Goal: Task Accomplishment & Management: Manage account settings

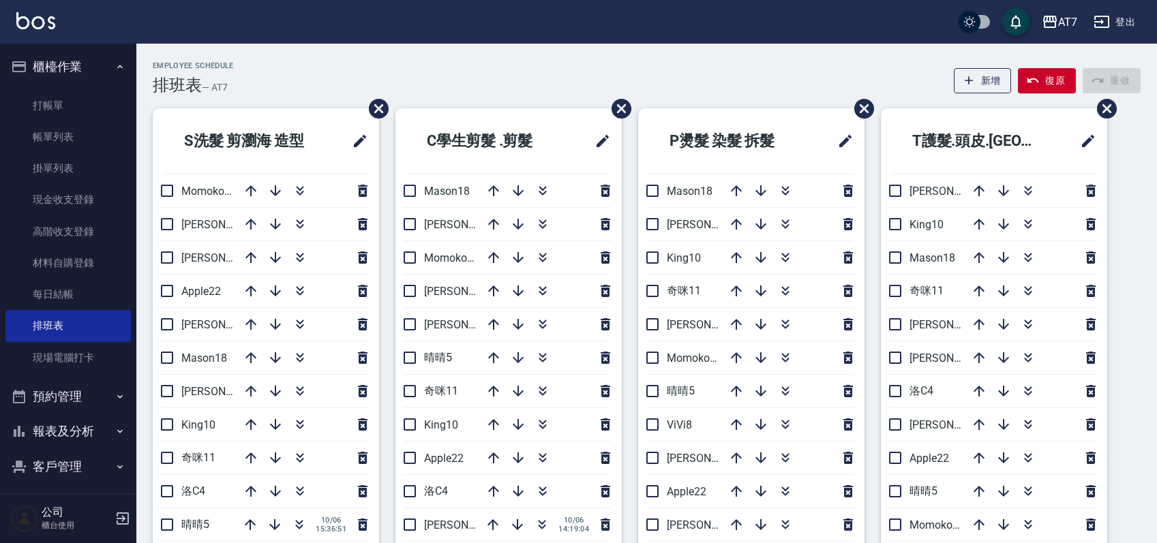
scroll to position [91, 0]
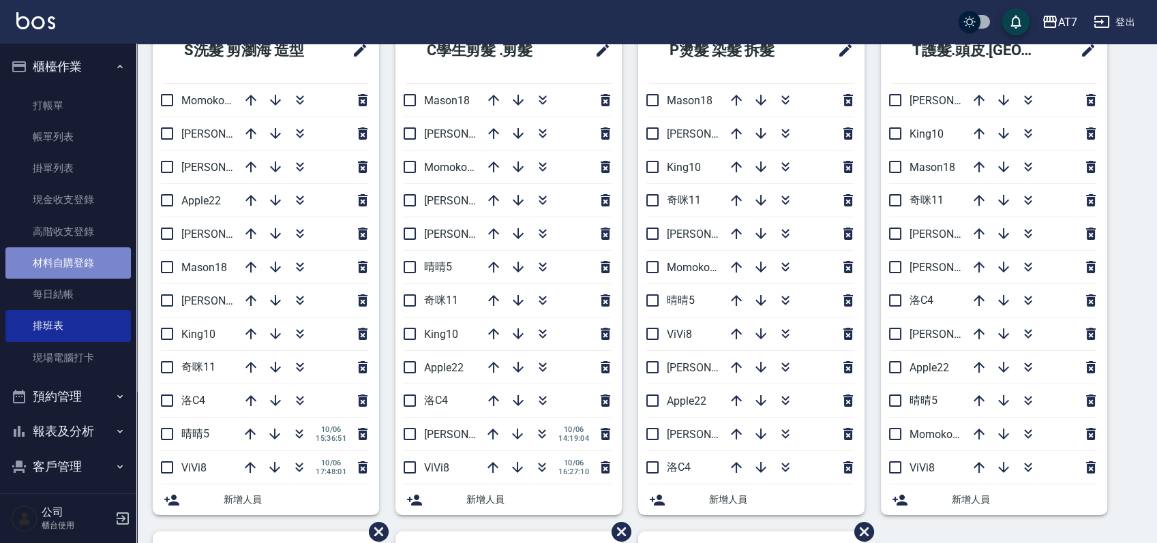
click at [94, 256] on link "材料自購登錄" at bounding box center [67, 263] width 125 height 31
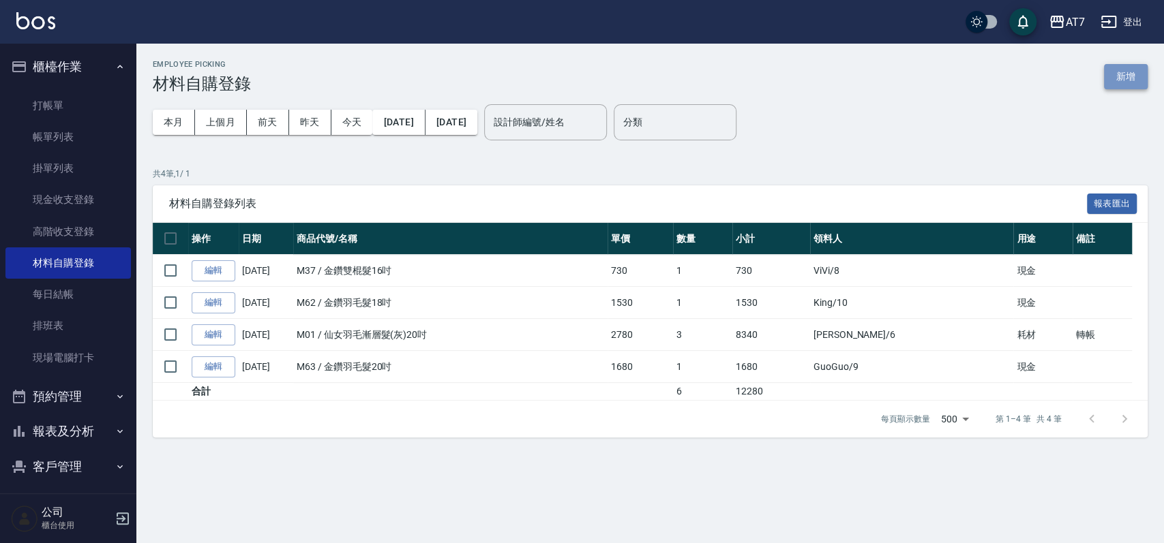
click at [1118, 79] on button "新增" at bounding box center [1126, 76] width 44 height 25
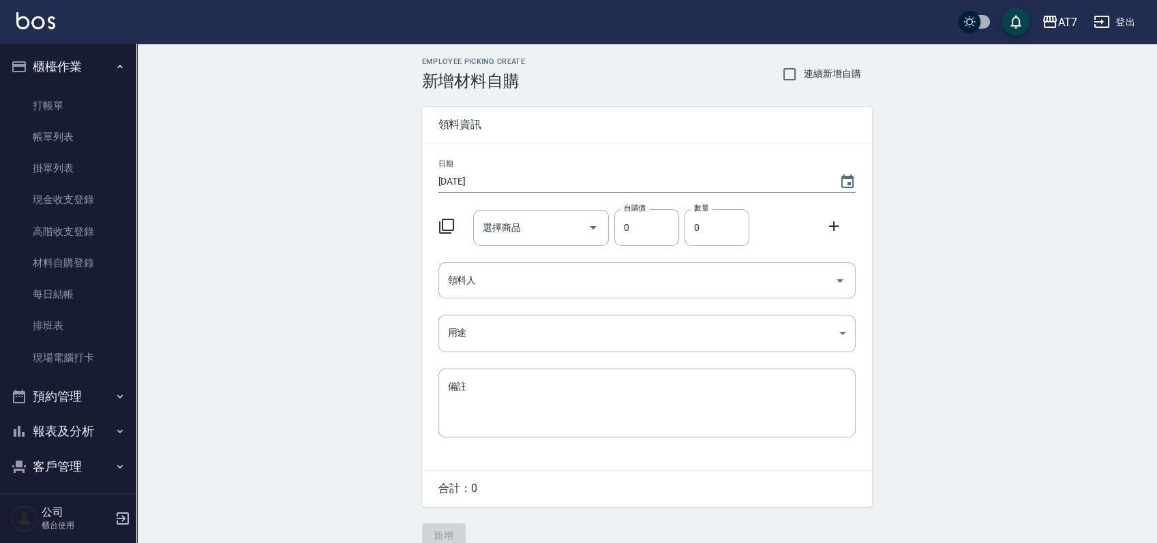
click at [445, 227] on icon at bounding box center [446, 226] width 16 height 16
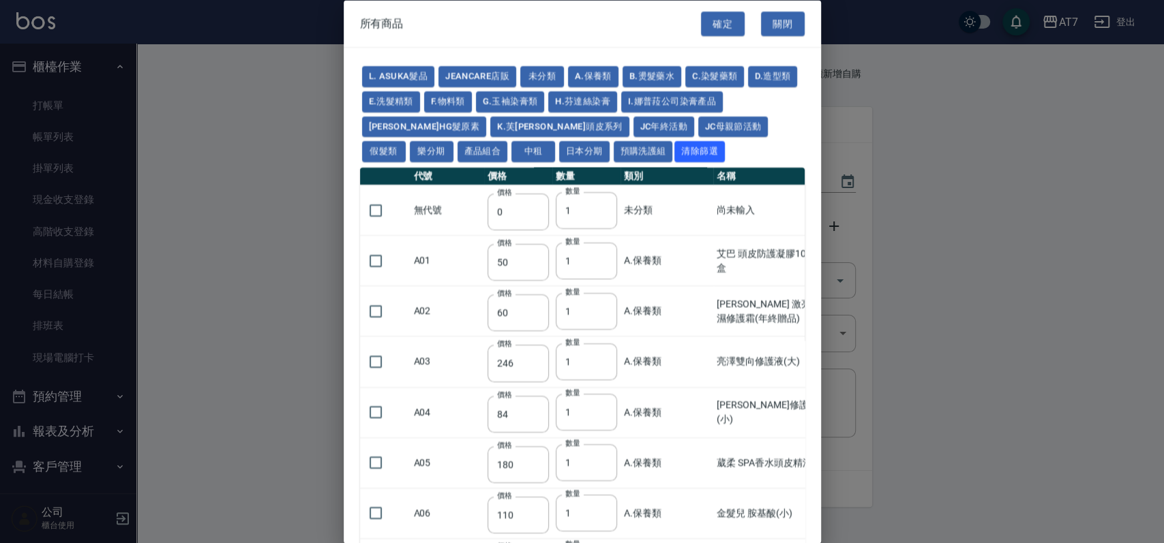
drag, startPoint x: 661, startPoint y: 126, endPoint x: 678, endPoint y: 181, distance: 57.8
click at [406, 141] on button "假髮類" at bounding box center [384, 151] width 44 height 21
type input "2780"
type input "80"
type input "350"
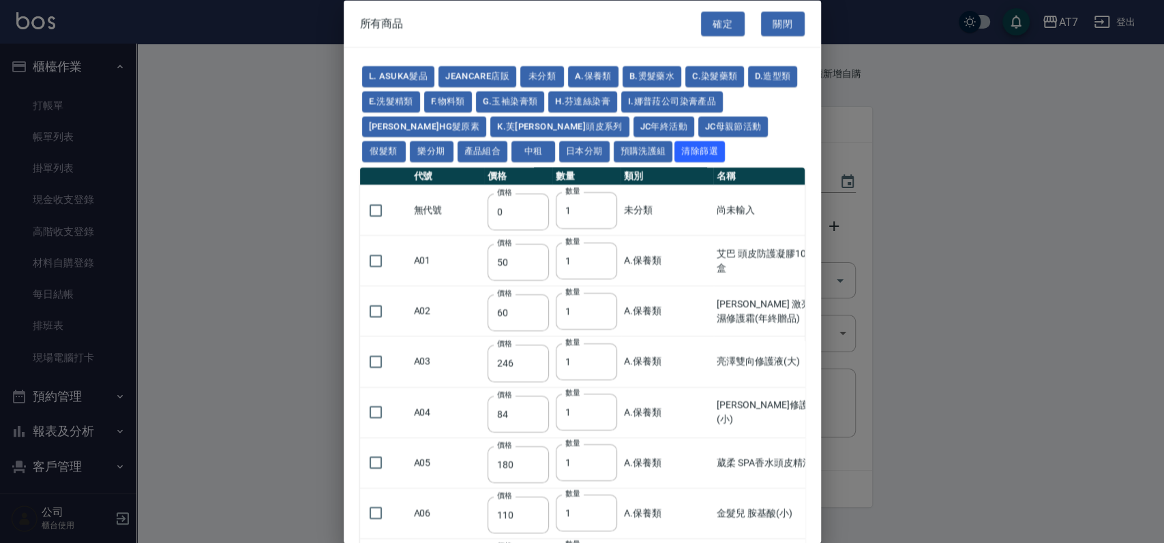
type input "25"
type input "400"
type input "100"
type input "880"
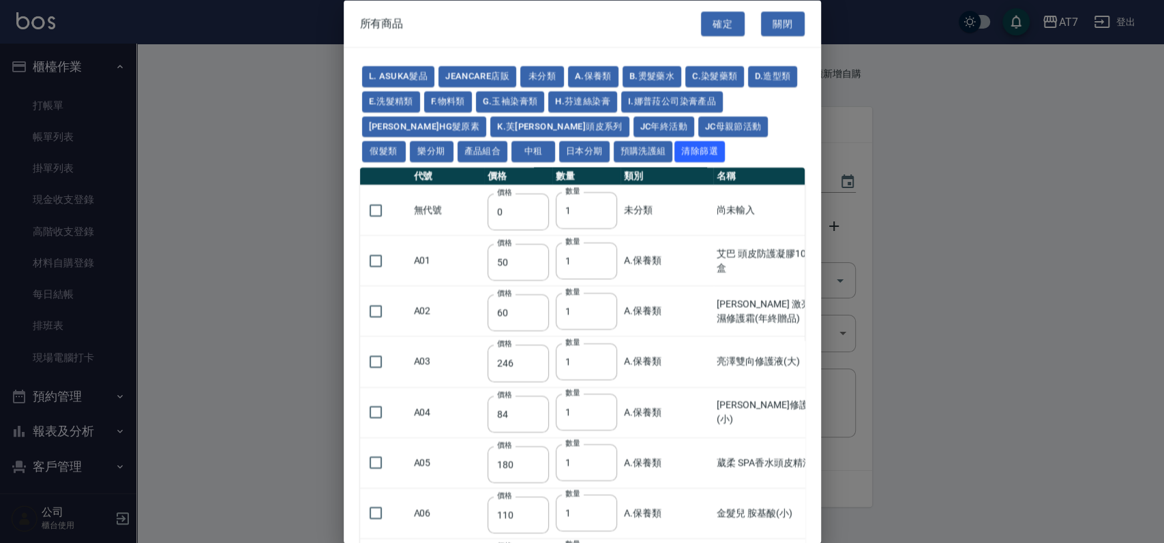
type input "930"
type input "980"
type input "1030"
type input "1130"
type input "1230"
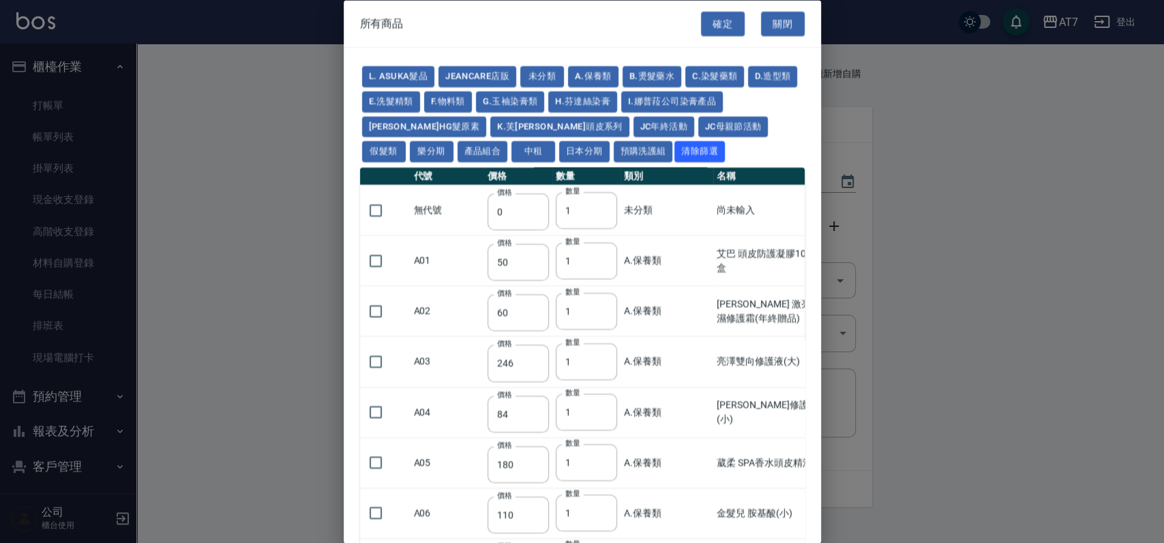
type input "1330"
type input "1780"
type input "1980"
type input "2180"
type input "2380"
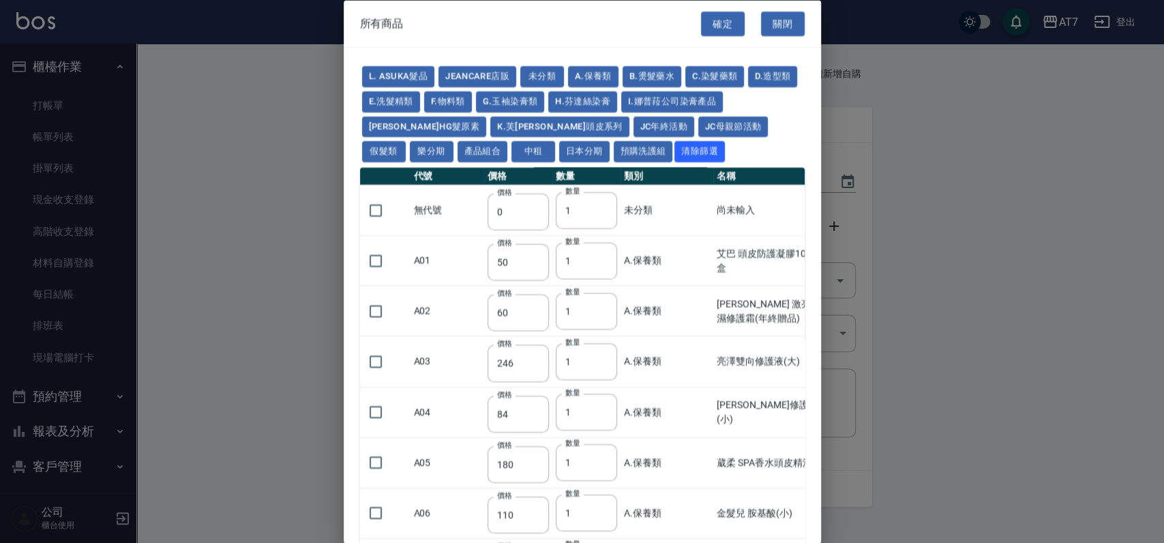
type input "2580"
type input "2780"
type input "2980"
type input "1030"
type input "1080"
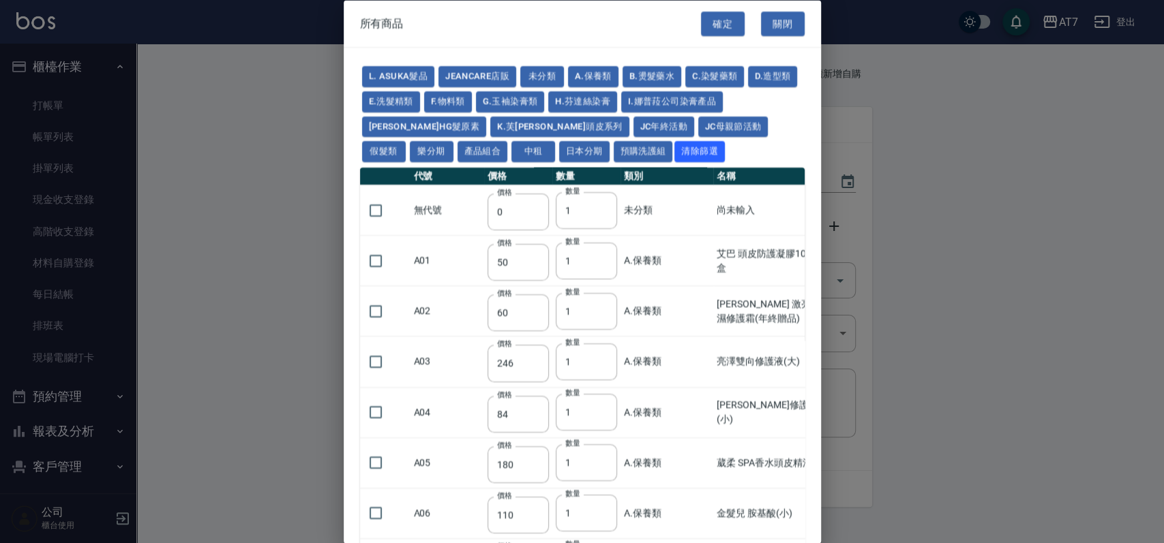
type input "1130"
type input "1230"
type input "1280"
type input "1380"
type input "2180"
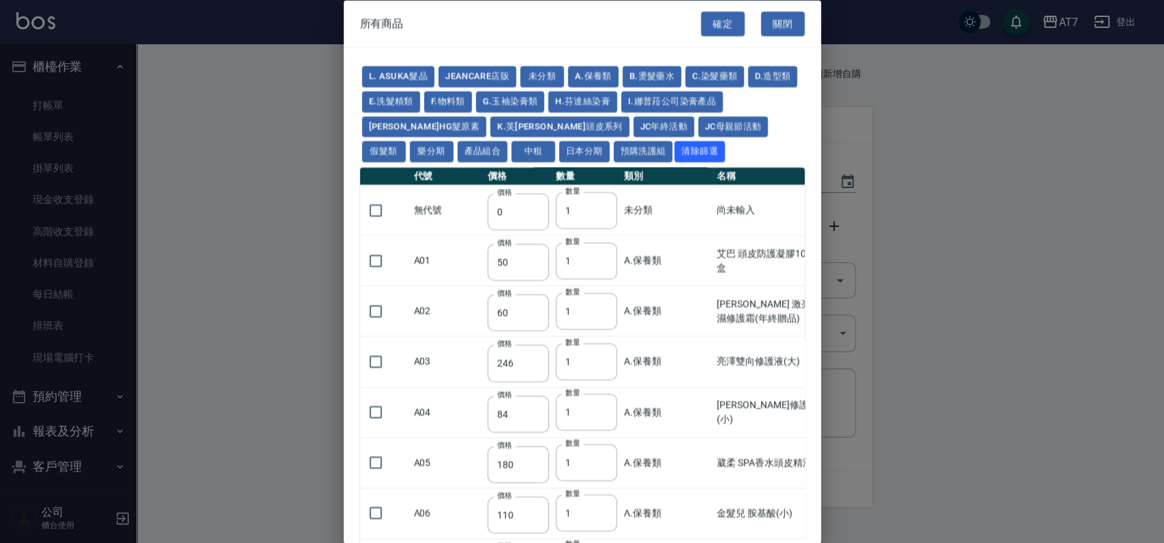
type input "2380"
type input "2580"
type input "2780"
type input "2980"
type input "730"
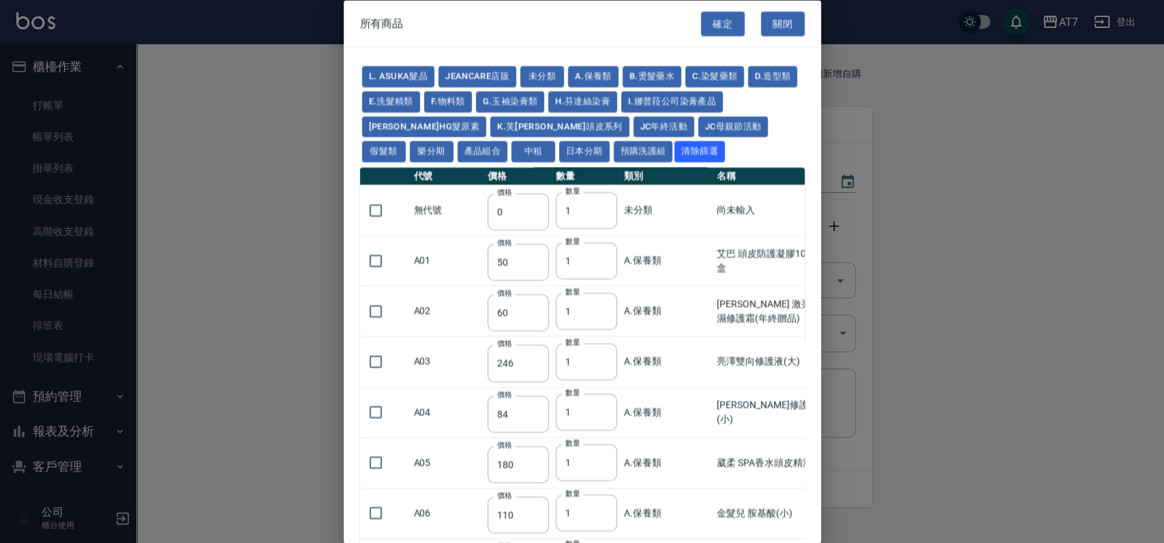
type input "780"
type input "830"
type input "930"
type input "980"
type input "560"
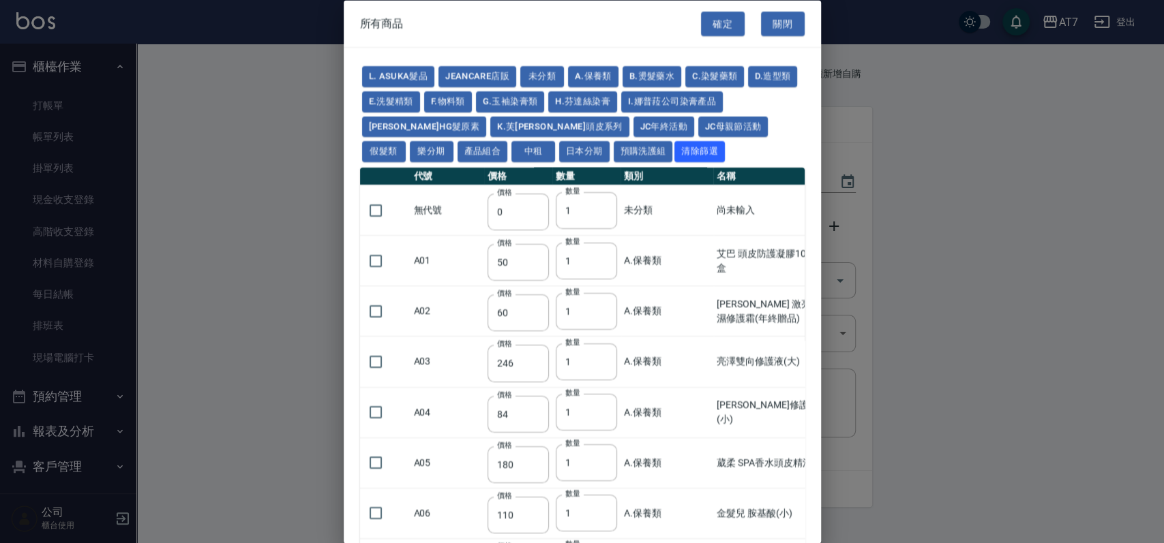
type input "775"
type input "580"
type input "2230"
type input "1180"
type input "1030"
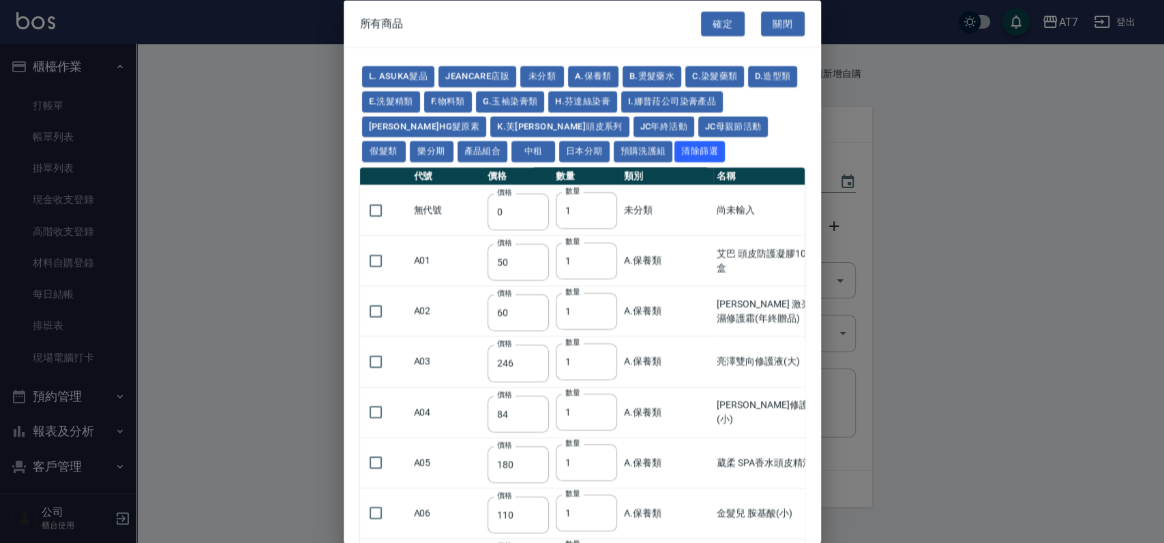
type input "1080"
type input "1130"
type input "1180"
type input "1230"
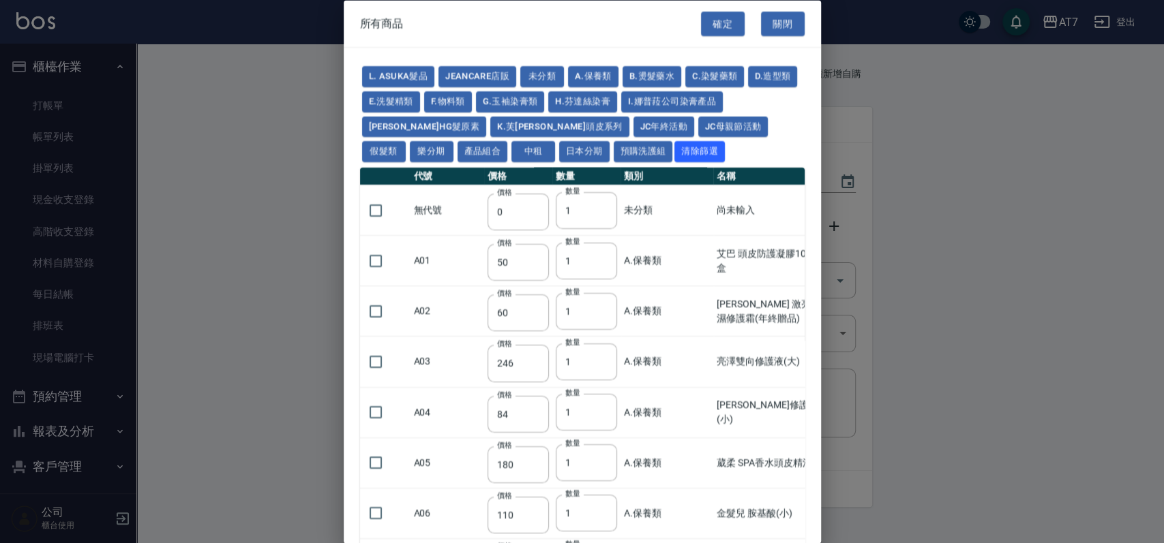
type input "2130"
type input "2330"
type input "2530"
type input "930"
type input "170"
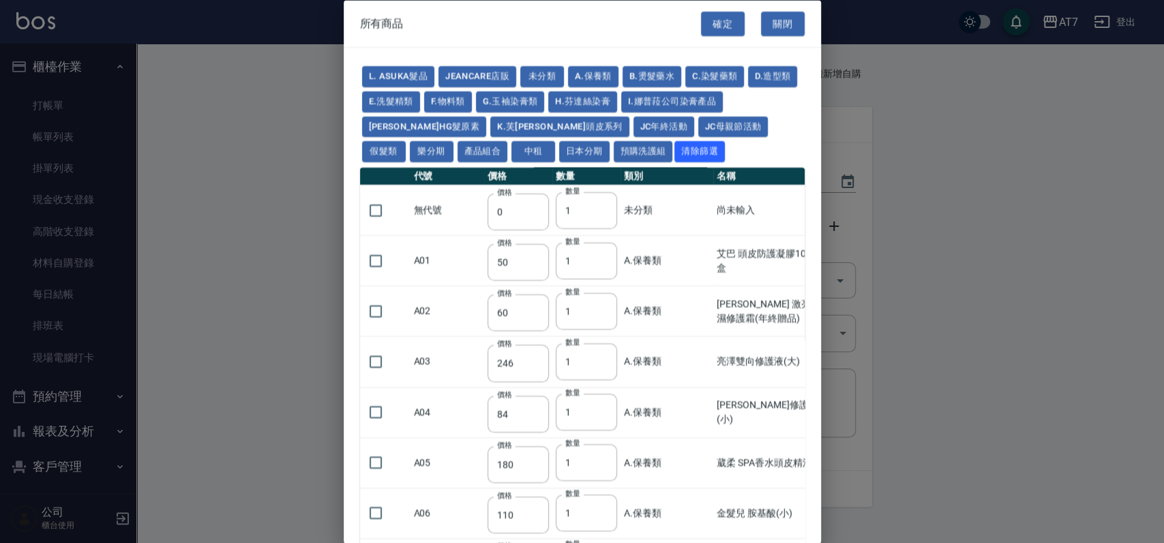
type input "170"
type input "1380"
type input "1530"
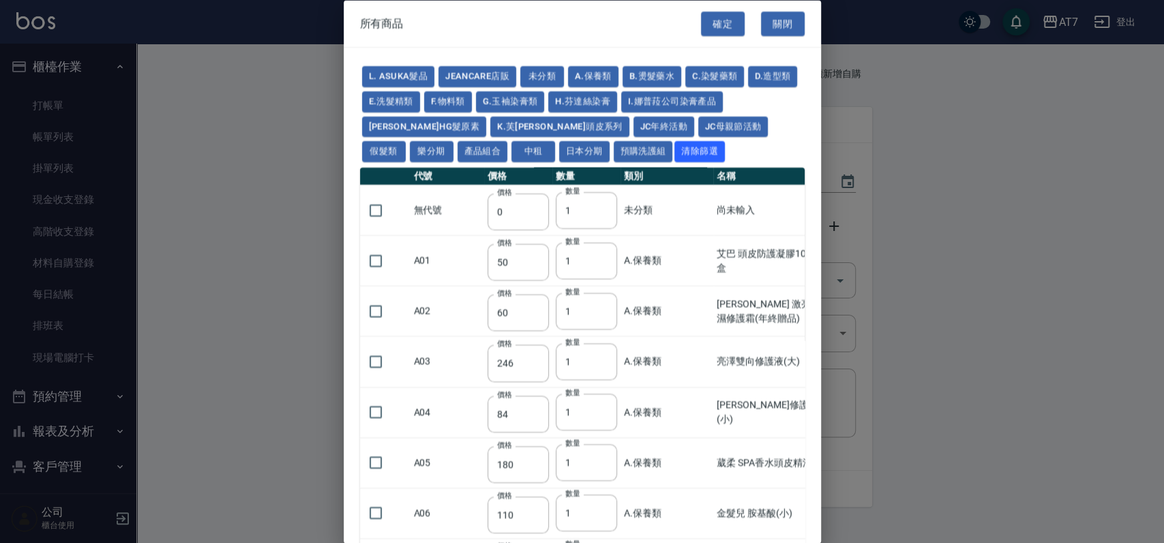
type input "1680"
type input "1830"
type input "1980"
type input "2130"
type input "1930"
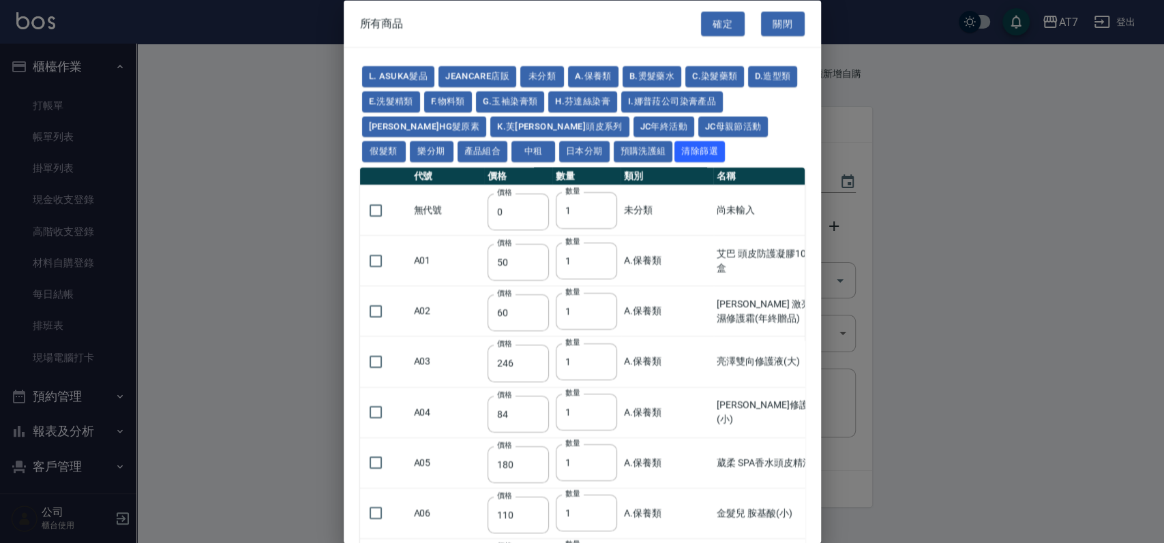
type input "2730"
type input "2780"
type input "2980"
type input "2380"
type input "2580"
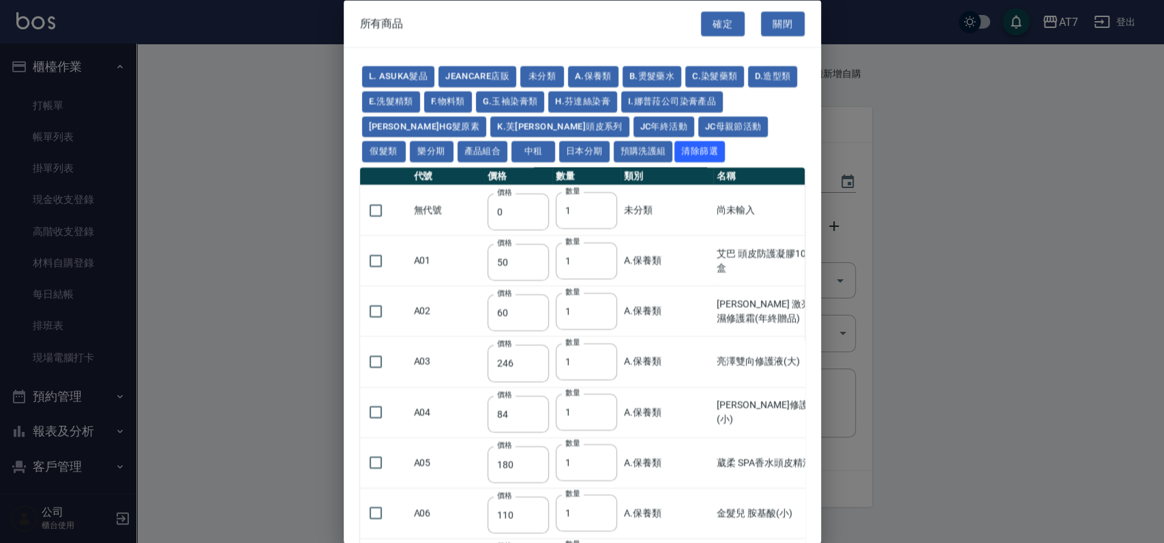
type input "2780"
type input "2980"
type input "3180"
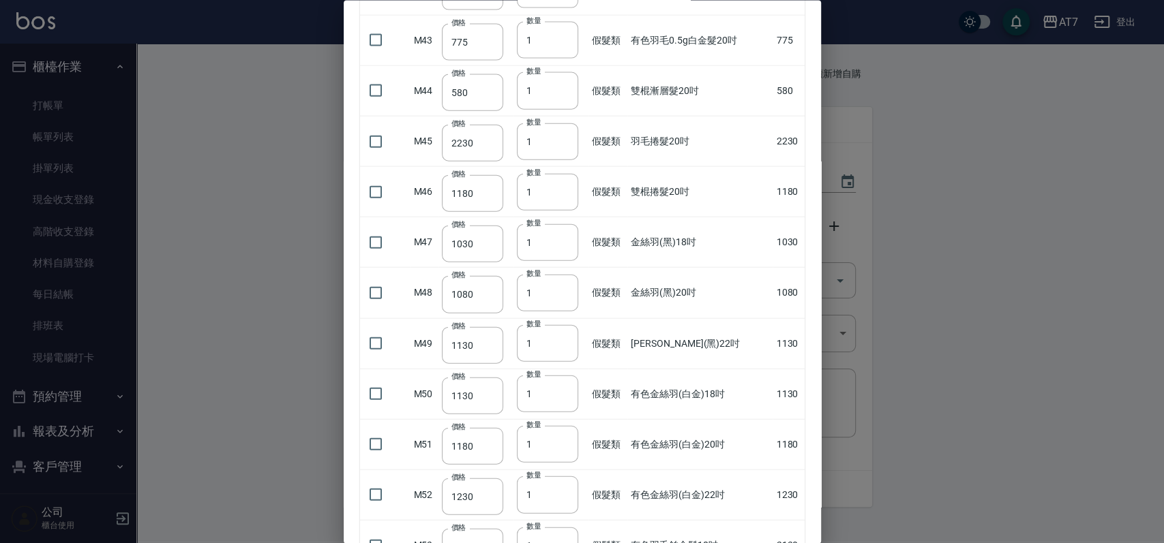
scroll to position [2273, 0]
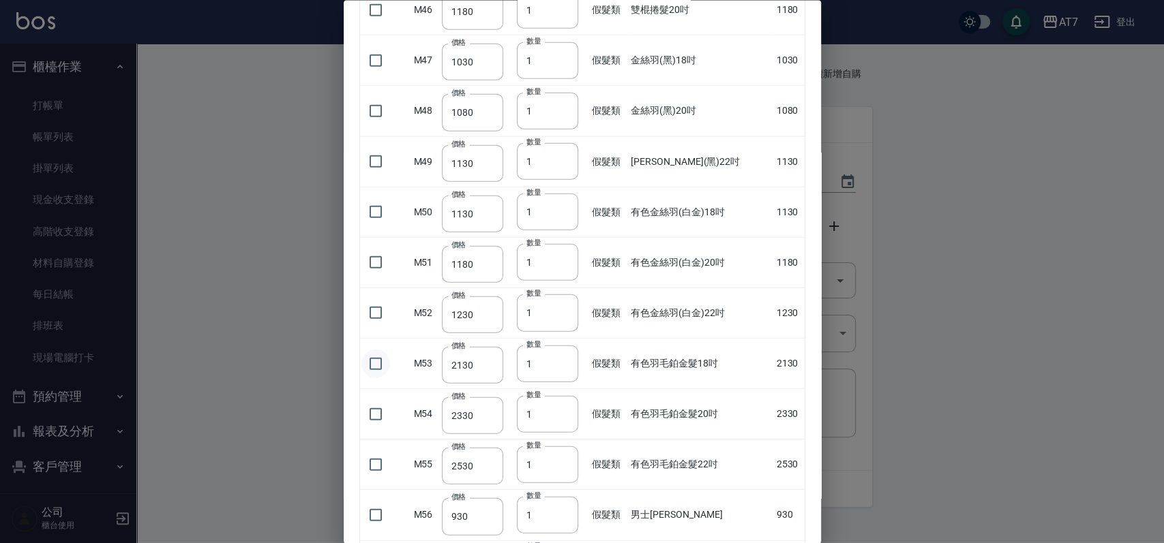
click at [378, 356] on input "checkbox" at bounding box center [375, 363] width 29 height 29
checkbox input "true"
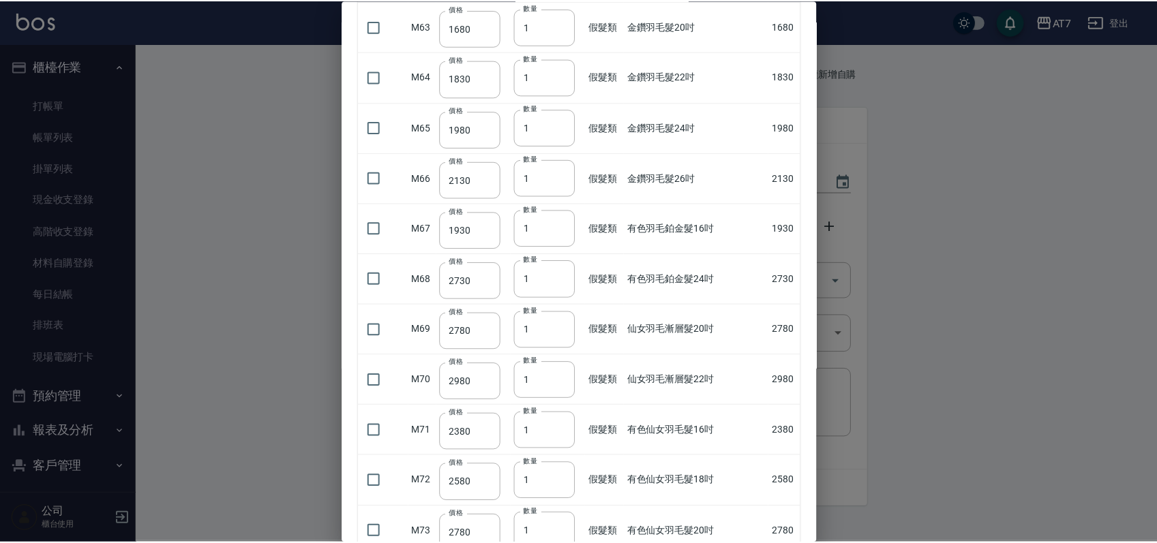
scroll to position [3309, 0]
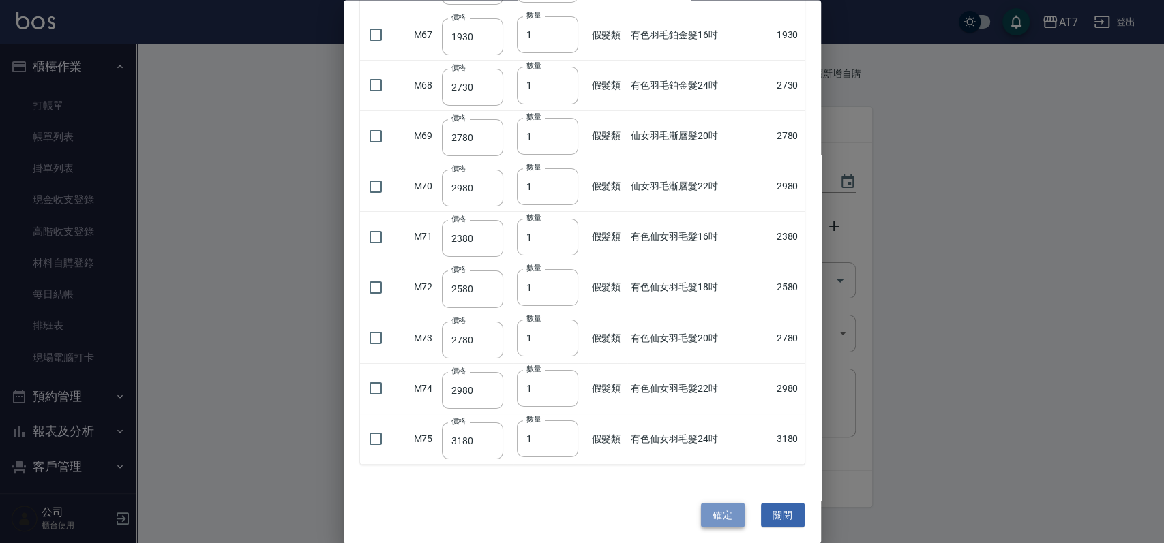
click at [709, 512] on button "確定" at bounding box center [723, 515] width 44 height 25
type input "有色羽毛鉑金髮18吋"
type input "2130"
type input "1"
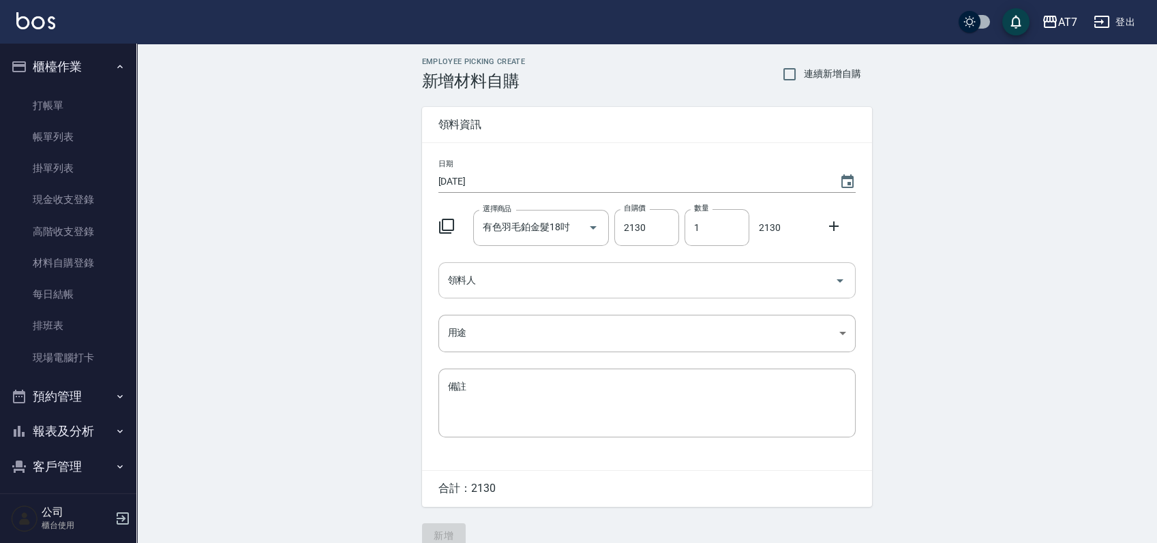
click at [602, 275] on input "領料人" at bounding box center [637, 281] width 385 height 24
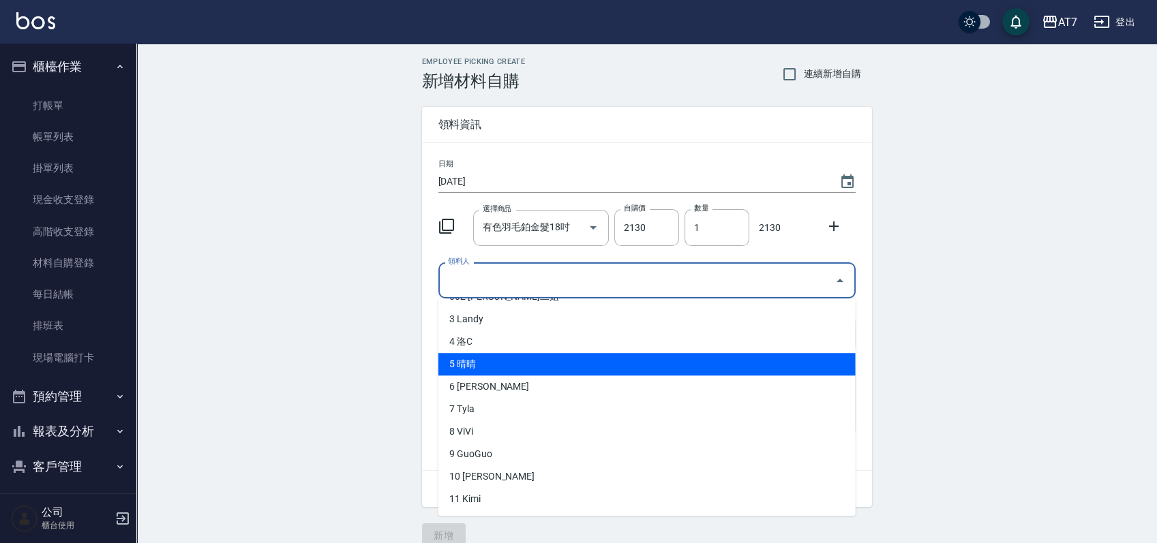
scroll to position [91, 0]
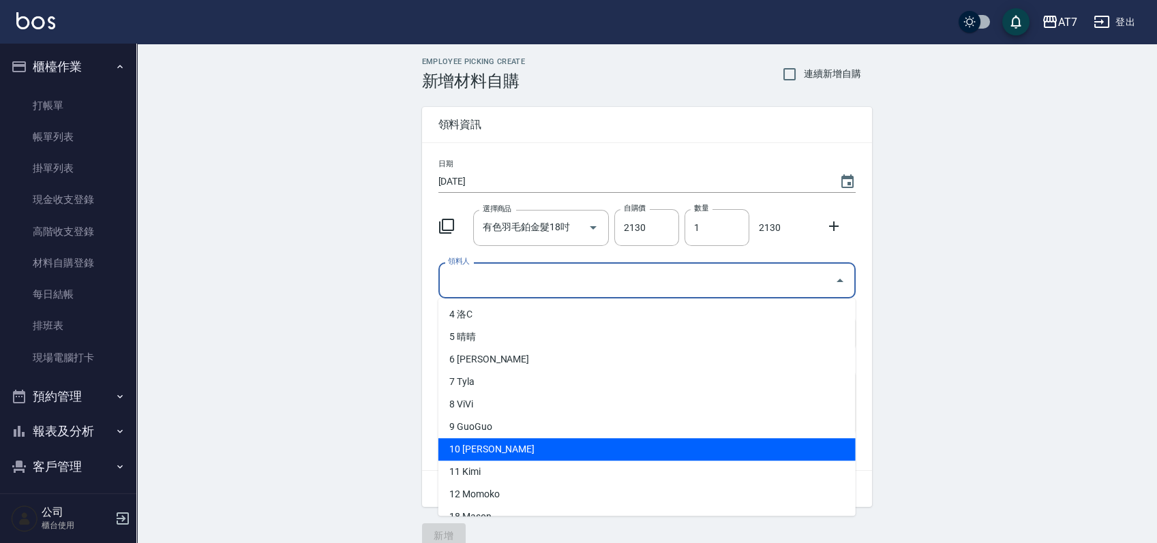
click at [526, 443] on li "10 [PERSON_NAME]" at bounding box center [646, 449] width 417 height 23
type input "King"
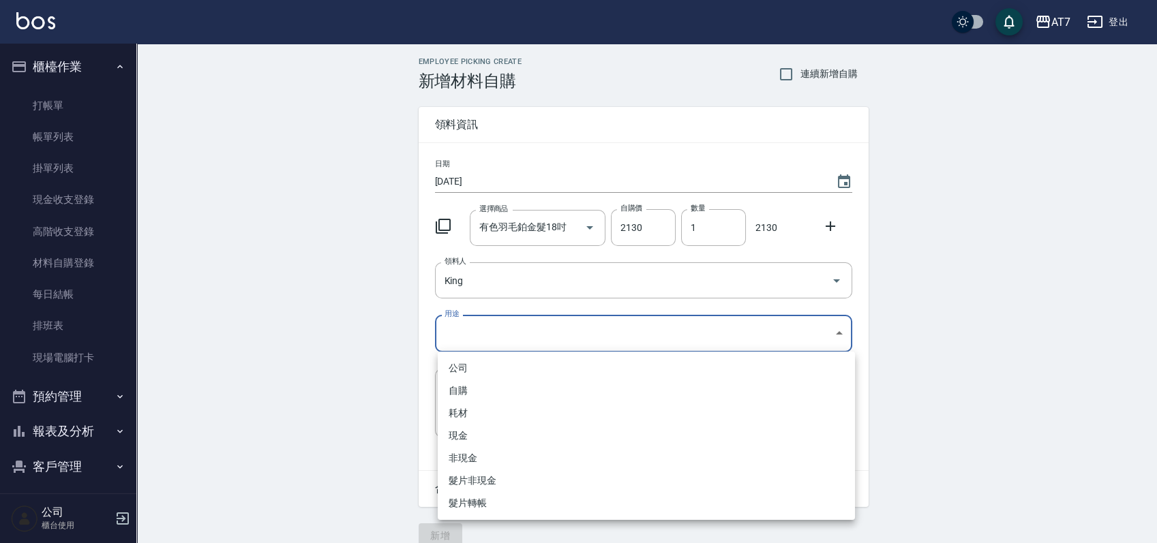
click at [564, 329] on body "AT7 登出 櫃檯作業 打帳單 帳單列表 掛單列表 現金收支登錄 高階收支登錄 材料自購登錄 每日結帳 排班表 現場電腦打卡 預約管理 預約管理 單日預約紀錄…" at bounding box center [578, 281] width 1157 height 562
click at [513, 416] on li "耗材" at bounding box center [646, 413] width 417 height 23
type input "耗材"
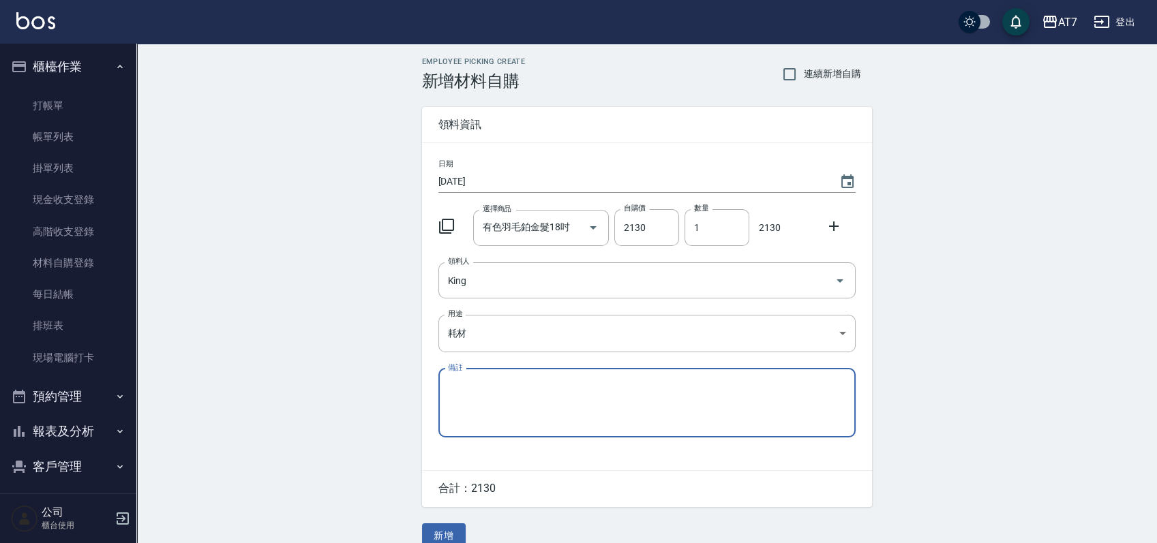
click at [530, 393] on textarea "備註" at bounding box center [647, 403] width 398 height 46
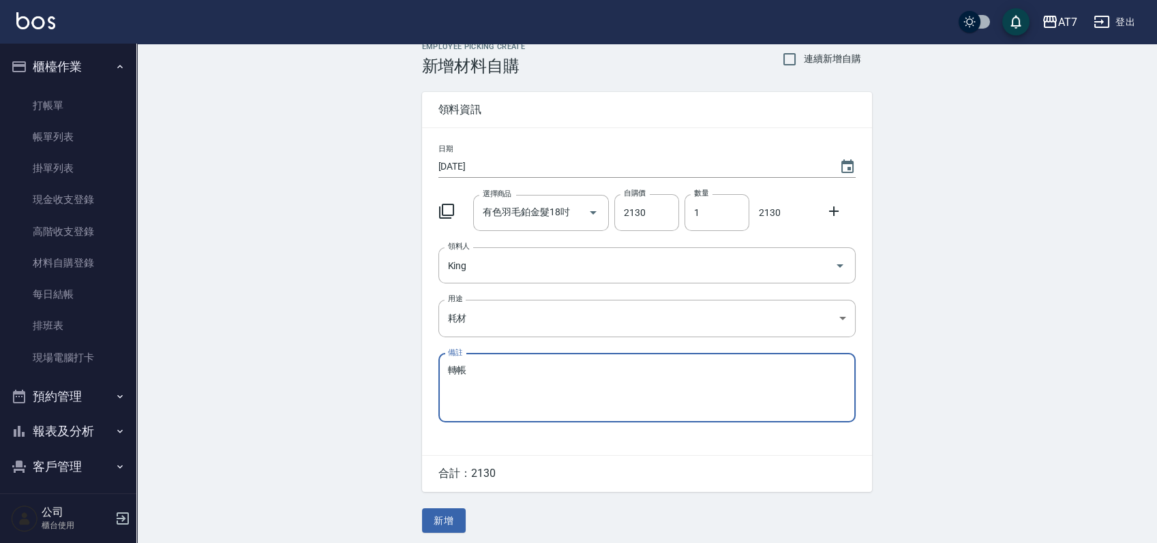
scroll to position [19, 0]
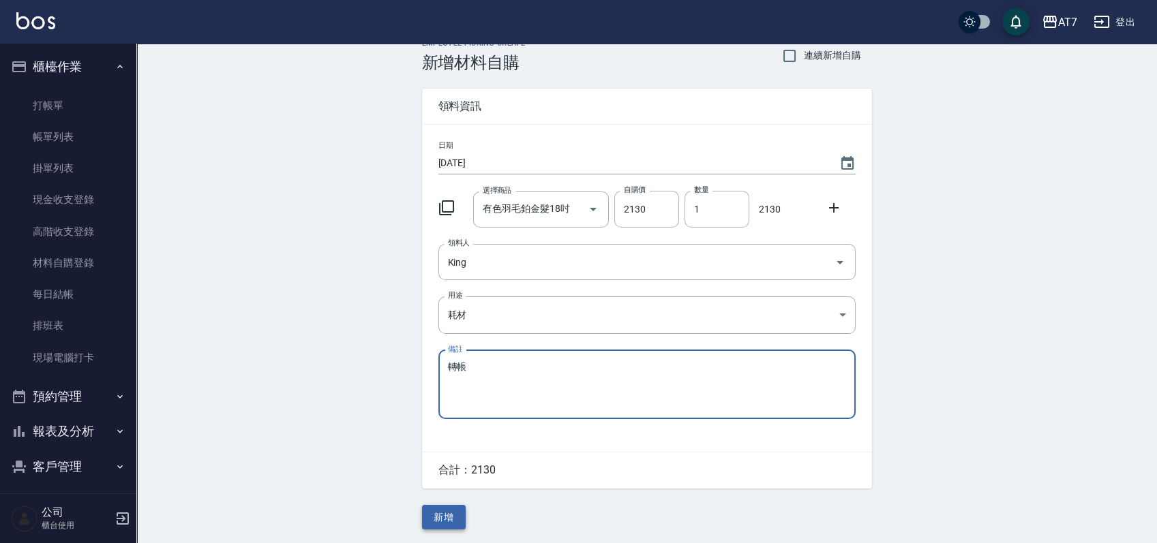
type textarea "轉帳"
click at [453, 518] on button "新增" at bounding box center [444, 517] width 44 height 25
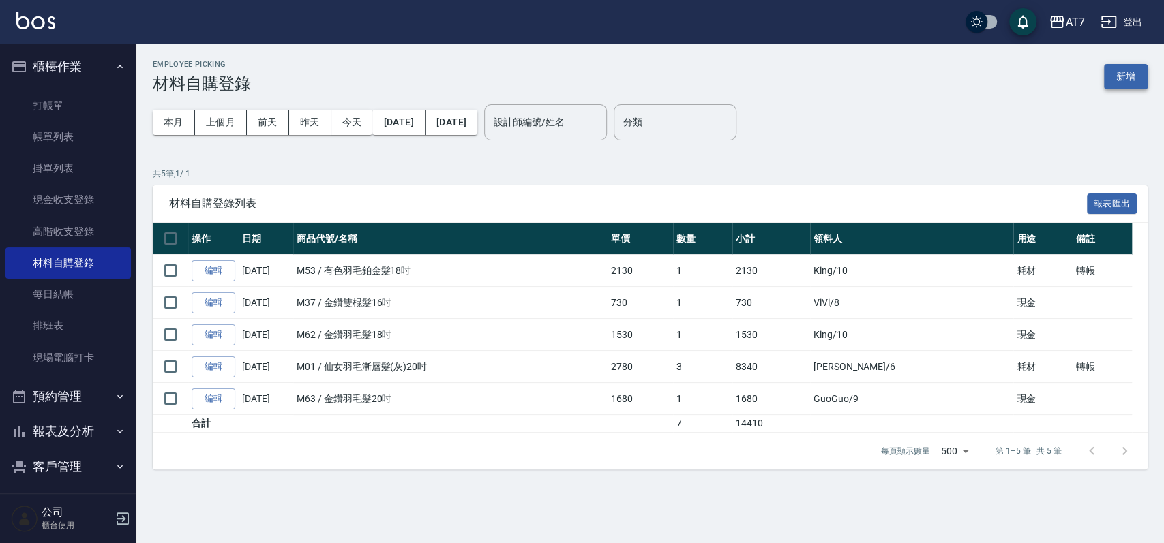
click at [1122, 68] on button "新增" at bounding box center [1126, 76] width 44 height 25
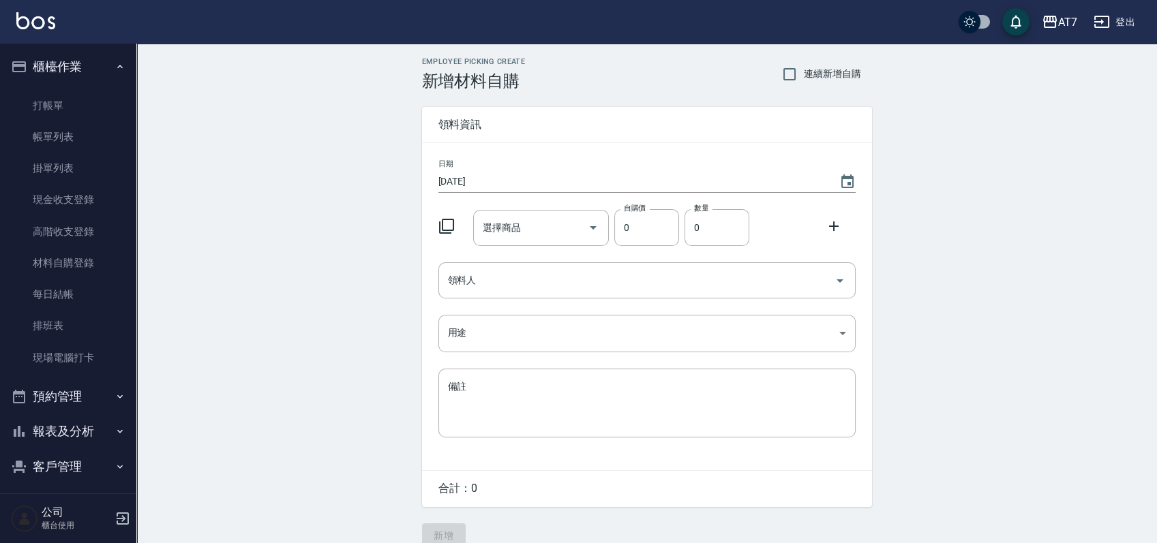
click at [512, 226] on div "選擇商品 選擇商品" at bounding box center [541, 228] width 136 height 36
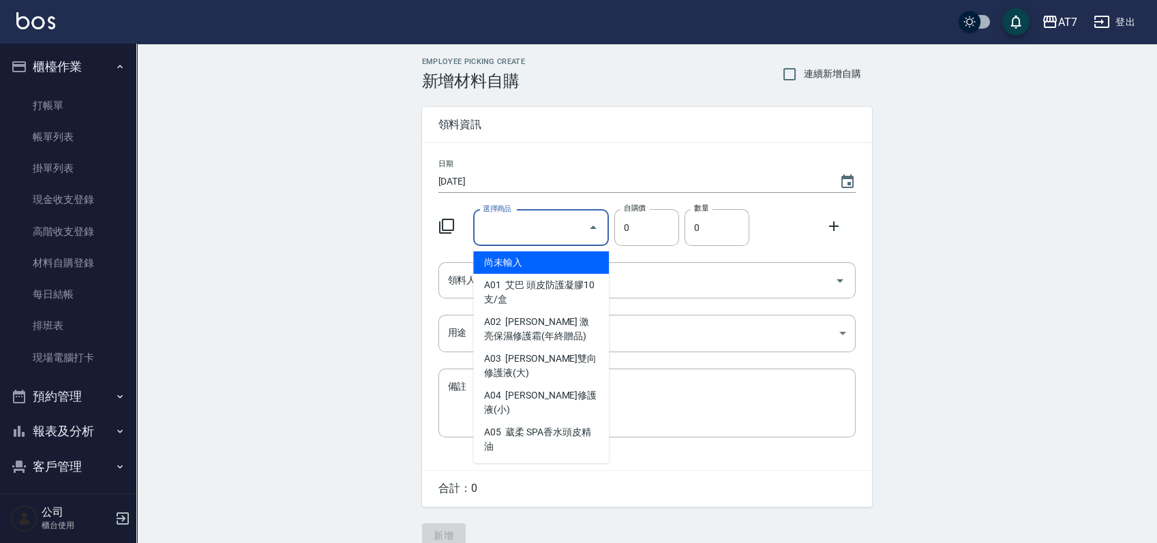
click at [453, 223] on icon at bounding box center [446, 226] width 15 height 15
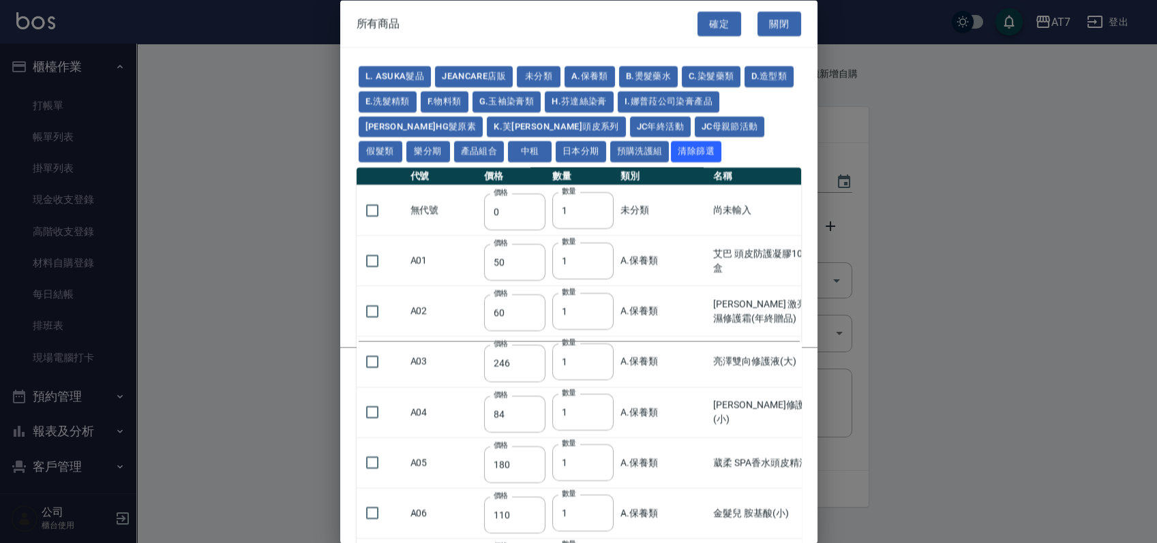
click at [449, 224] on td "無代號" at bounding box center [444, 210] width 74 height 50
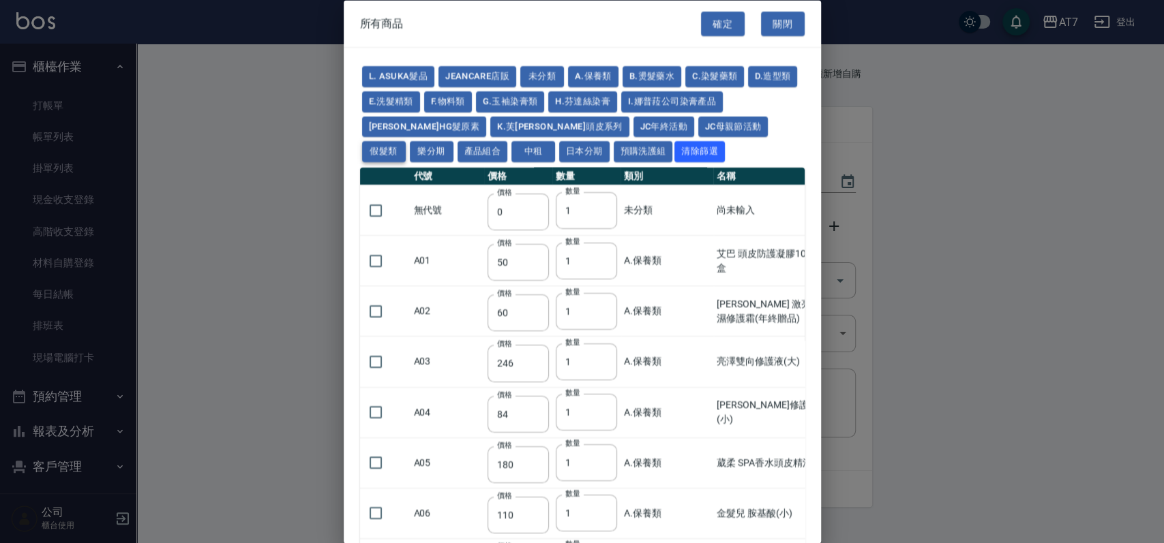
click at [406, 141] on button "假髮類" at bounding box center [384, 151] width 44 height 21
type input "2780"
type input "80"
type input "350"
type input "25"
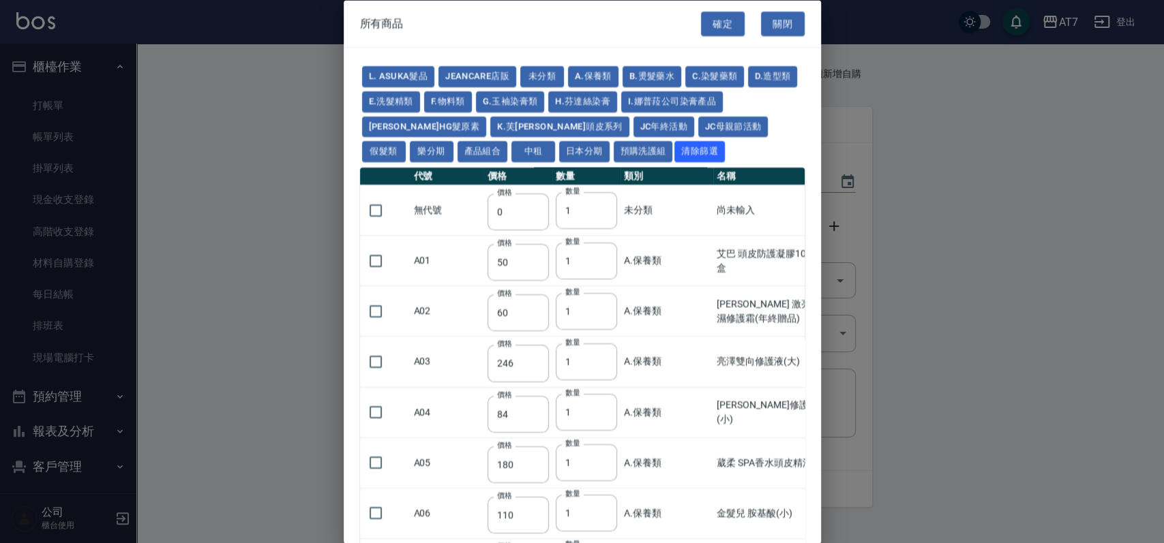
type input "400"
type input "100"
type input "880"
type input "930"
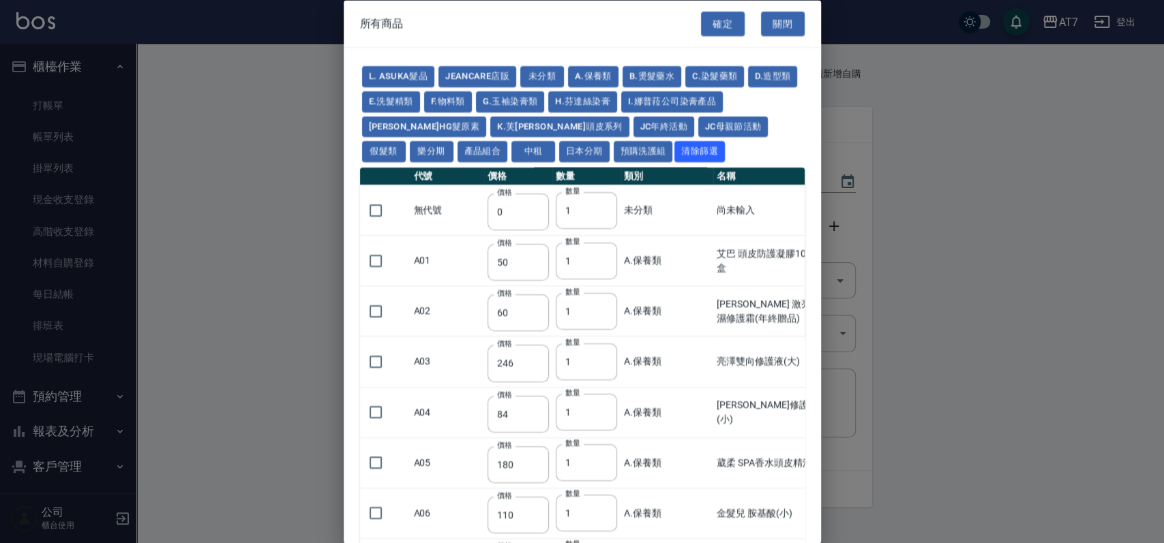
type input "980"
type input "1030"
type input "1130"
type input "1230"
type input "1330"
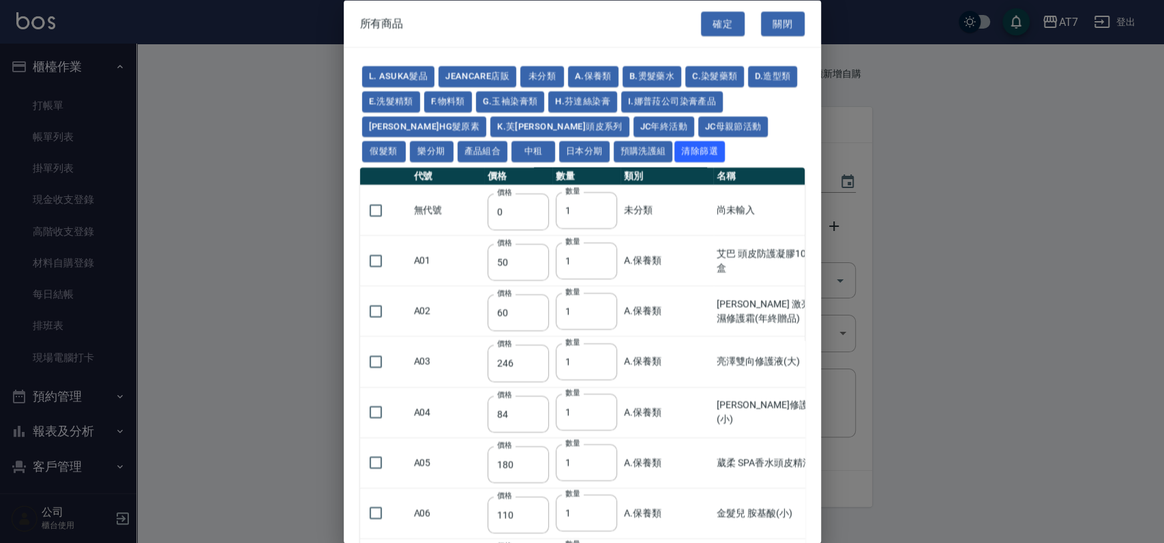
type input "1780"
type input "1980"
type input "2180"
type input "2380"
type input "2580"
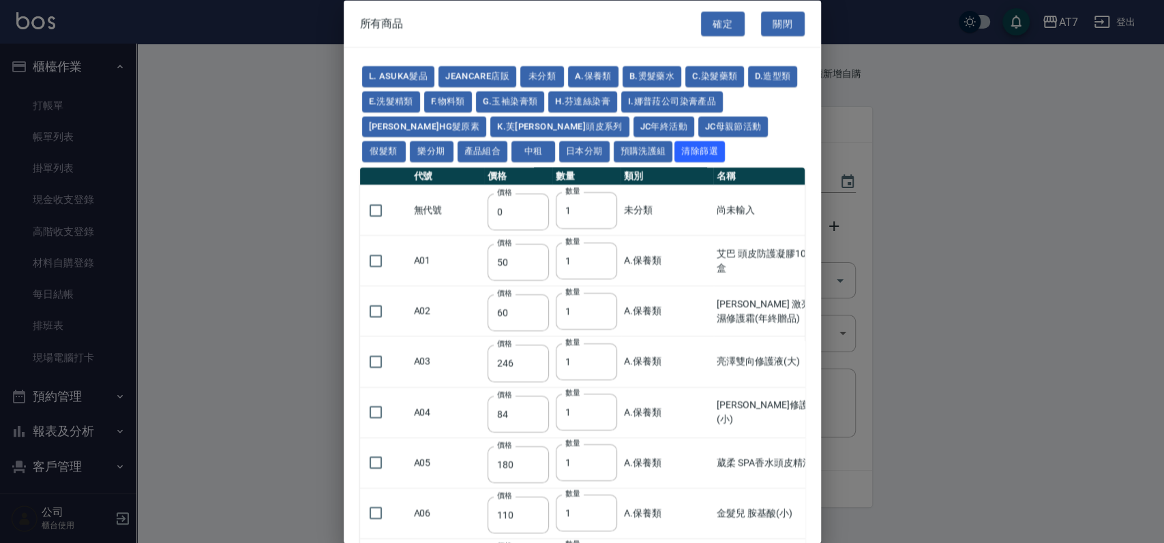
type input "2780"
type input "2980"
type input "1030"
type input "1080"
type input "1130"
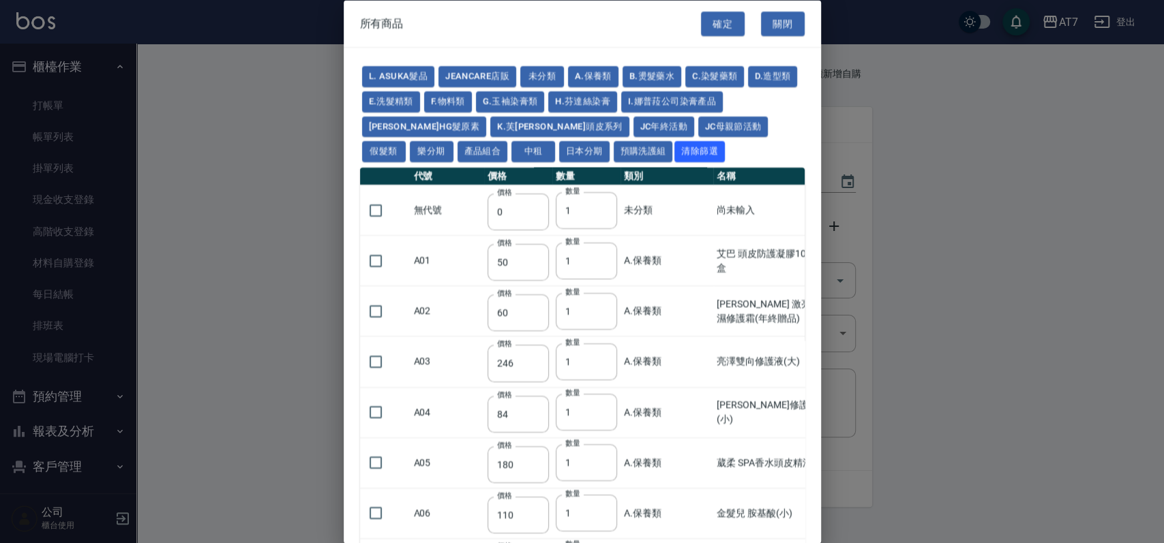
type input "1230"
type input "1280"
type input "1380"
type input "2180"
type input "2380"
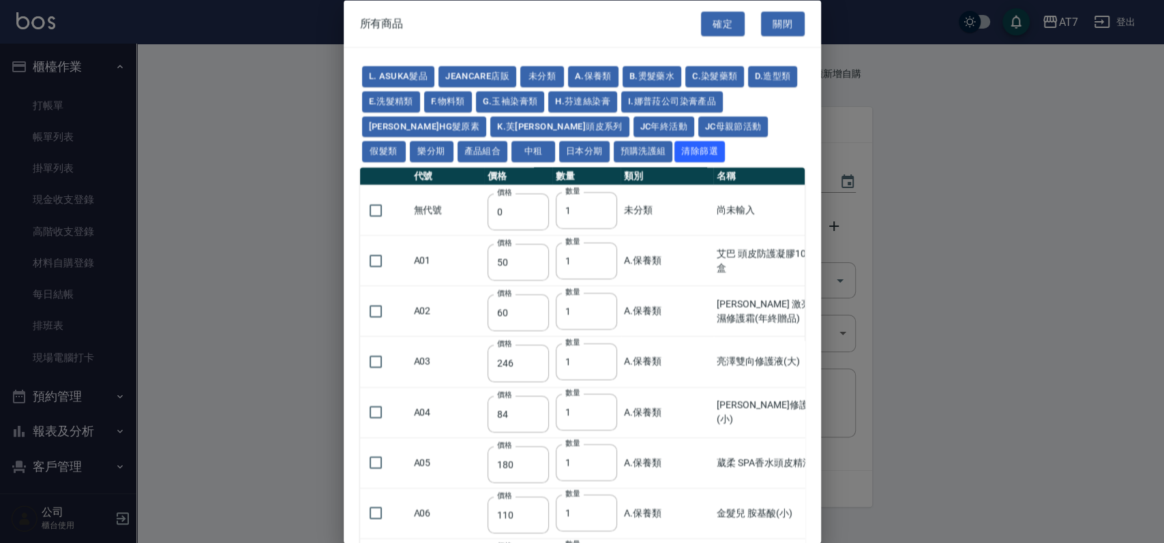
type input "2580"
type input "2780"
type input "2980"
type input "730"
type input "780"
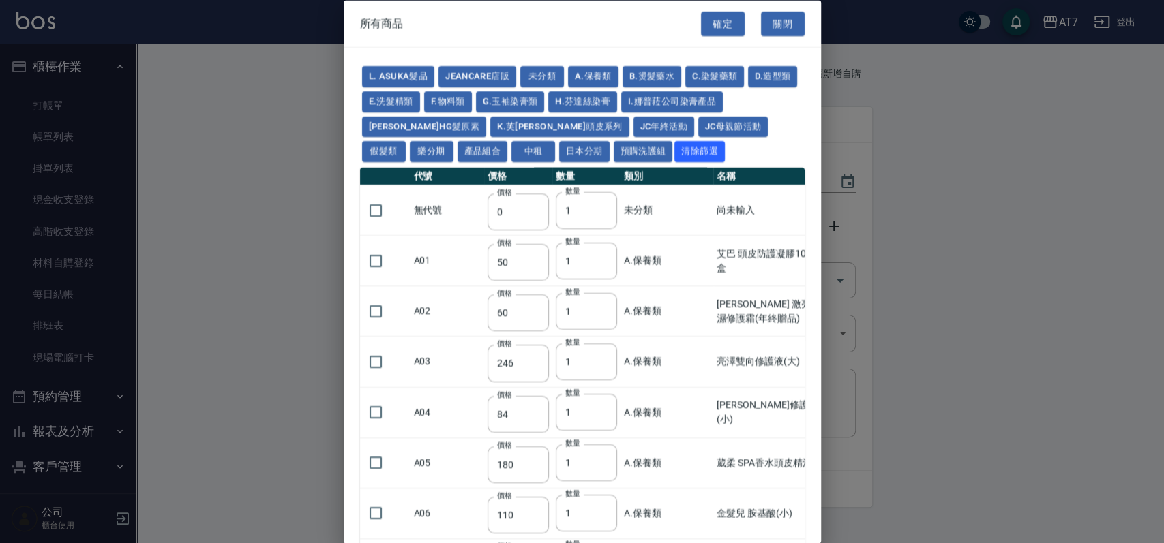
type input "830"
type input "930"
type input "980"
type input "560"
type input "775"
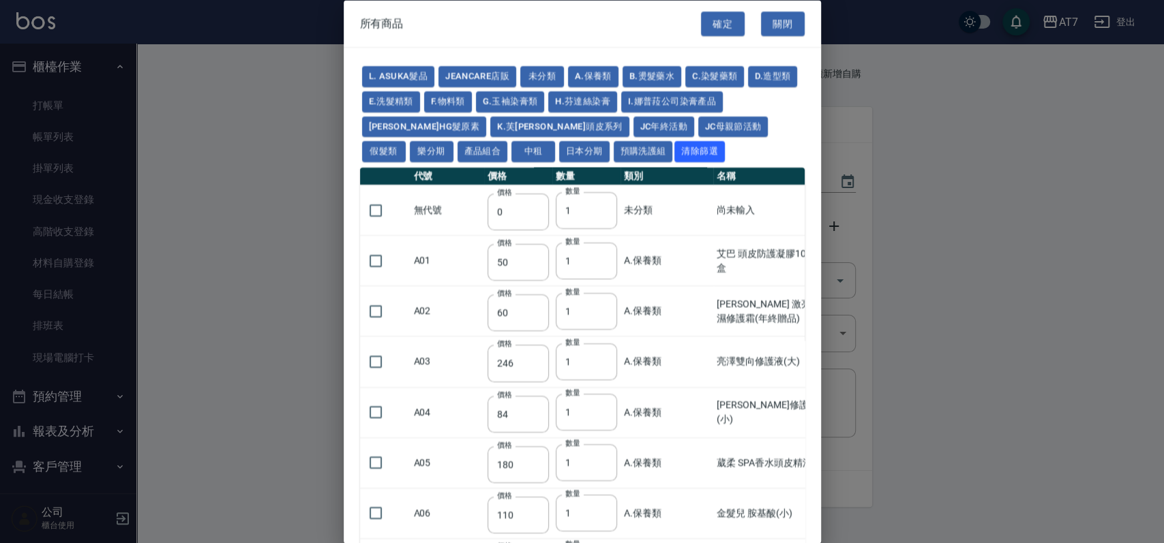
type input "580"
type input "2230"
type input "1180"
type input "1030"
type input "1080"
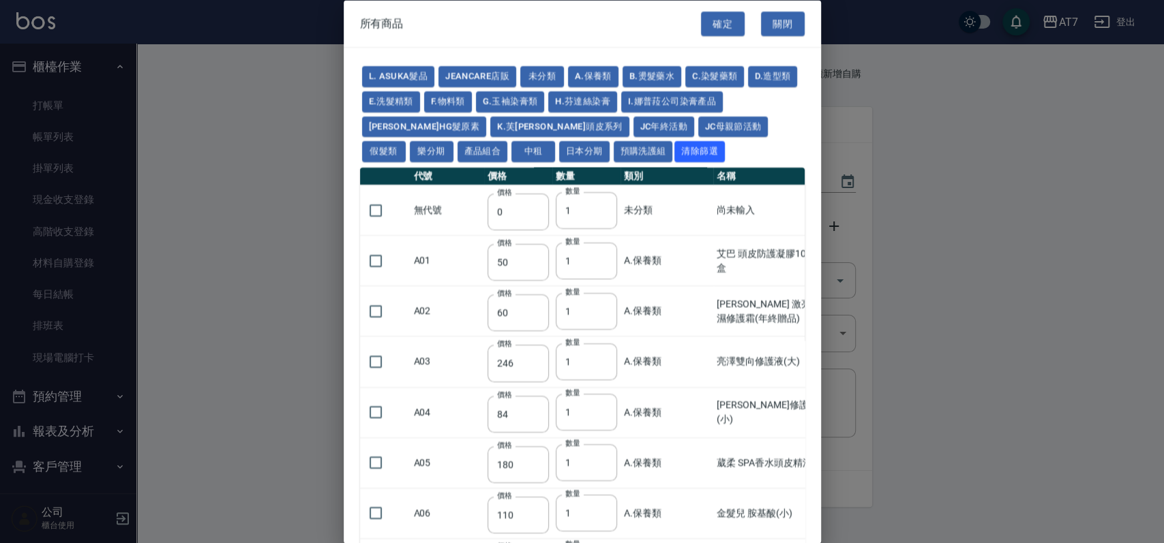
type input "1130"
type input "1180"
type input "1230"
type input "2130"
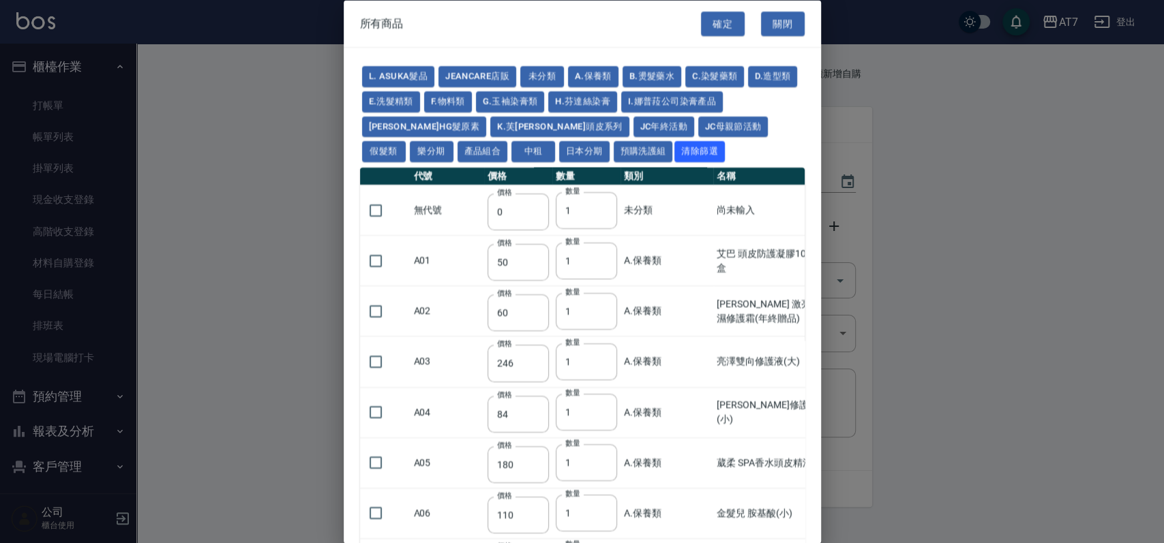
type input "2330"
type input "2530"
type input "930"
type input "170"
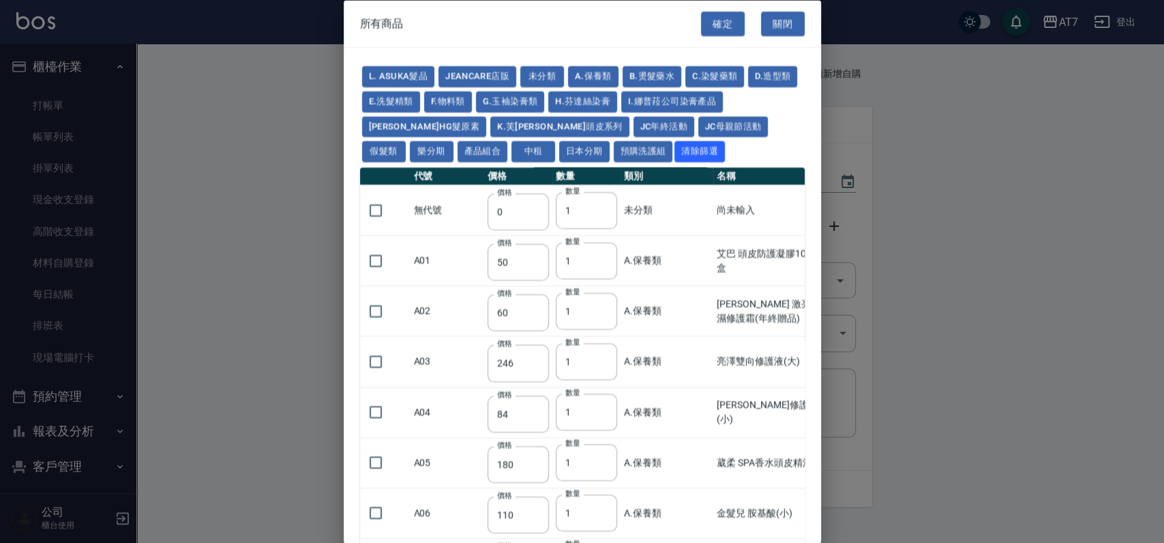
type input "170"
type input "1380"
type input "1530"
type input "1680"
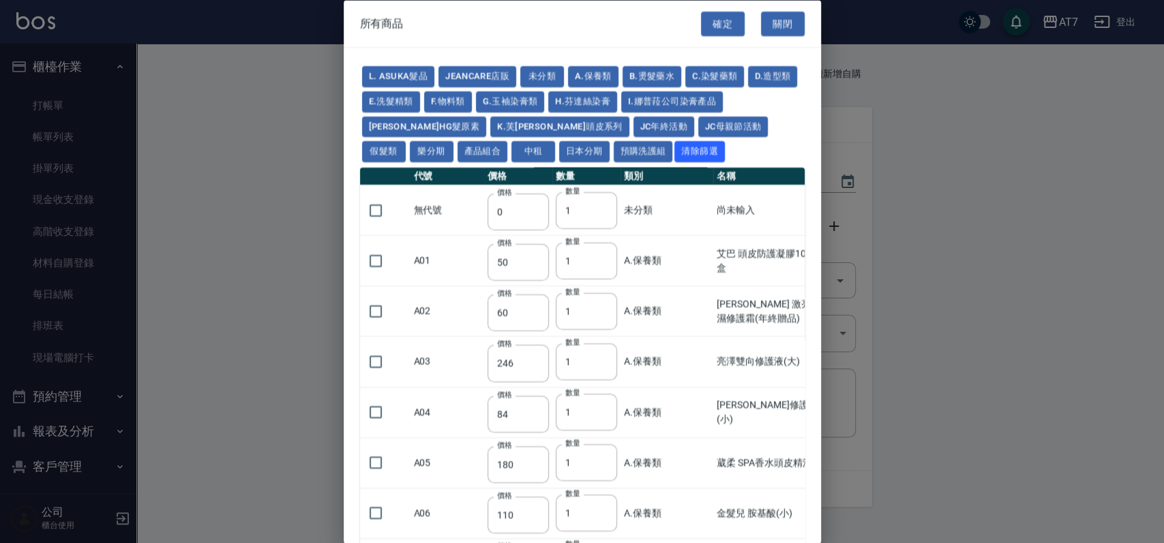
type input "1830"
type input "1980"
type input "2130"
type input "1930"
type input "2730"
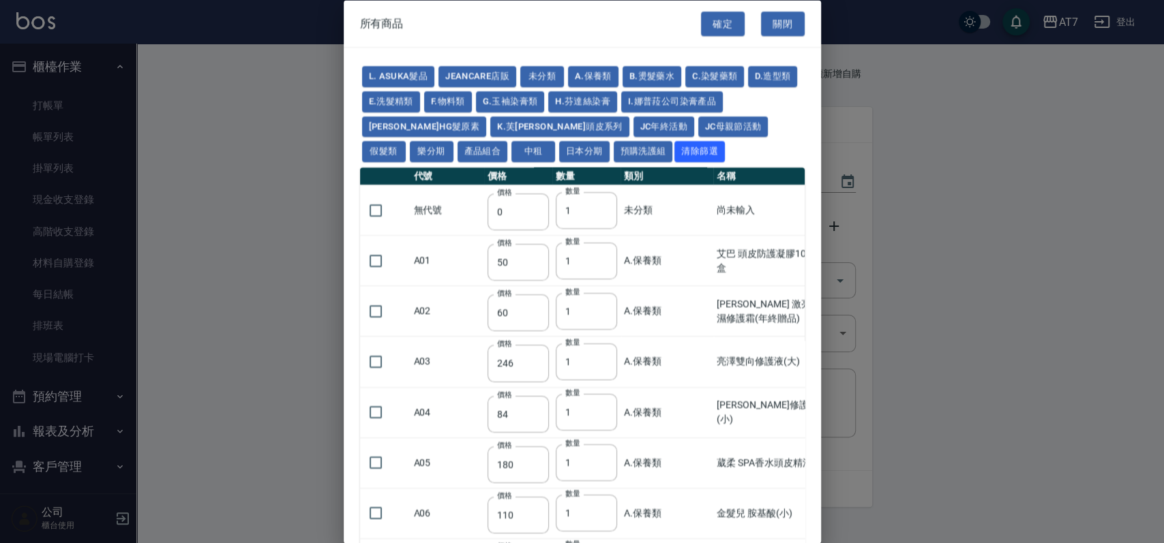
type input "2780"
type input "2980"
type input "2380"
type input "2580"
type input "2780"
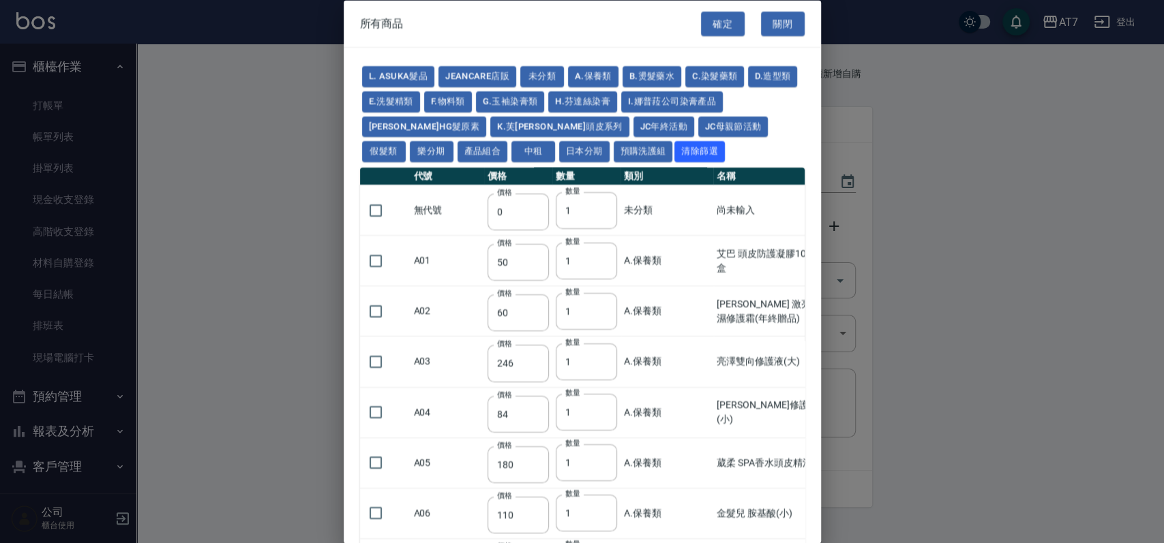
type input "2980"
type input "3180"
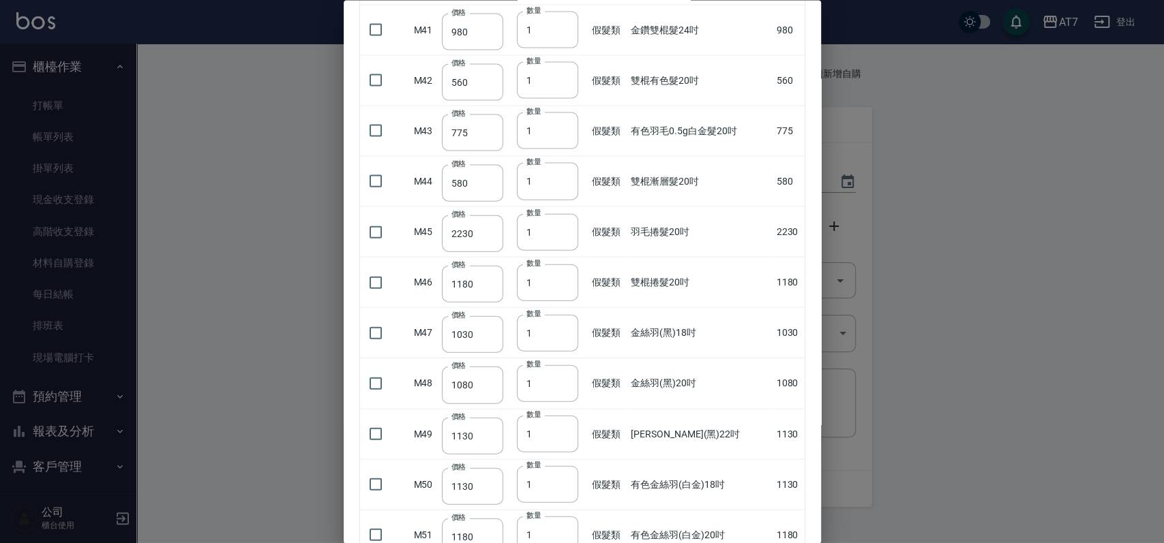
scroll to position [2273, 0]
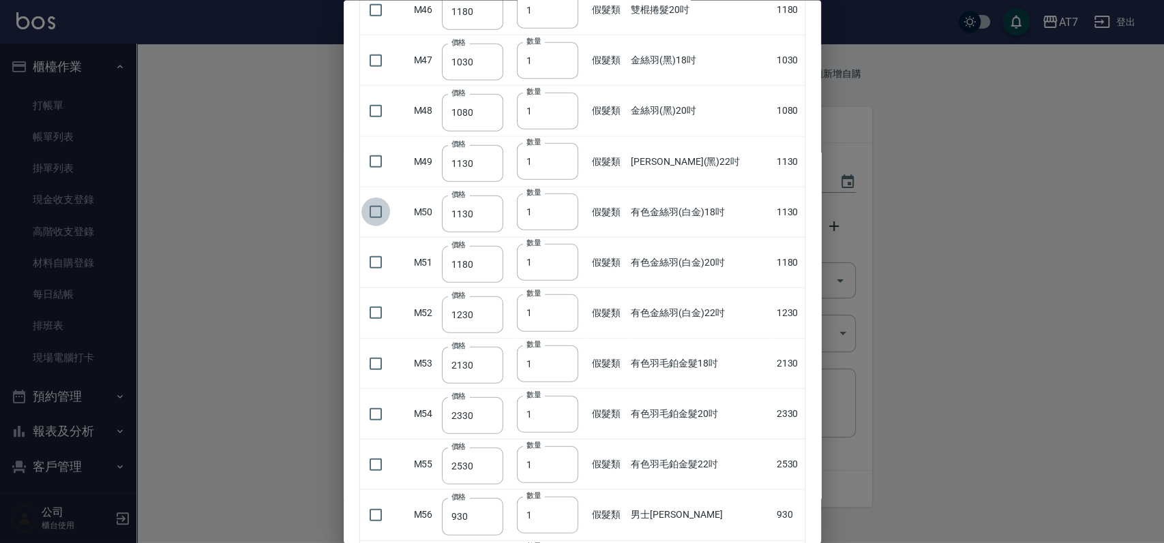
click at [375, 207] on input "checkbox" at bounding box center [375, 212] width 29 height 29
checkbox input "true"
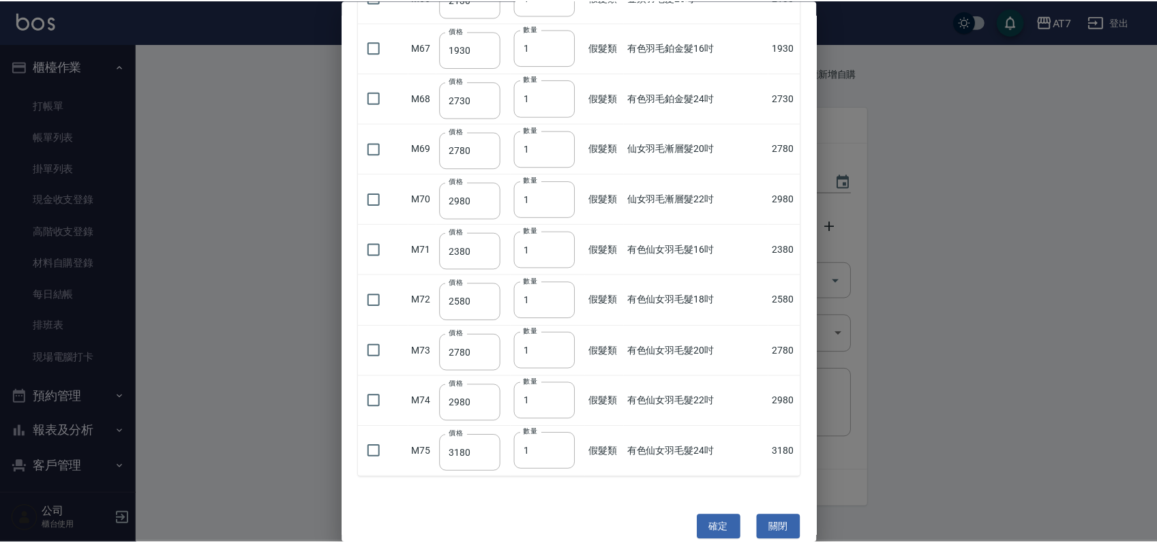
scroll to position [3309, 0]
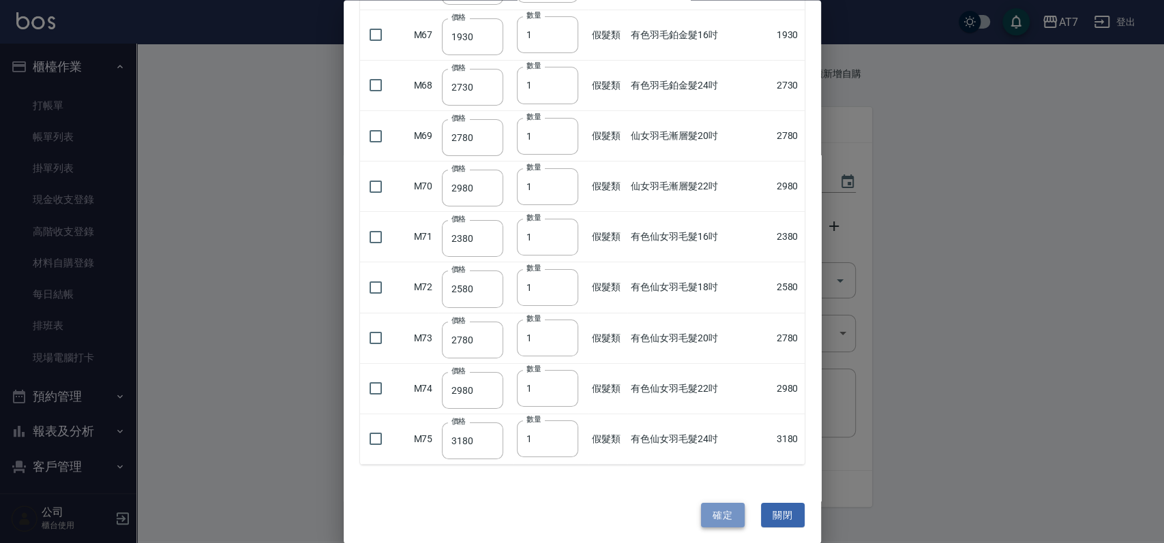
click at [719, 505] on button "確定" at bounding box center [723, 515] width 44 height 25
type input "有色金絲羽(白金)18吋"
type input "1130"
type input "1"
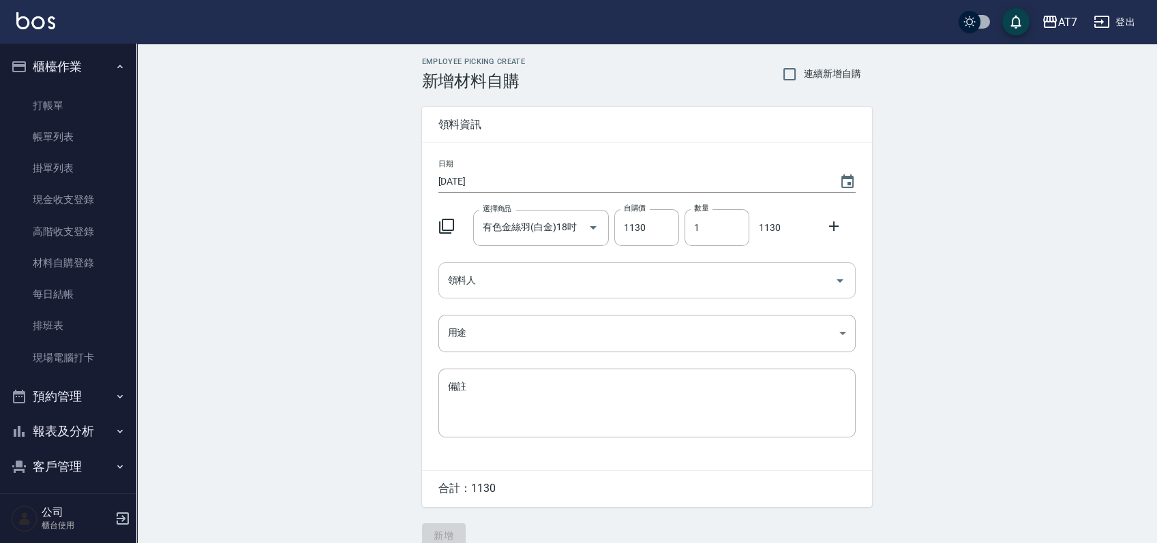
click at [629, 284] on input "領料人" at bounding box center [637, 281] width 385 height 24
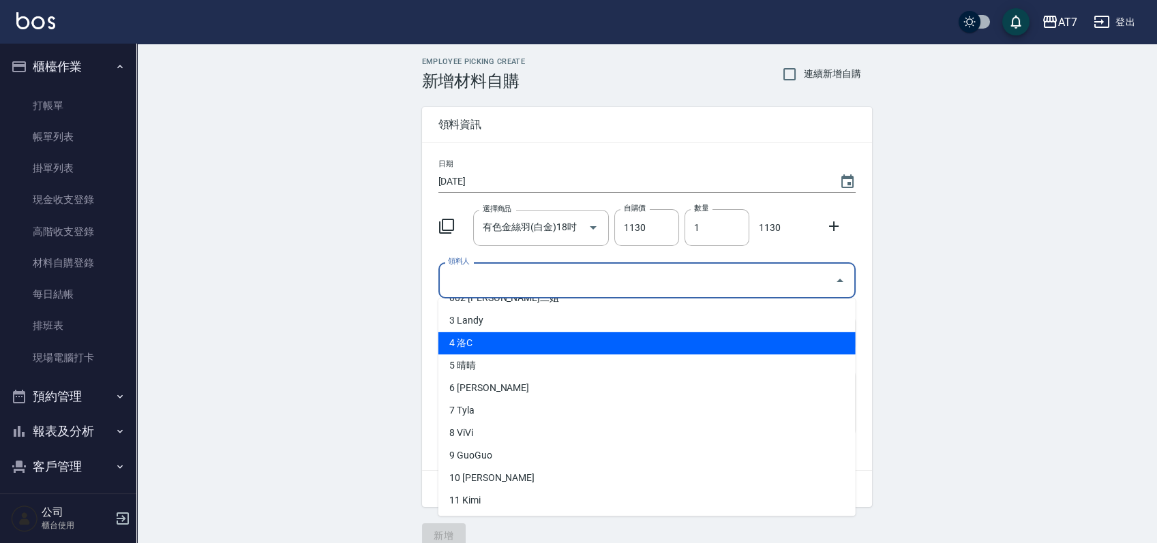
scroll to position [91, 0]
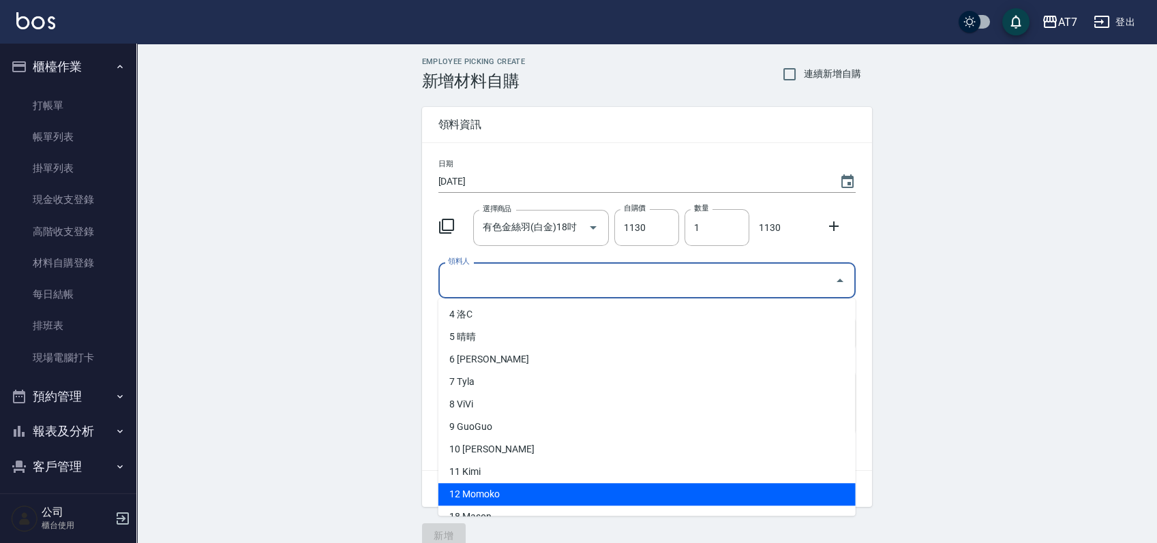
click at [530, 485] on li "12 Momoko" at bounding box center [646, 494] width 417 height 23
type input "Momoko"
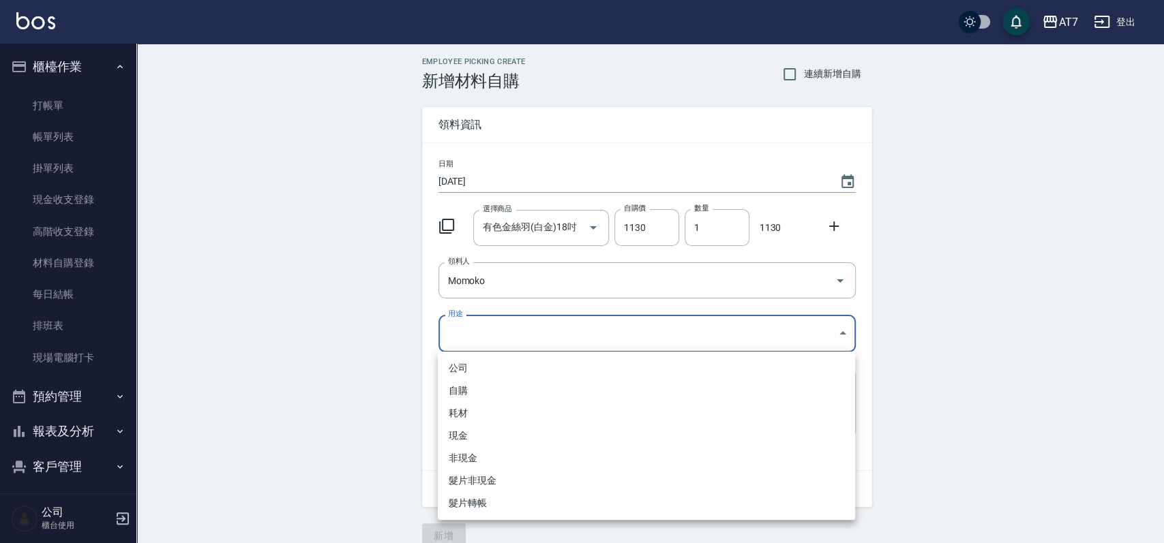
click at [558, 332] on body "AT7 登出 櫃檯作業 打帳單 帳單列表 掛單列表 現金收支登錄 高階收支登錄 材料自購登錄 每日結帳 排班表 現場電腦打卡 預約管理 預約管理 單日預約紀錄…" at bounding box center [582, 281] width 1164 height 562
click at [519, 432] on li "現金" at bounding box center [646, 436] width 417 height 23
type input "現金"
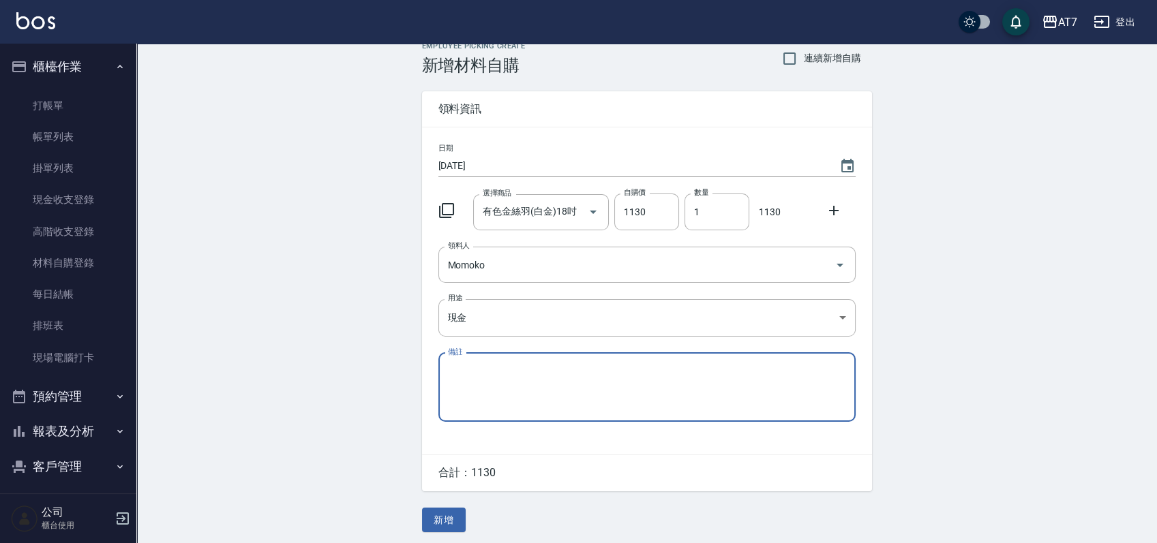
scroll to position [19, 0]
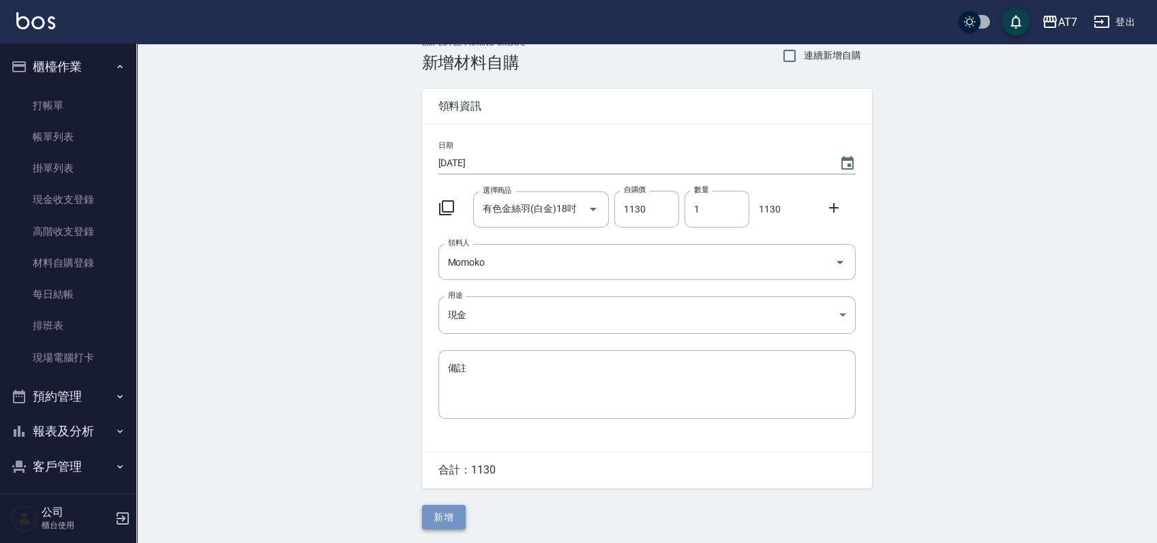
click at [440, 515] on button "新增" at bounding box center [444, 517] width 44 height 25
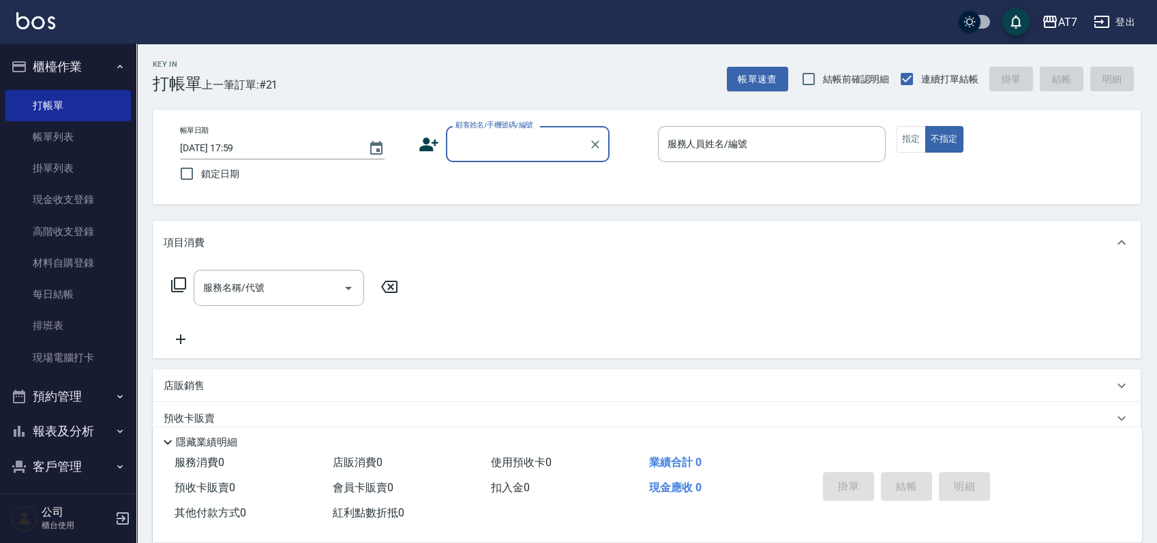
click at [542, 153] on input "顧客姓名/手機號碼/編號" at bounding box center [517, 144] width 131 height 24
type input "公司/公司15500/15500"
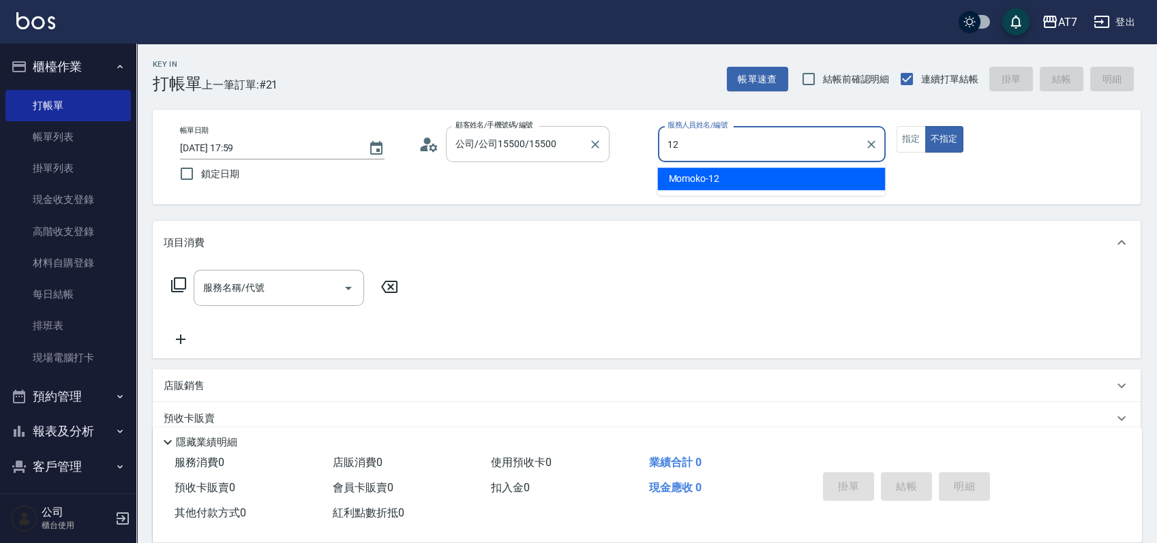
type input "Momoko-12"
type button "false"
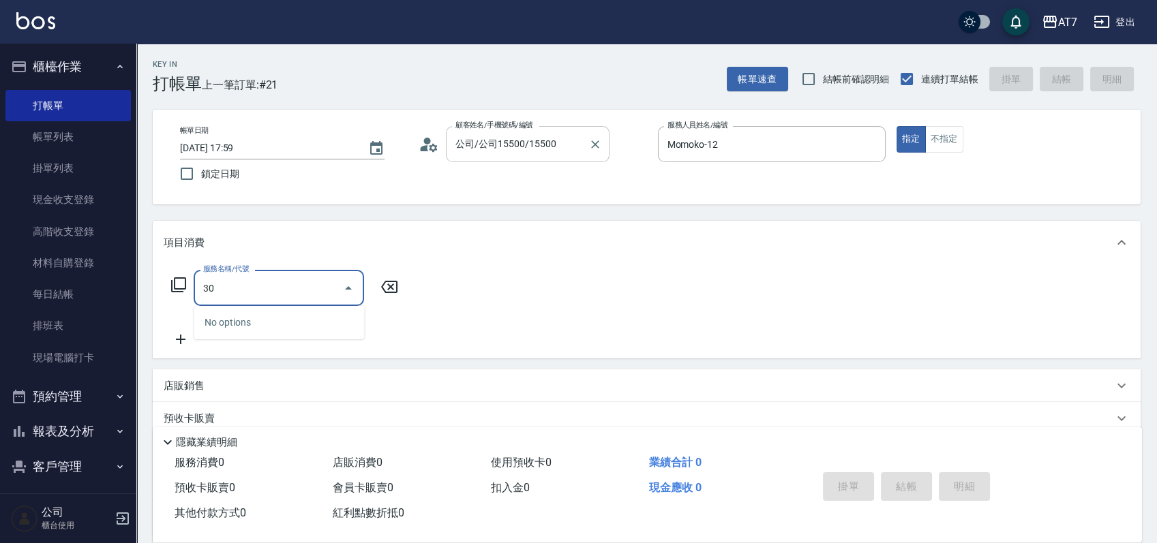
type input "304"
type input "40"
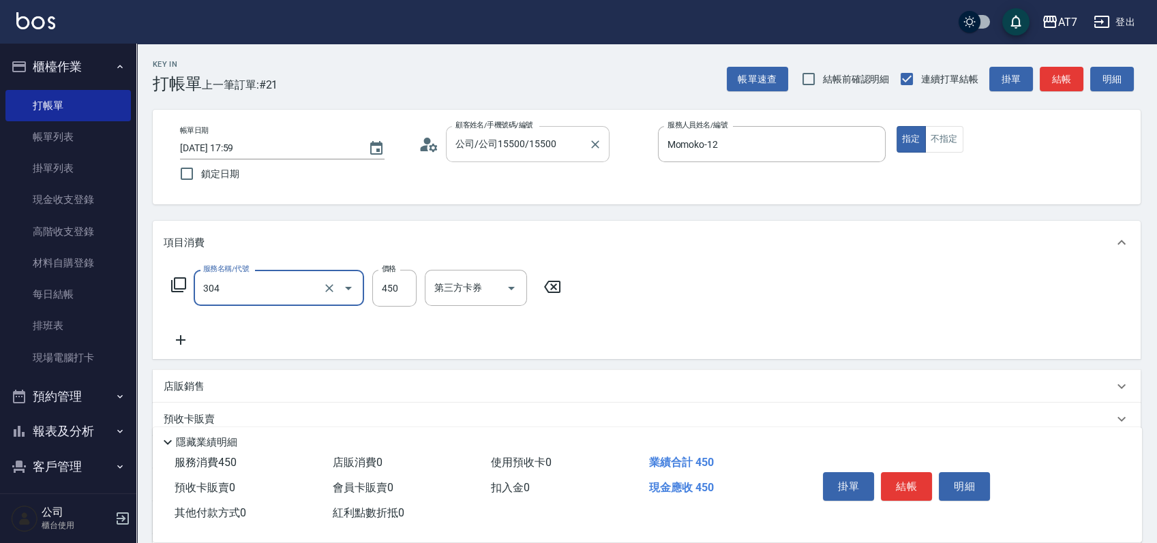
type input "A+級剪髮(304)"
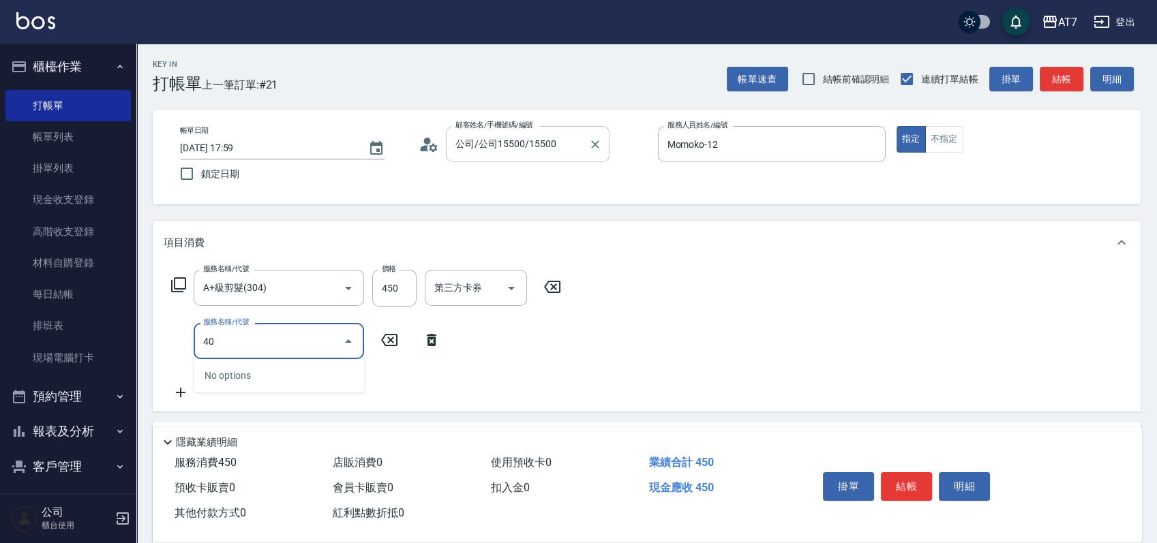
type input "401"
type input "190"
type input "染髮(互助)(401)"
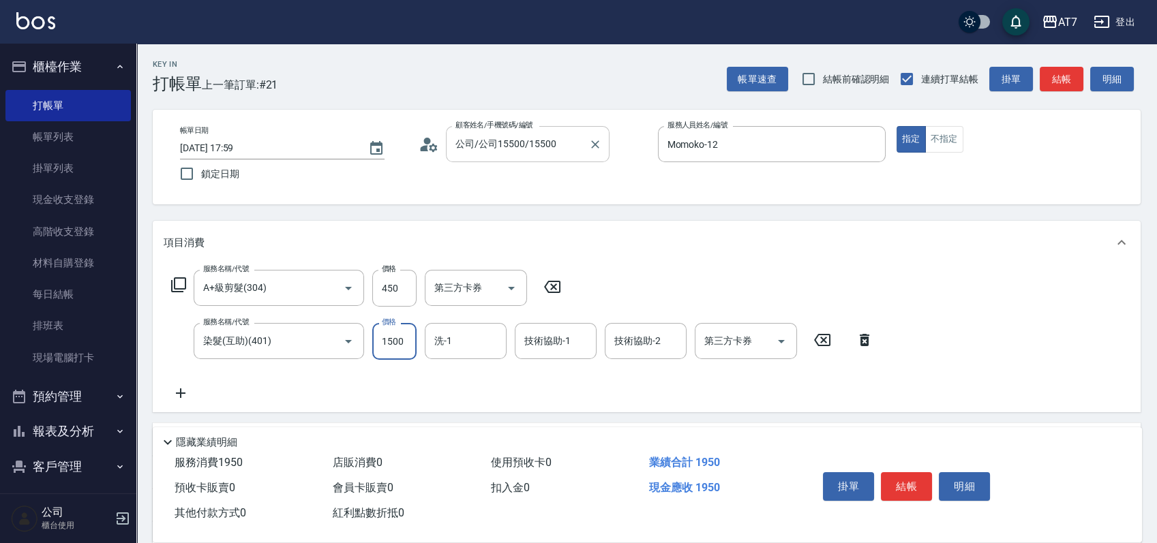
type input "1"
type input "40"
type input "180"
type input "60"
type input "180"
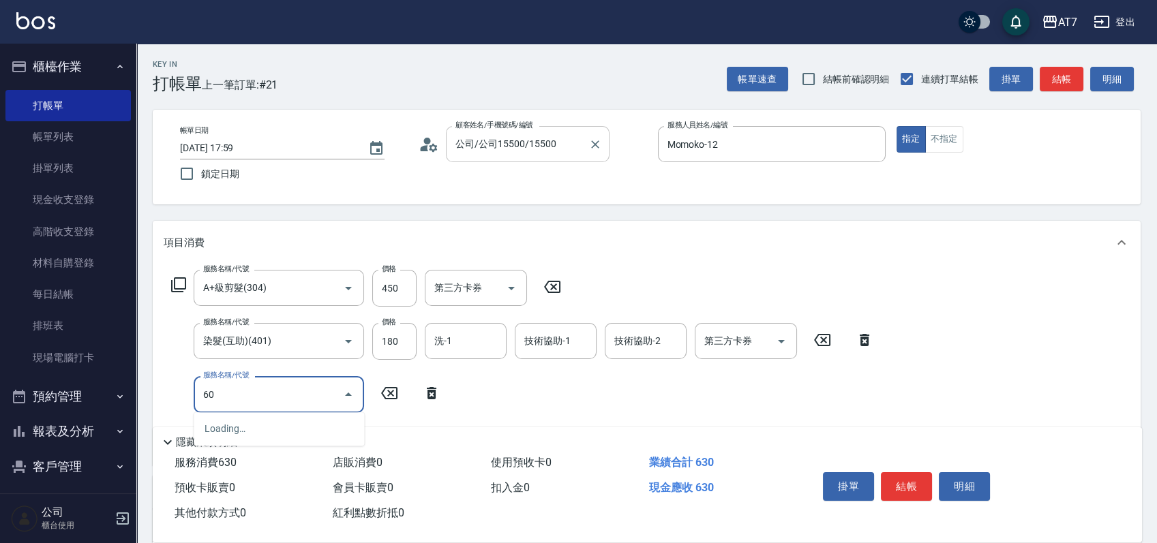
type input "607"
type input "210"
type input "東日玫瑰短（助）(607)"
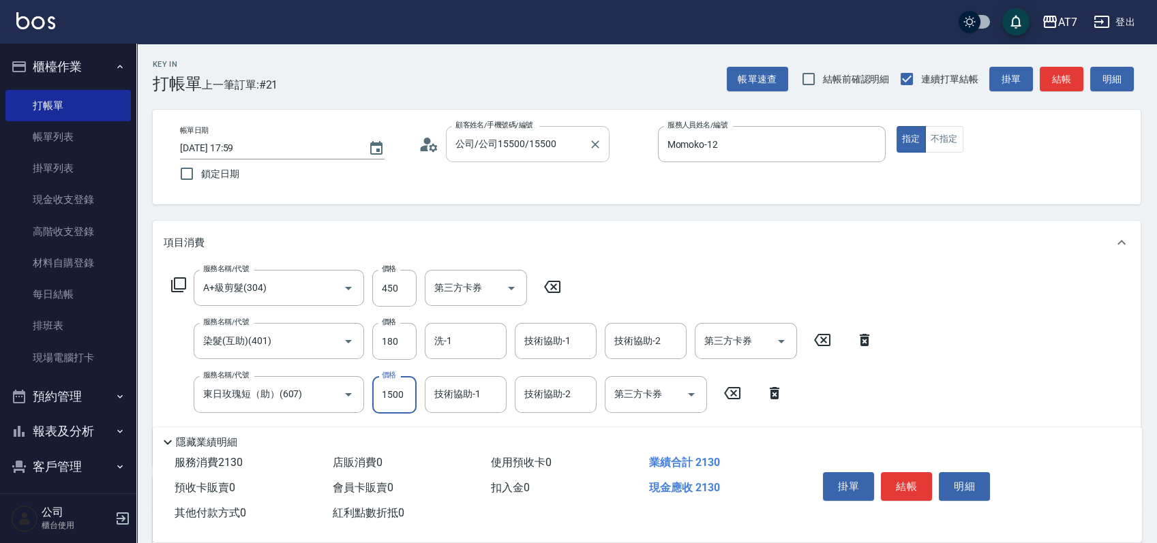
type input "1"
type input "60"
type input "160"
type input "70"
type input "1600"
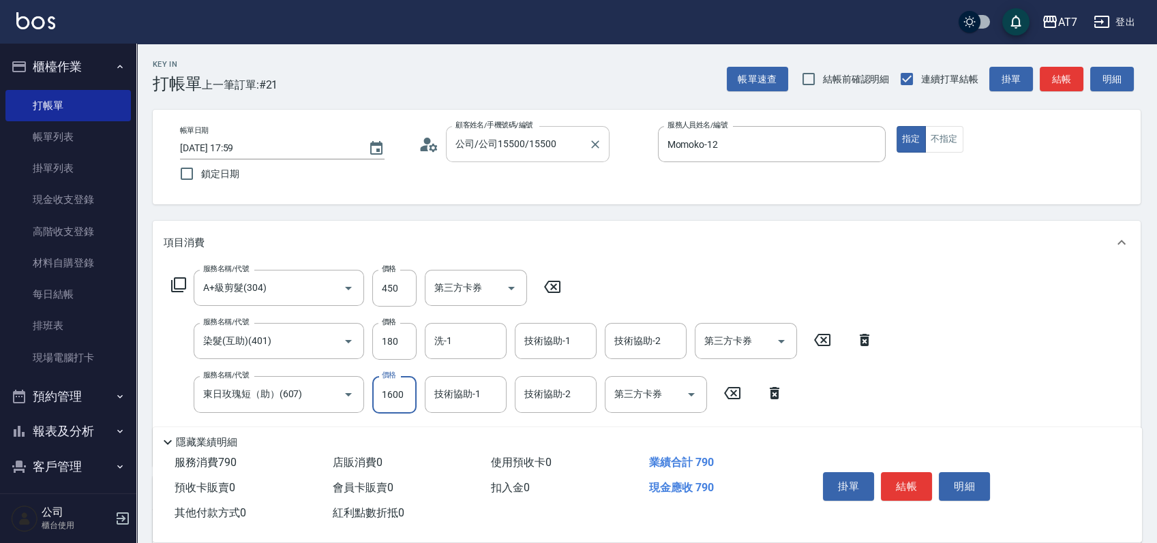
type input "220"
type input "1600"
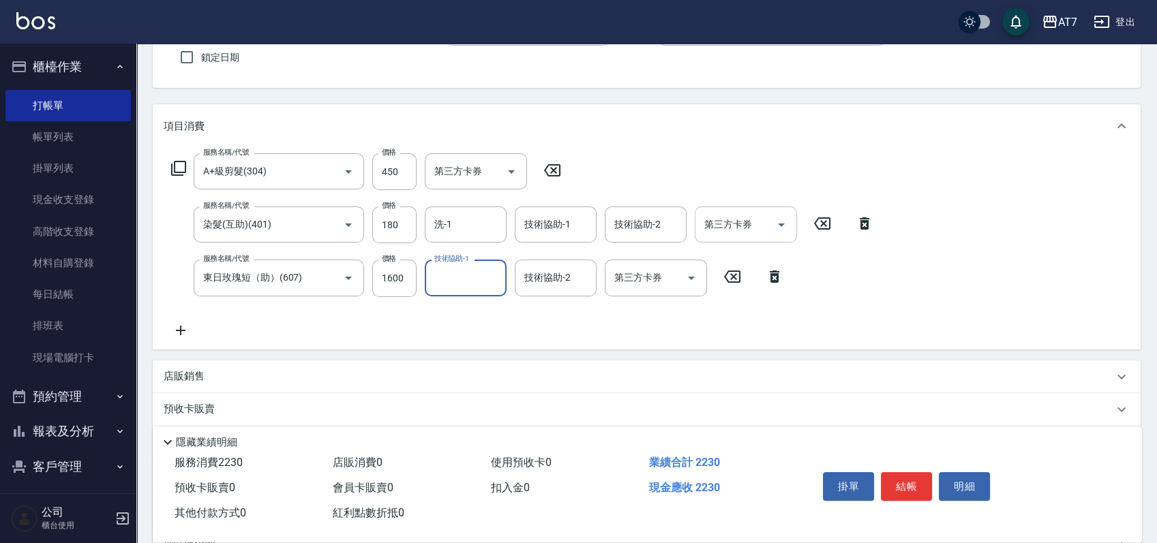
scroll to position [258, 0]
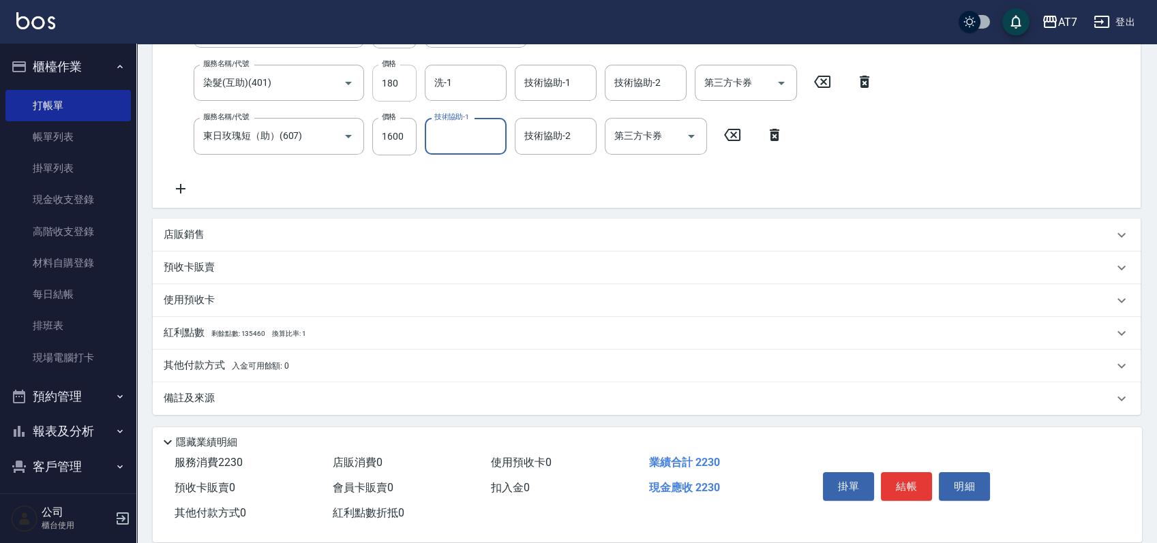
click at [389, 82] on input "180" at bounding box center [394, 83] width 44 height 37
click at [389, 85] on input "180" at bounding box center [394, 83] width 44 height 37
type input "1"
type input "200"
type input "188"
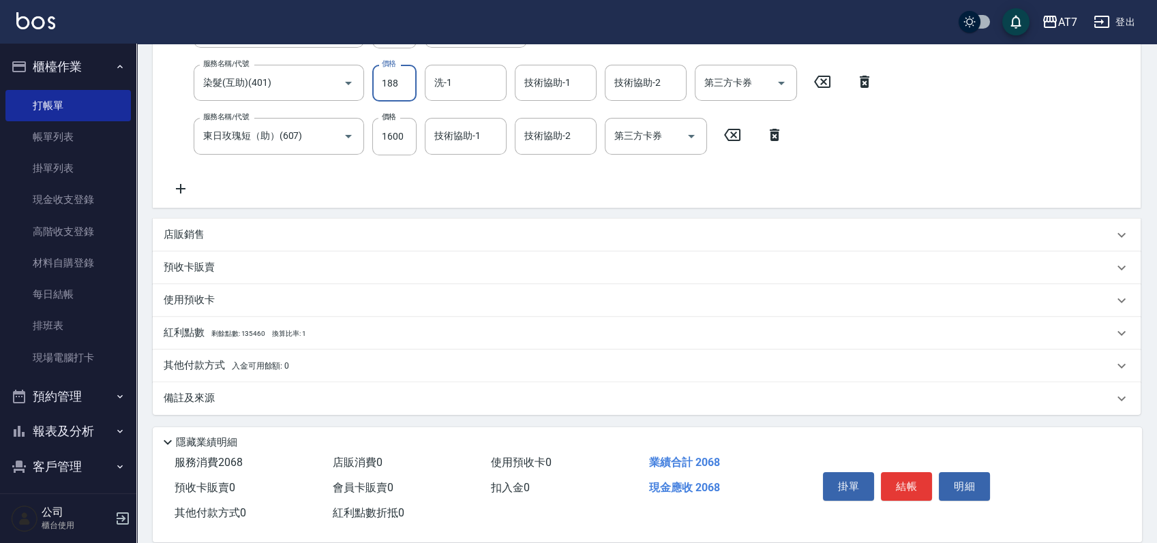
type input "220"
type input "1880"
type input "390"
type input "1880"
click at [395, 232] on div "店販銷售" at bounding box center [639, 235] width 950 height 14
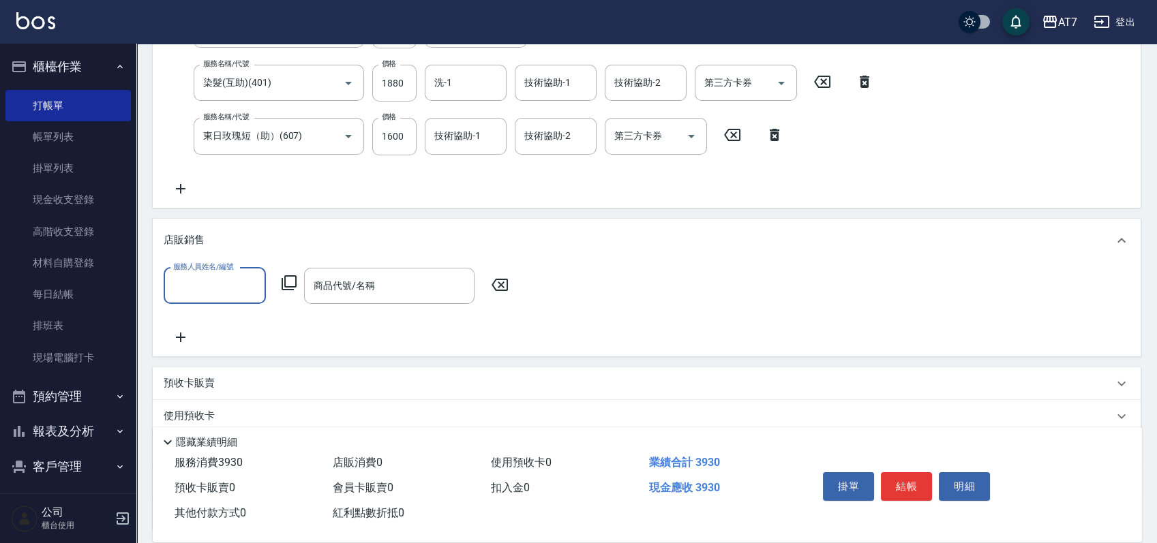
scroll to position [0, 0]
type input "Momoko-12"
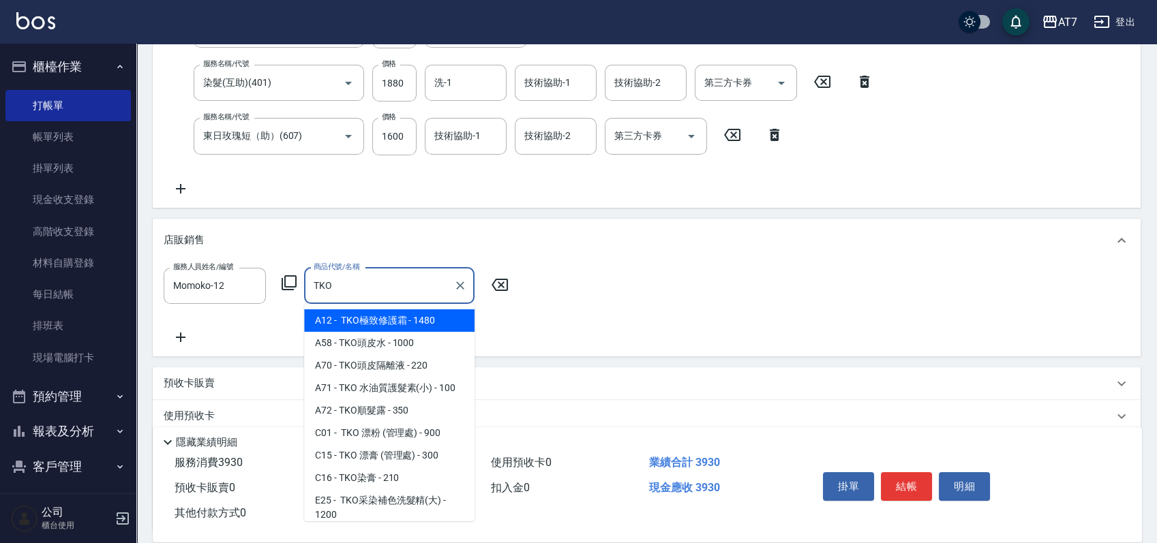
scroll to position [91, 0]
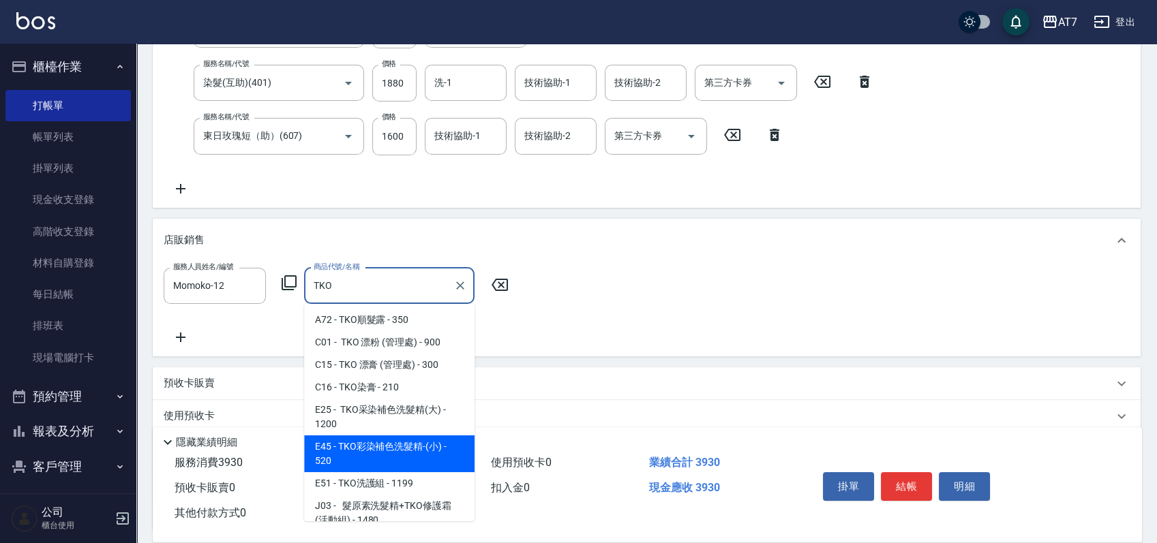
click at [407, 444] on span "E45 - TKO彩染補色洗髮精-(小) - 520" at bounding box center [389, 454] width 170 height 37
type input "TKO彩染補色洗髮精-(小)"
type input "440"
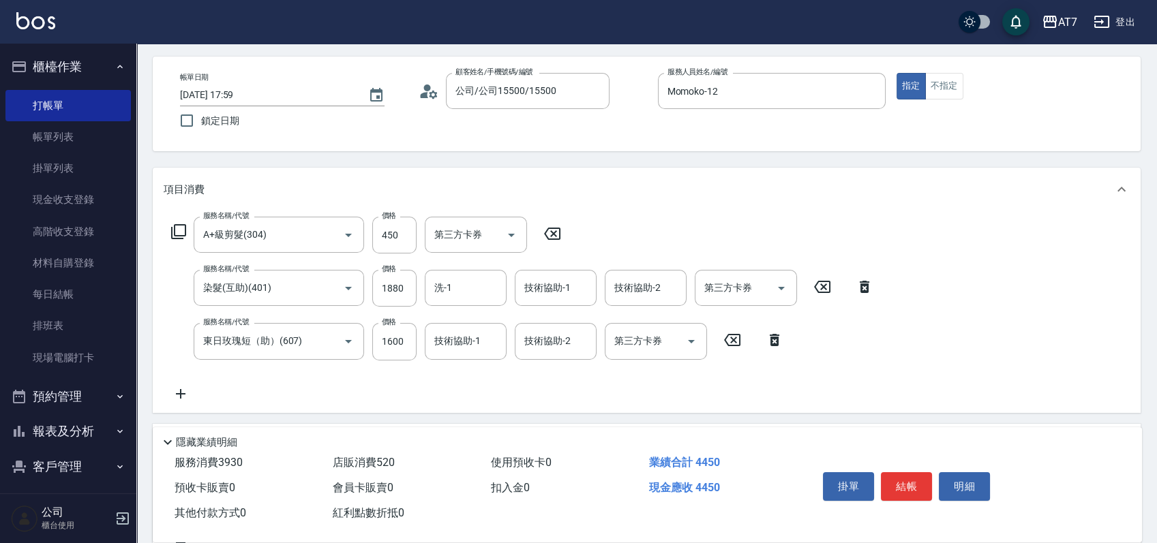
scroll to position [0, 0]
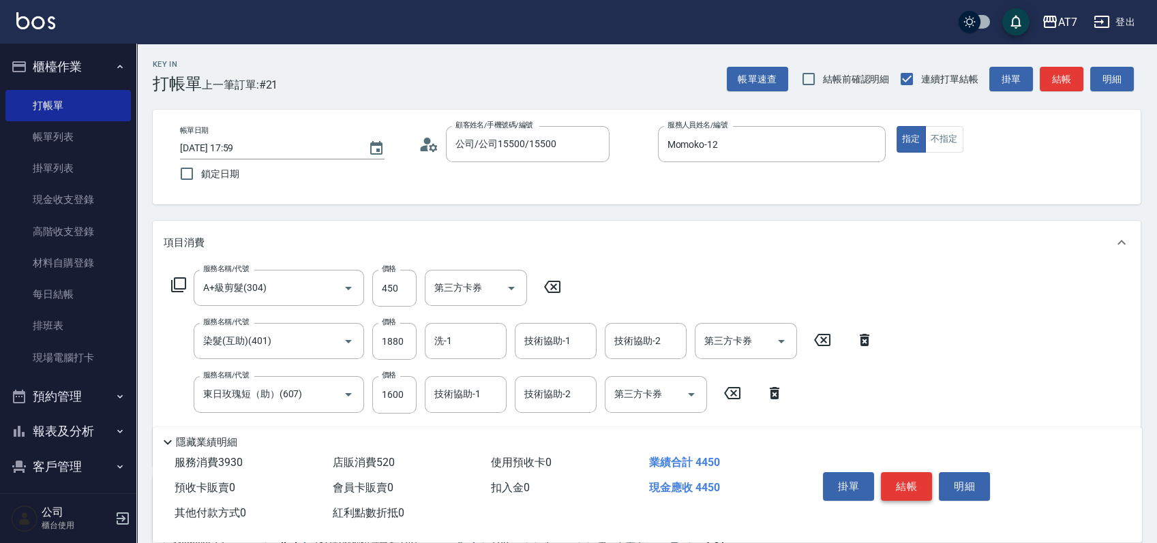
type input "TKO彩染補色洗髮精-(小)"
click at [903, 475] on button "結帳" at bounding box center [906, 487] width 51 height 29
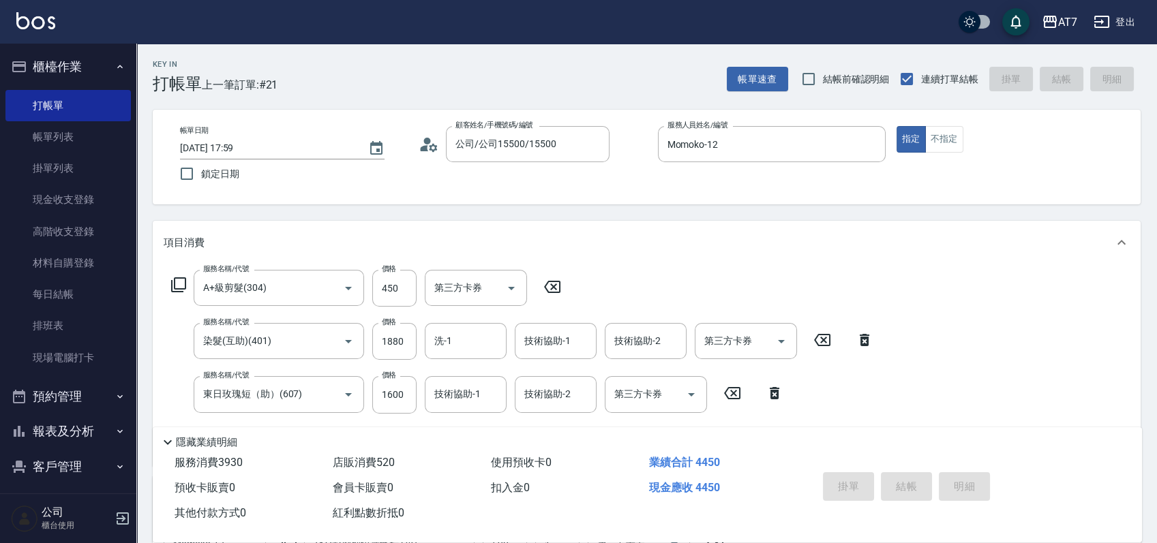
type input "2025/10/06 19:44"
type input "0"
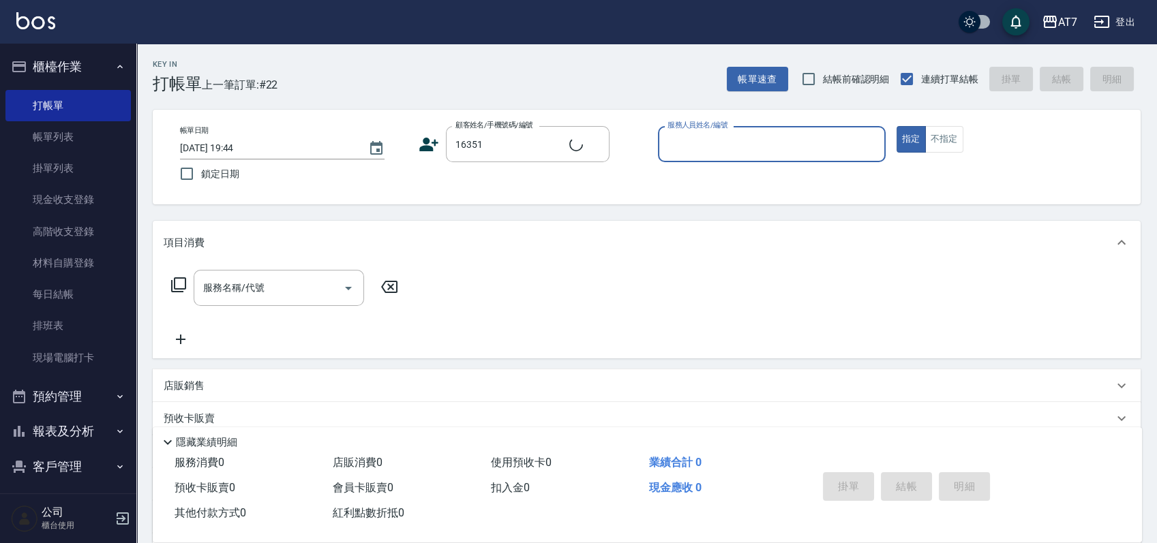
type input "公司/公司16351/16351"
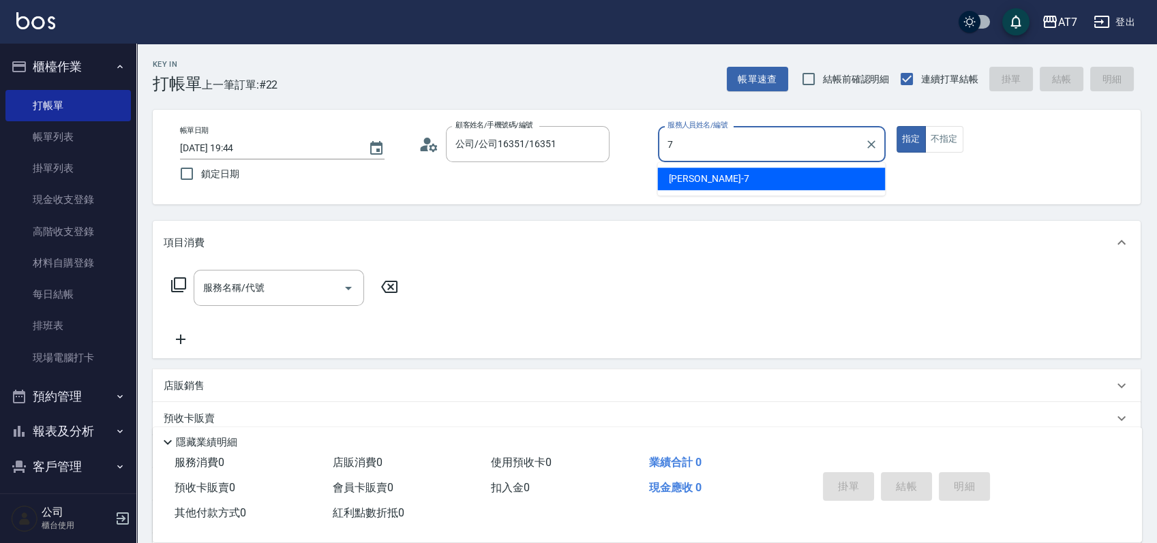
type input "泰拉-7"
type button "true"
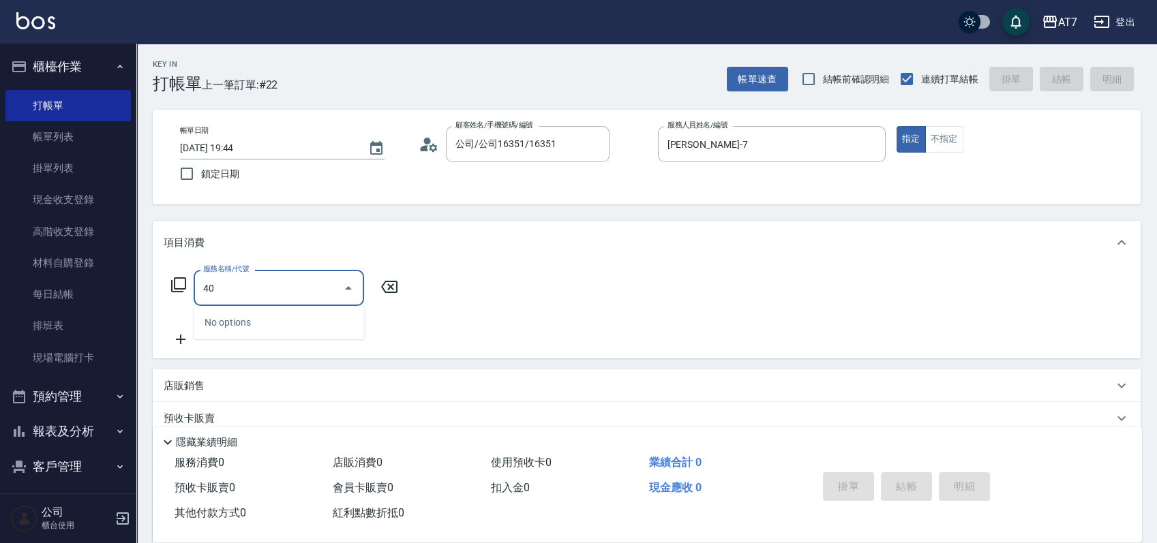
type input "400"
type input "150"
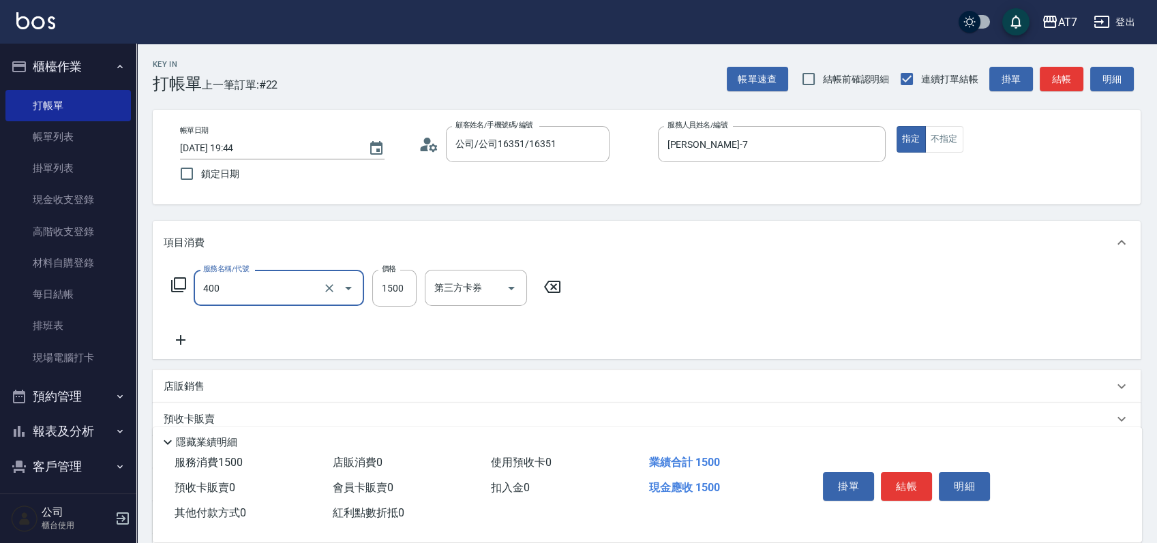
type input "染髮(400)"
type input "0"
type input "100"
type input "1000"
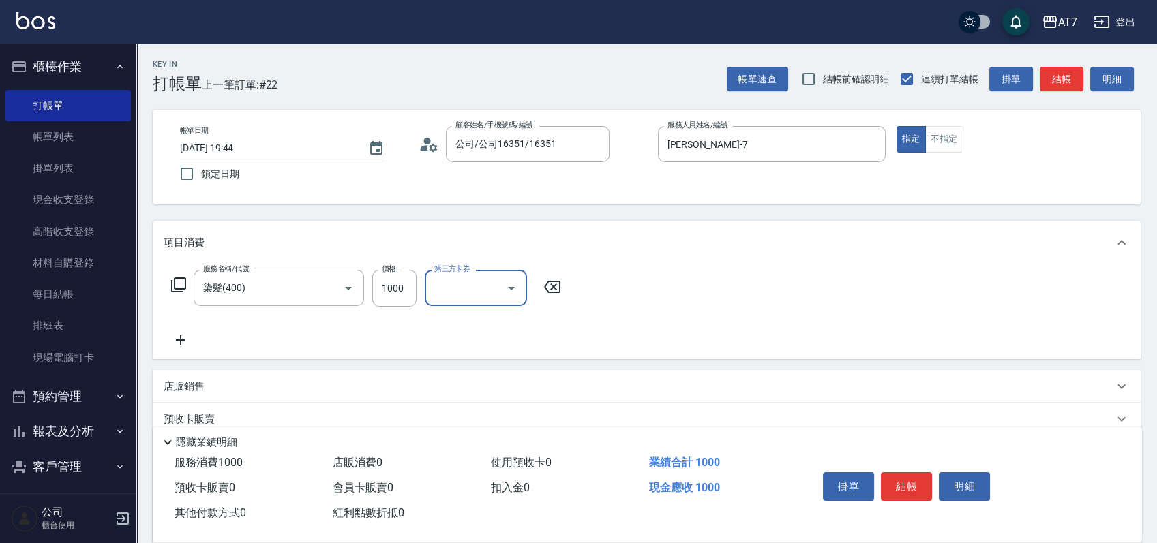
click at [903, 475] on button "結帳" at bounding box center [906, 487] width 51 height 29
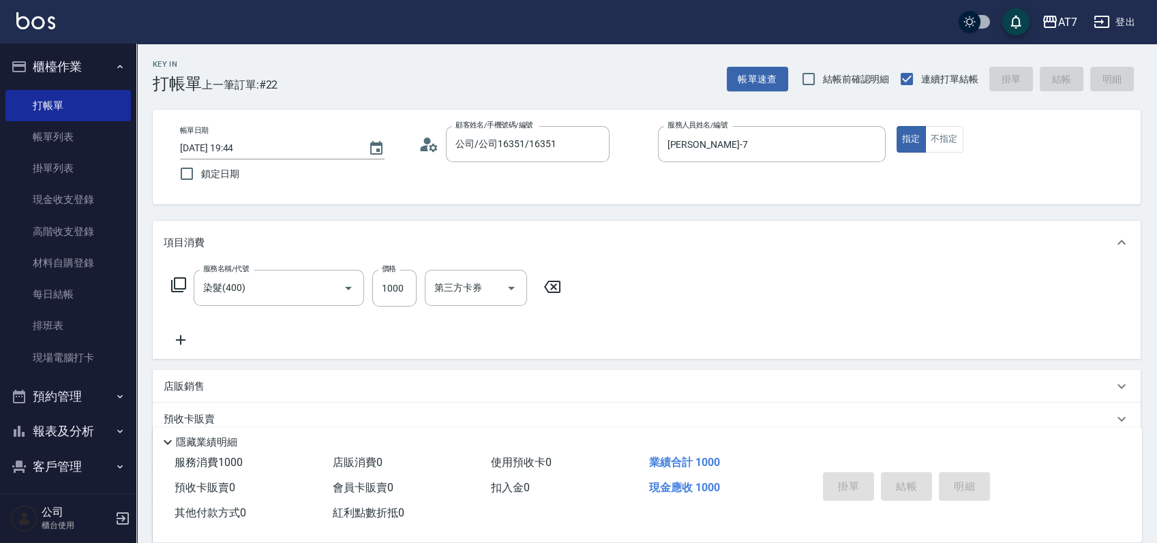
type input "0"
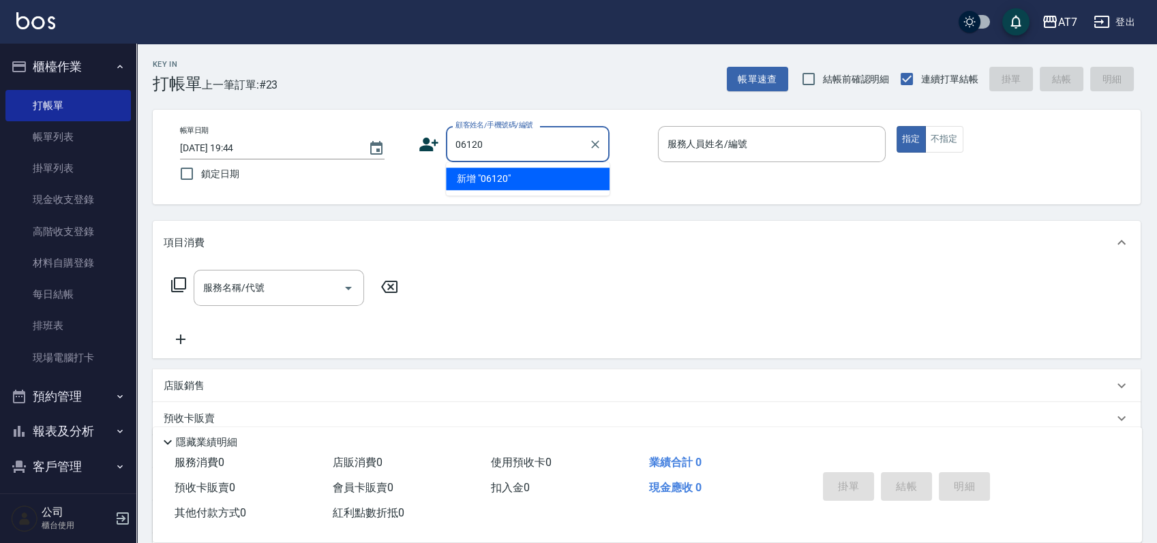
type input "06120"
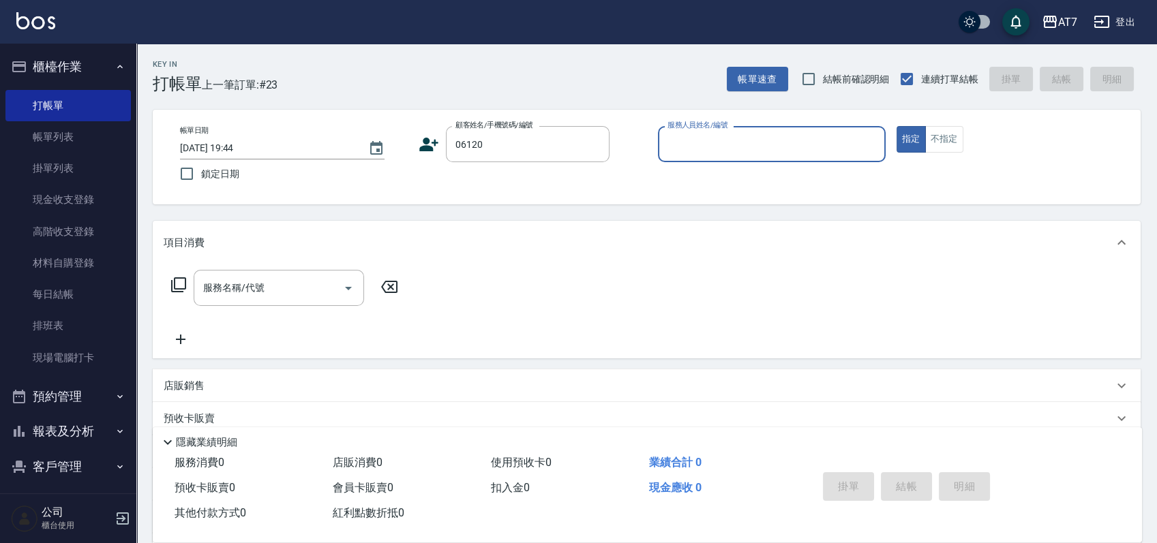
type input "4"
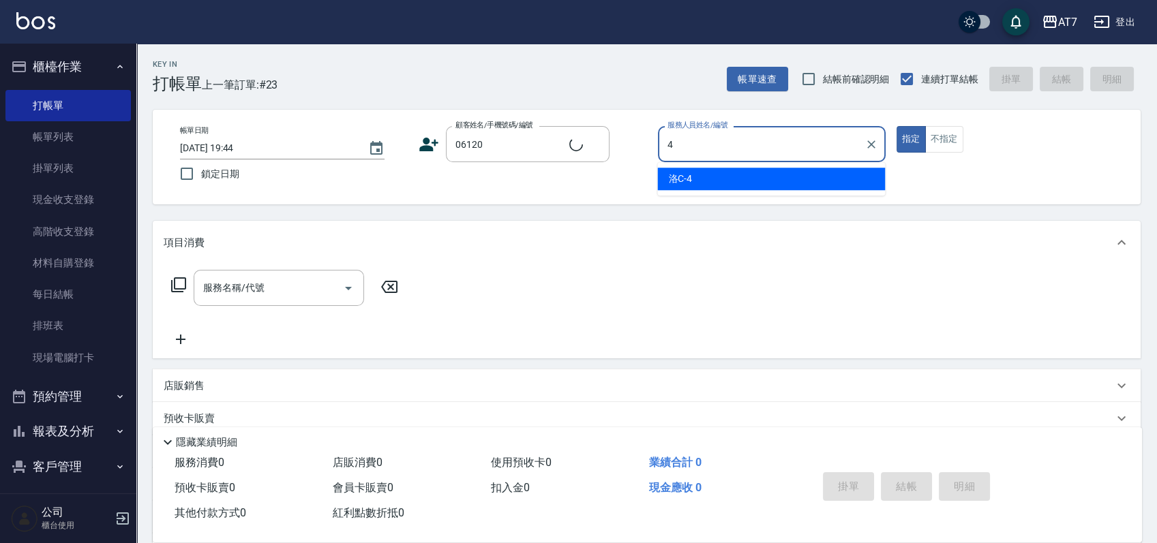
type input "公司單/06120-1/06120"
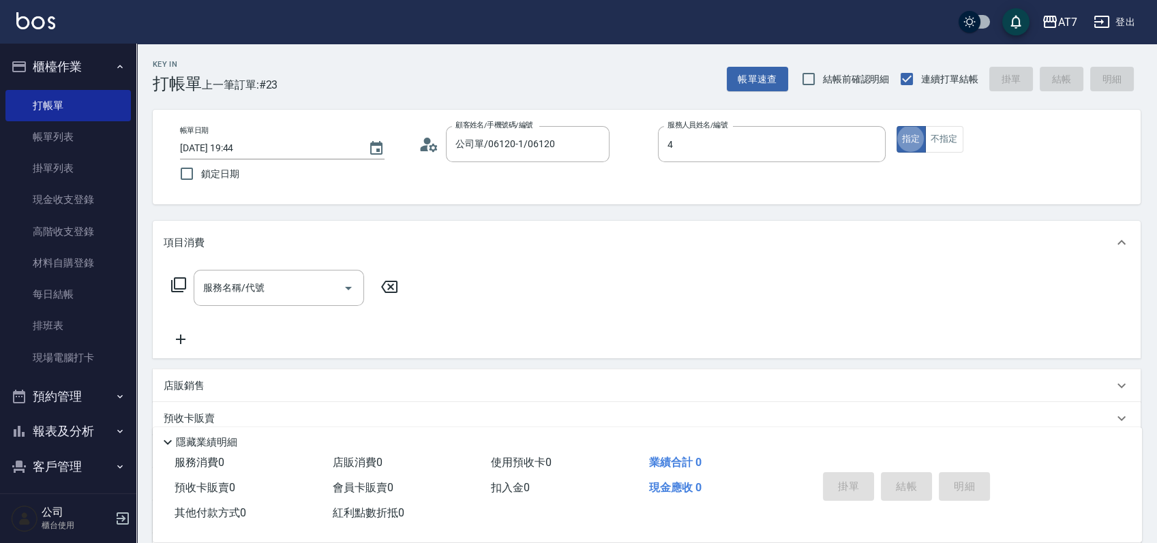
type input "洛C-4"
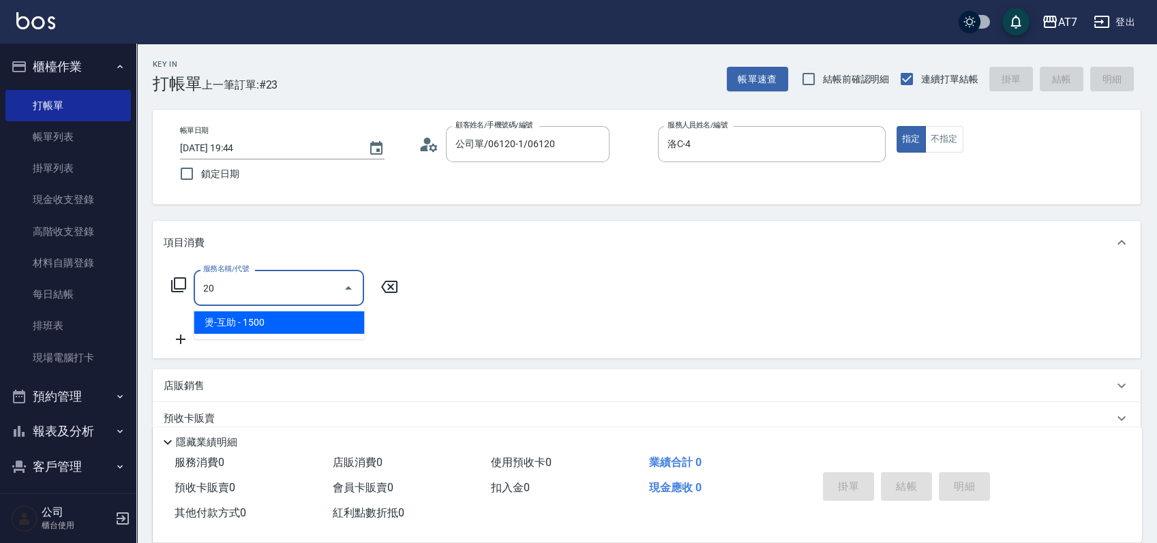
type input "201"
type input "150"
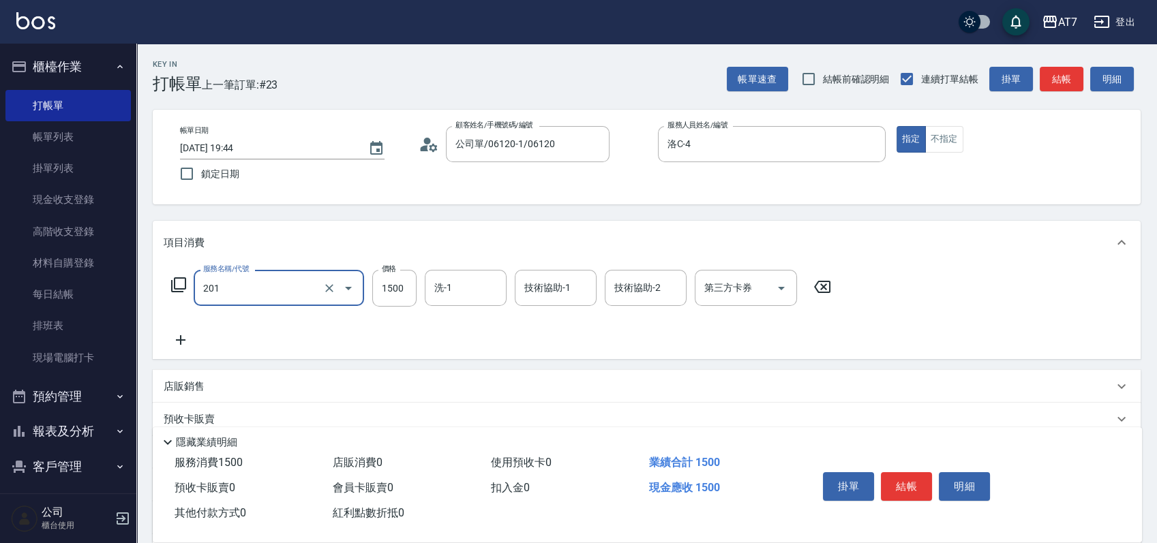
type input "燙-互助(201)"
type input "1"
type input "0"
type input "19"
type input "10"
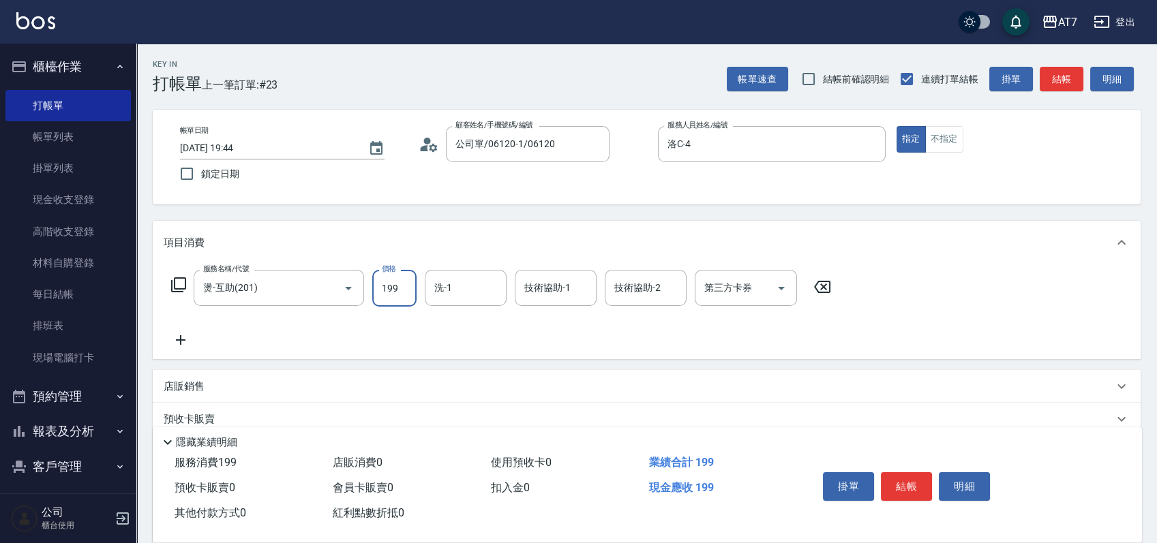
type input "1999"
type input "190"
type input "1999"
type input "依依-30"
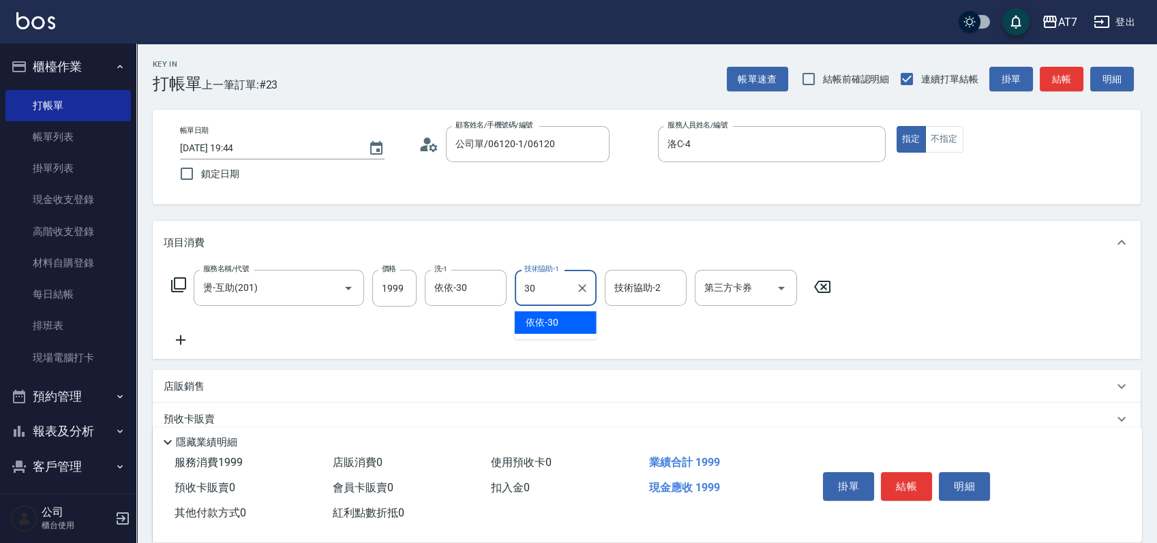
type input "依依-30"
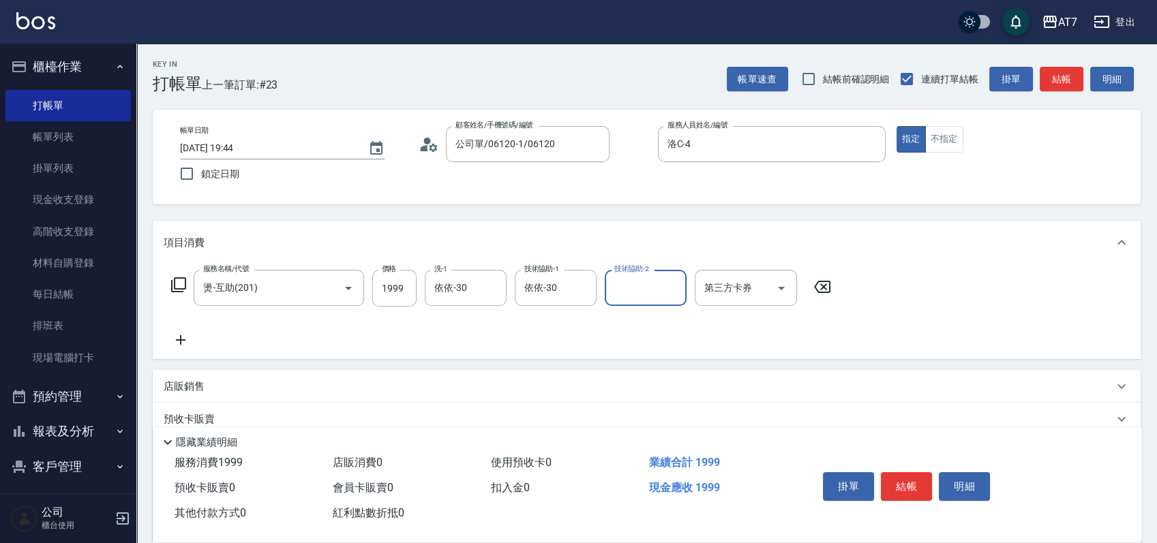
click at [903, 475] on button "結帳" at bounding box center [906, 487] width 51 height 29
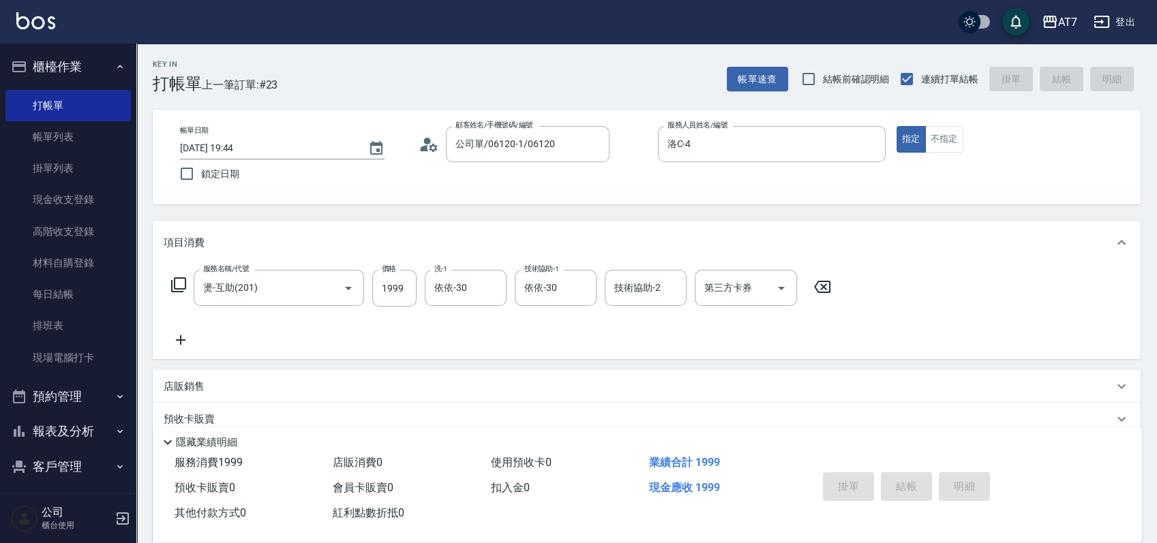
type input "2025/10/06 19:45"
type input "0"
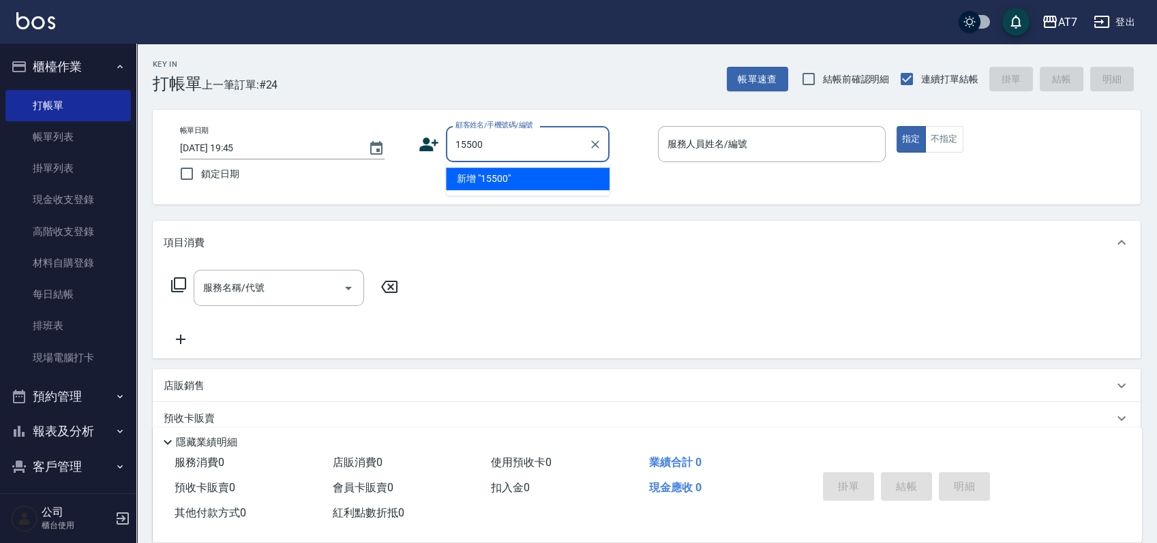
type input "15500"
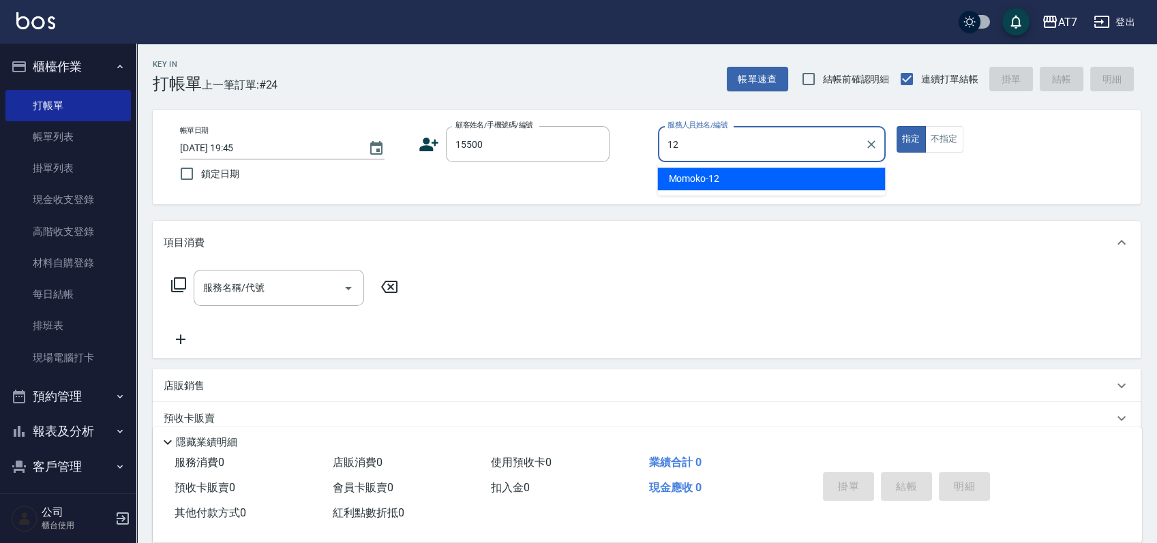
type input "Momoko-12"
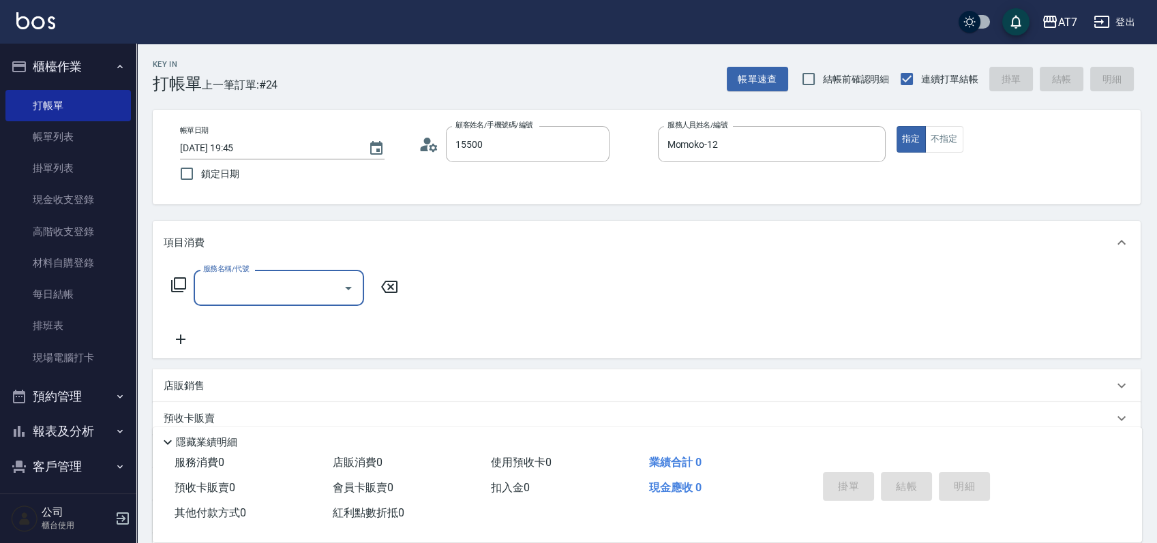
type input "公司/公司15500/15500"
type input "401"
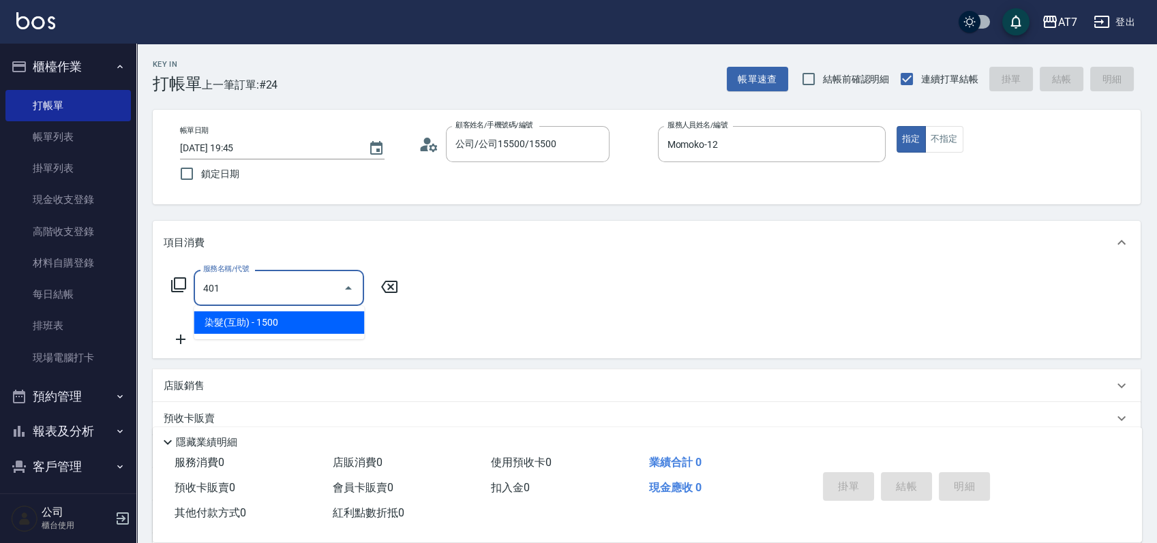
type input "150"
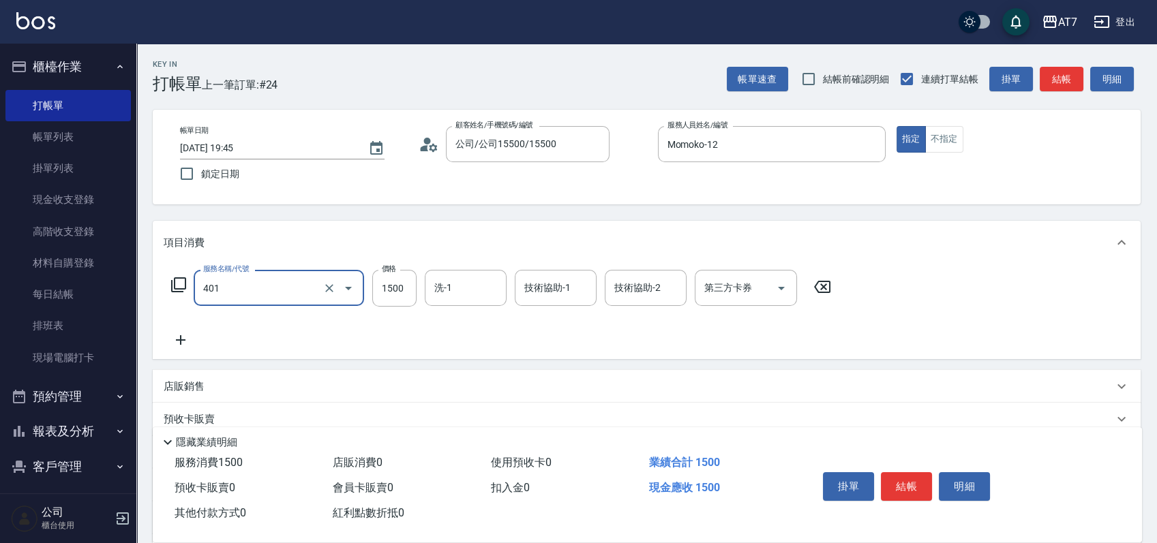
type input "染髮(互助)(401)"
type input "0"
type input "328"
type input "30"
type input "3280"
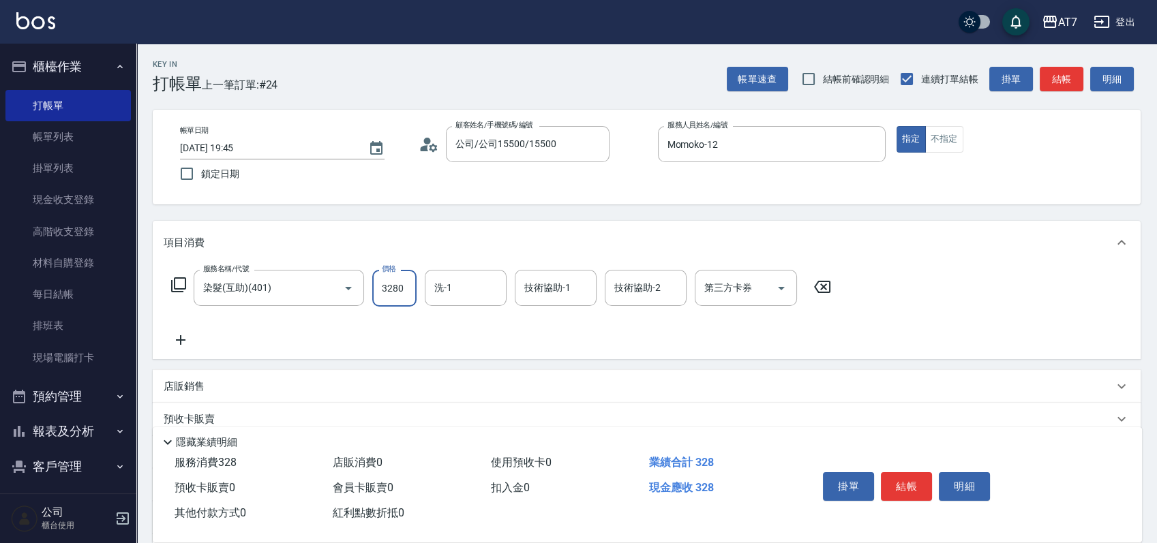
type input "320"
type input "3280"
type input "依依-30"
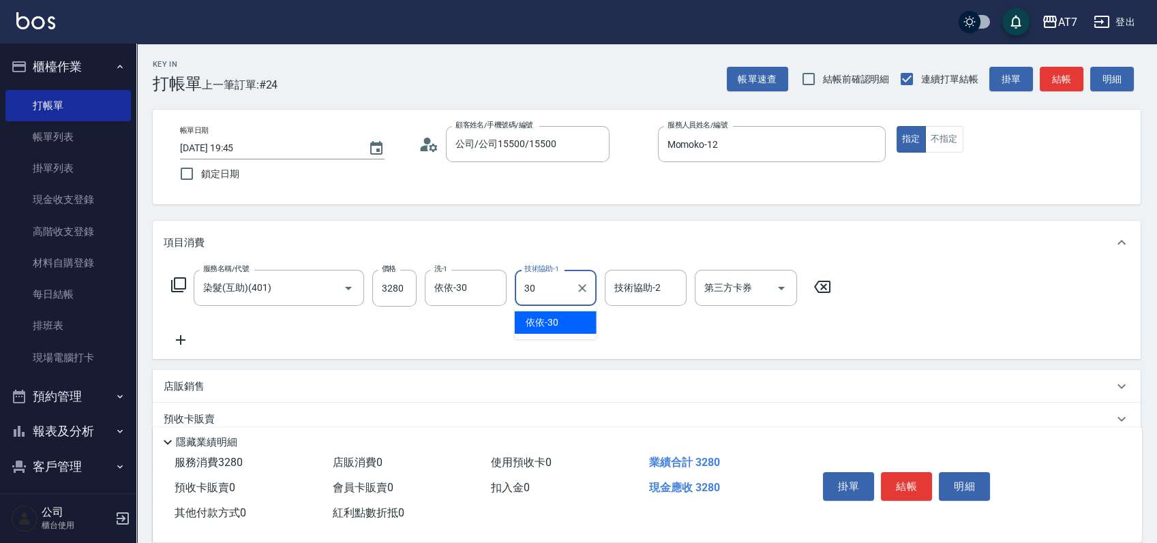
type input "依依-30"
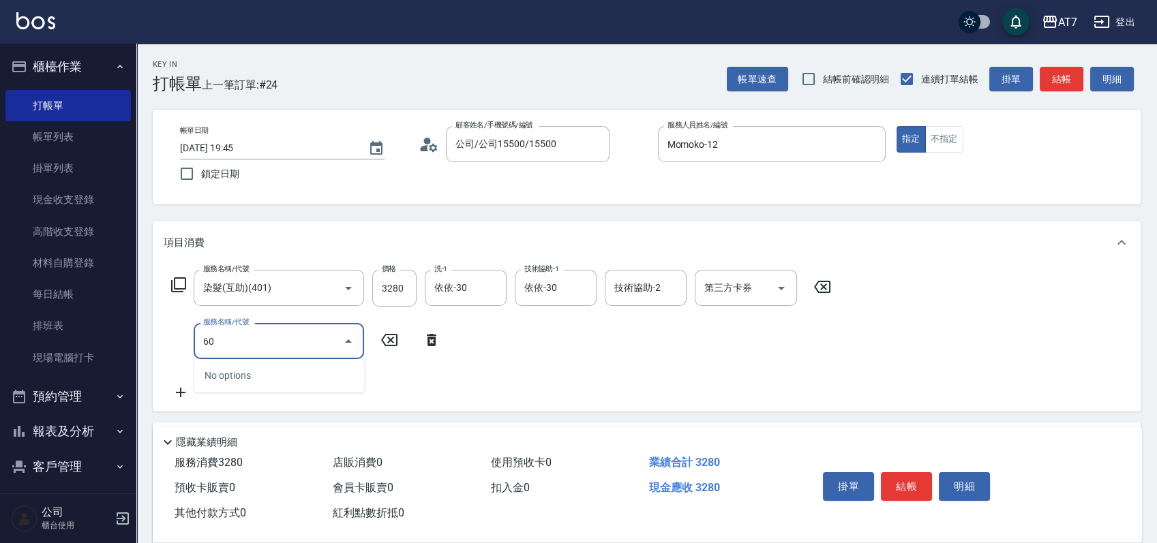
type input "603"
type input "400"
type input "TKO護髮（助(603)"
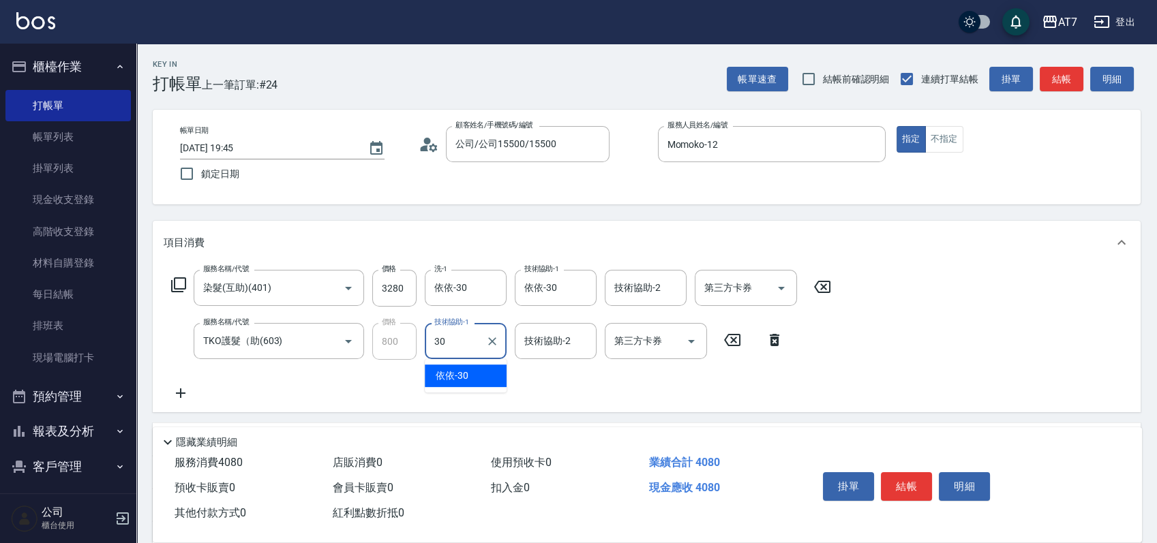
type input "依依-30"
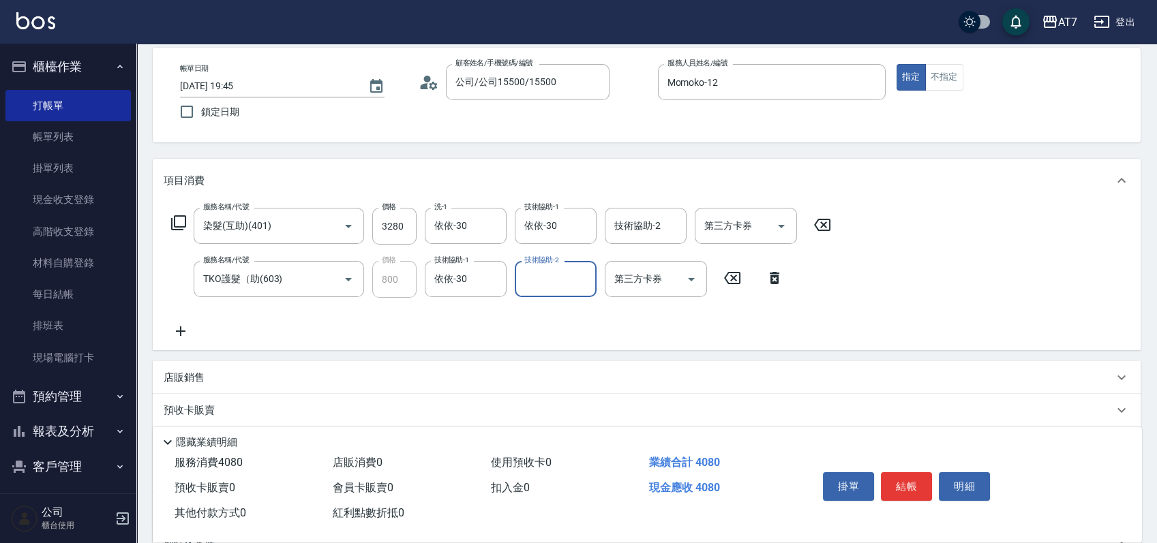
scroll to position [91, 0]
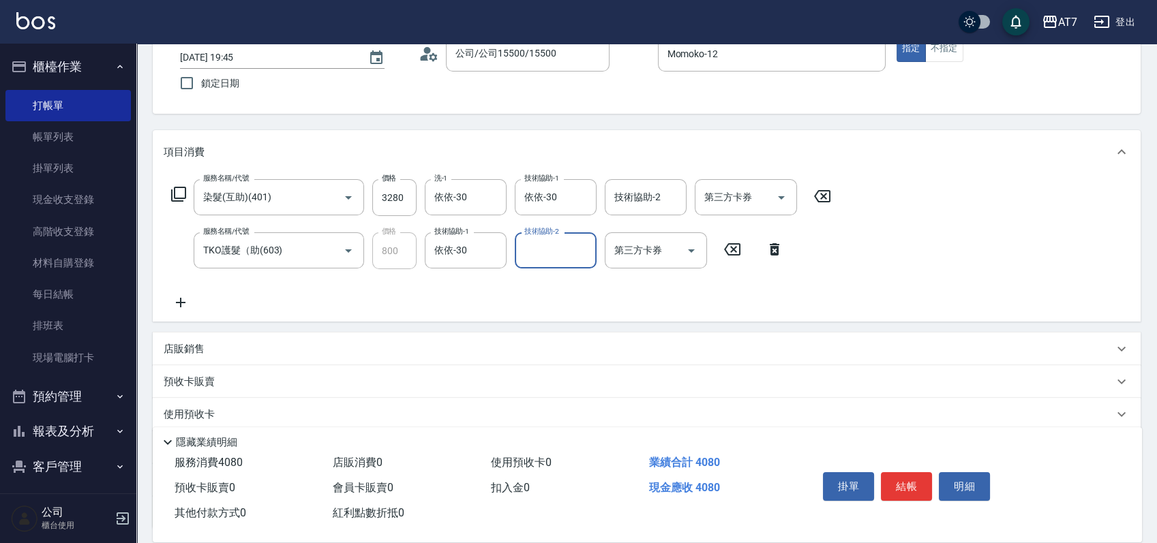
click at [841, 346] on div "店販銷售" at bounding box center [639, 349] width 950 height 14
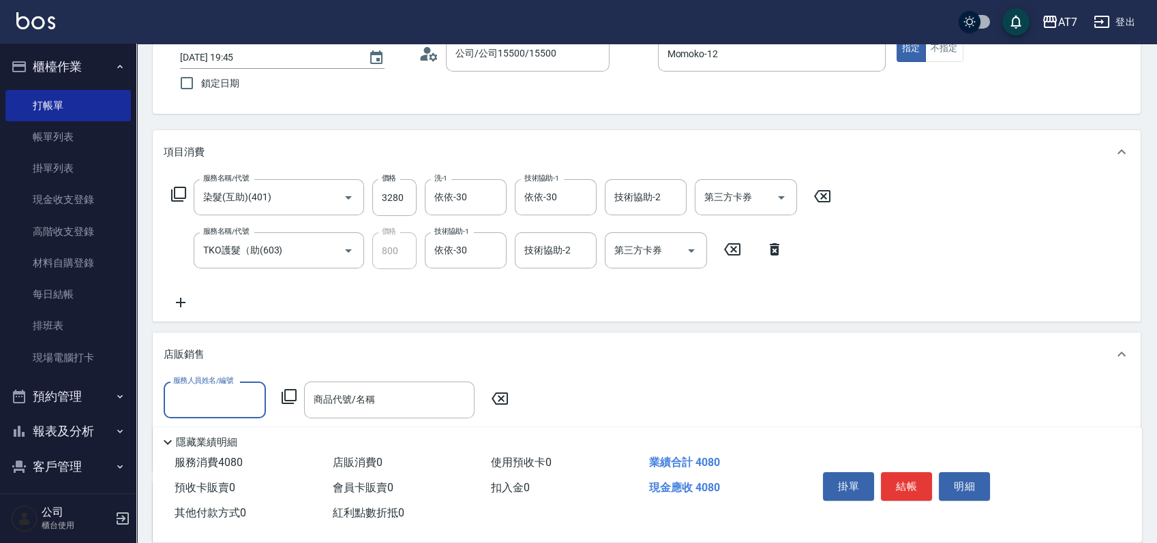
scroll to position [0, 0]
type input "Momoko-12"
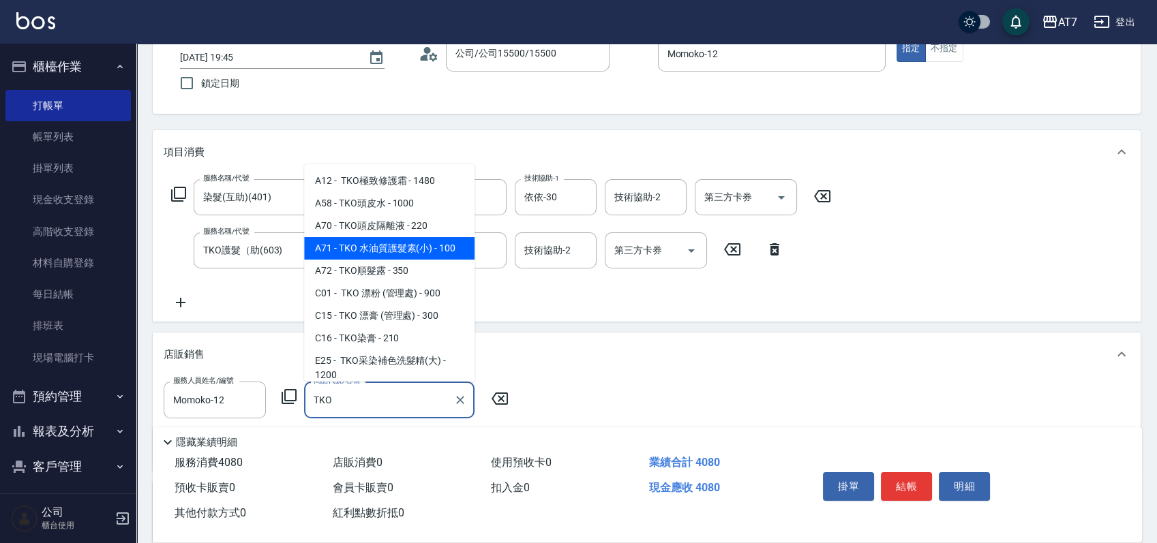
scroll to position [106, 0]
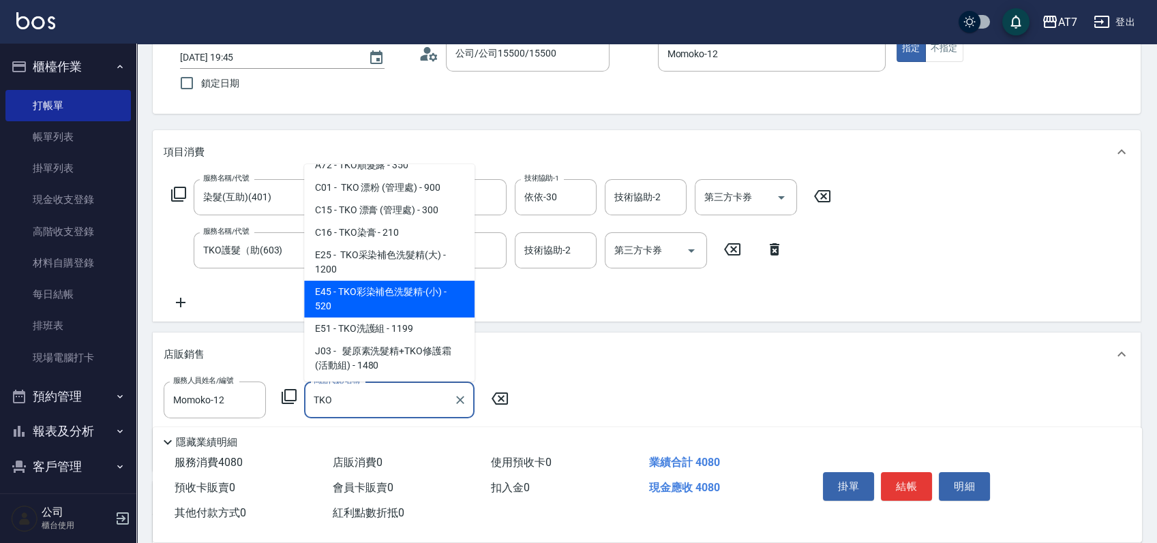
click at [381, 288] on span "E45 - TKO彩染補色洗髮精-(小) - 520" at bounding box center [389, 299] width 170 height 37
type input "TKO彩染補色洗髮精-(小)"
type input "460"
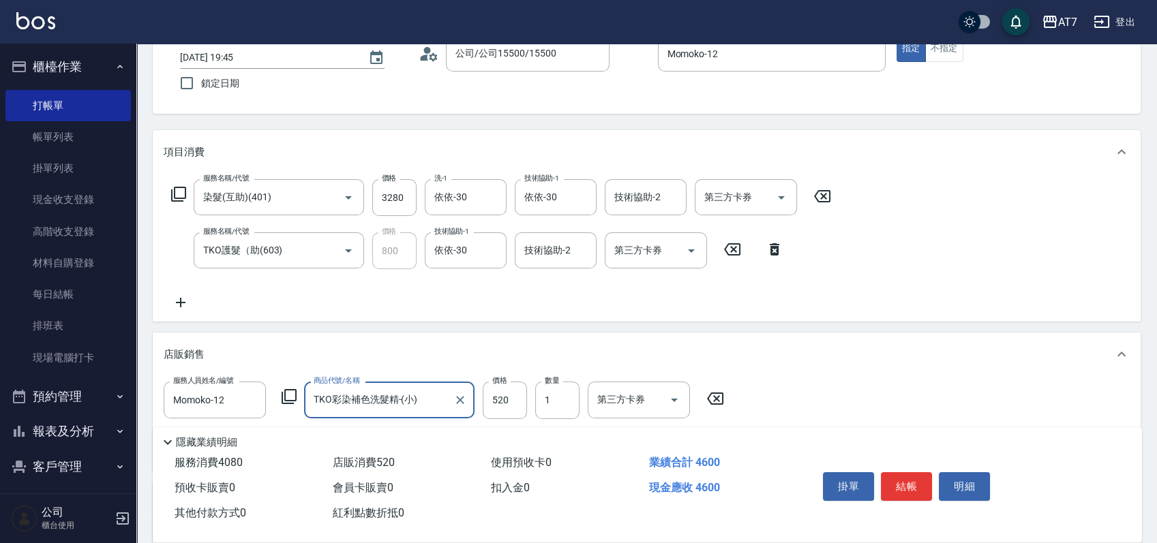
scroll to position [0, 0]
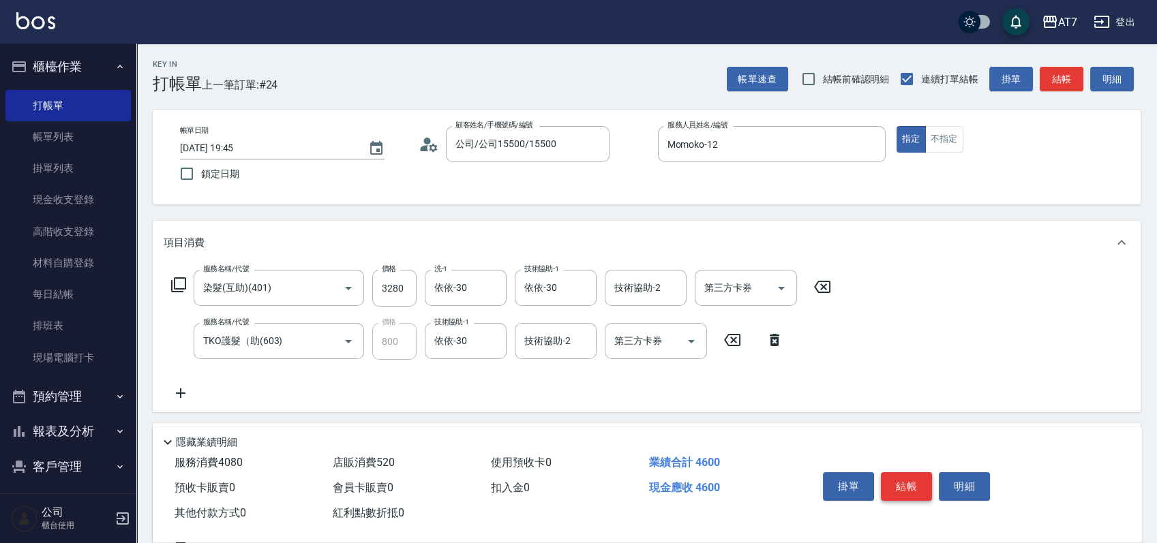
type input "TKO彩染補色洗髮精-(小)"
click at [896, 485] on button "結帳" at bounding box center [906, 487] width 51 height 29
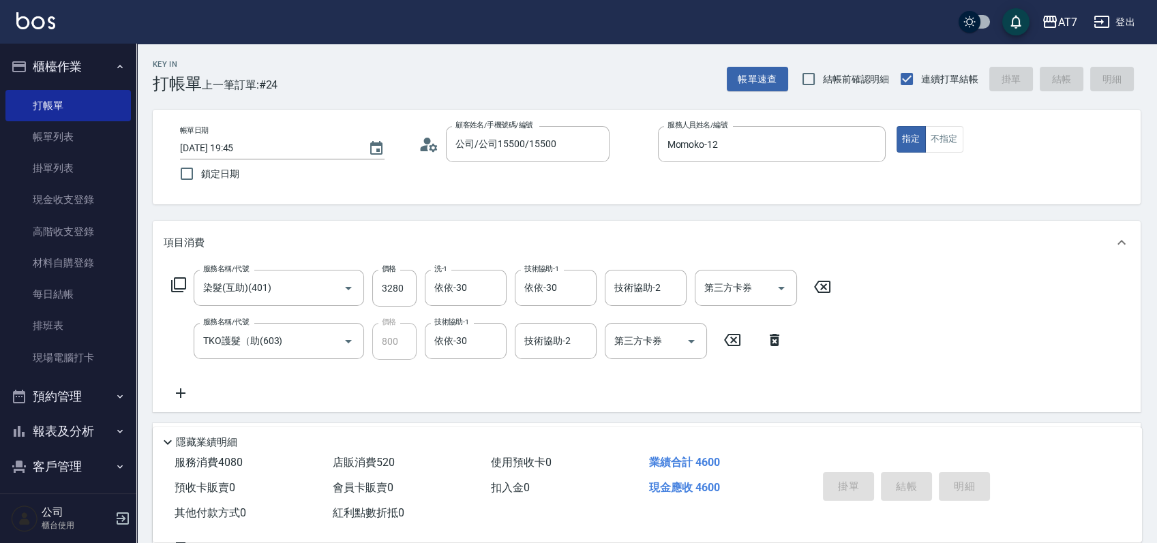
type input "0"
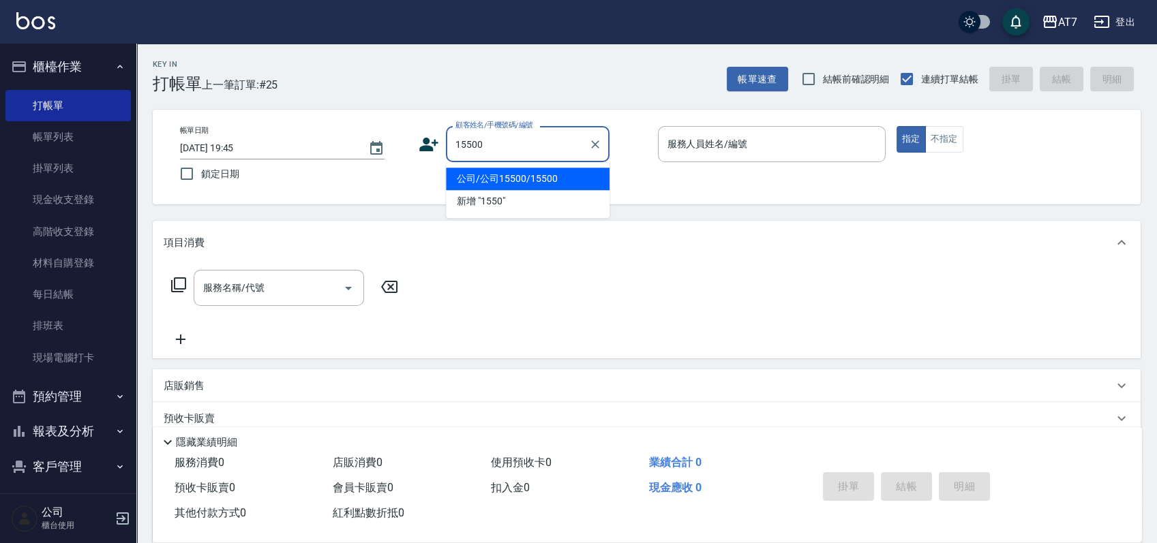
type input "15500"
type input "5"
type input "公司/公司15500/15500"
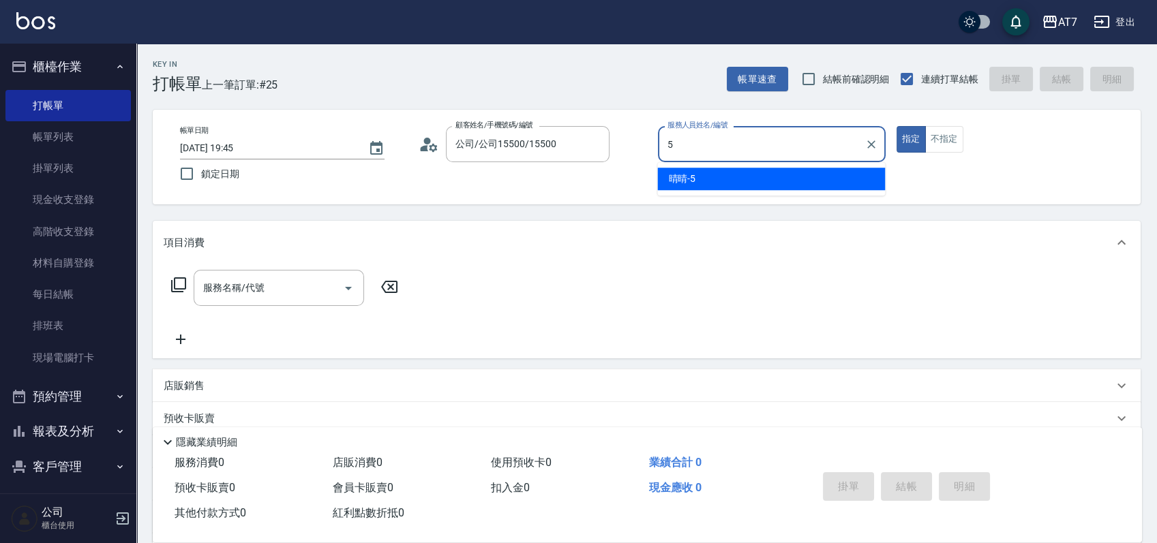
type input "晴晴-5"
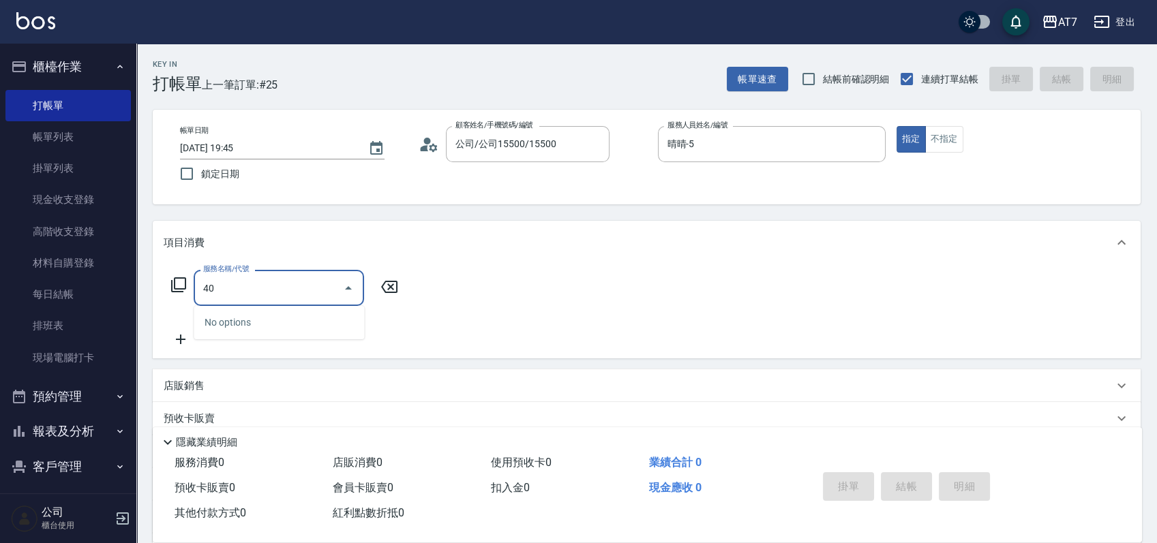
type input "400"
type input "150"
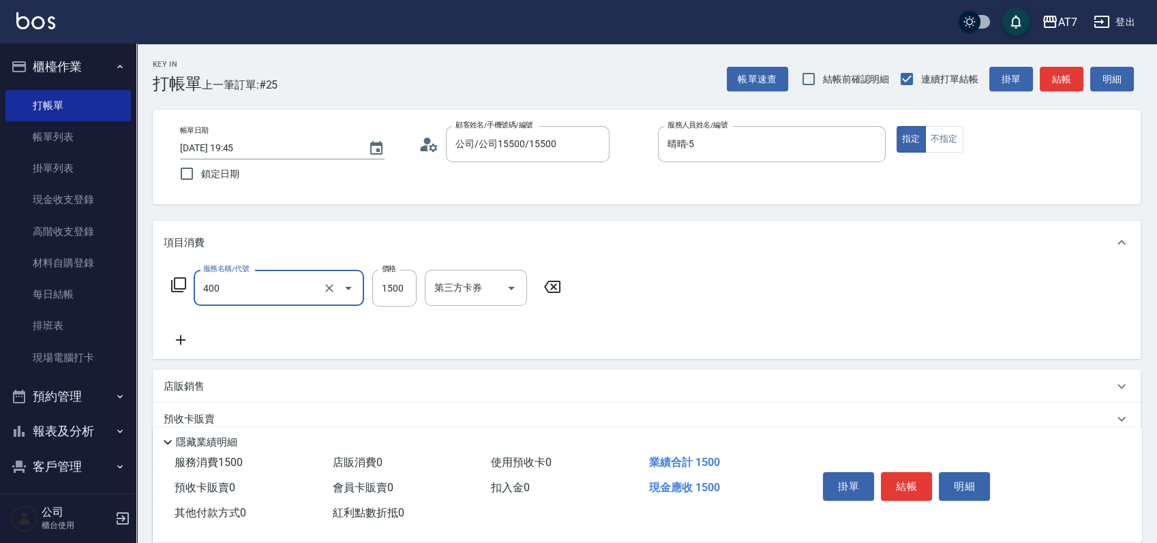
type input "染髮(400)"
type input "0"
type input "379"
type input "30"
type input "3799"
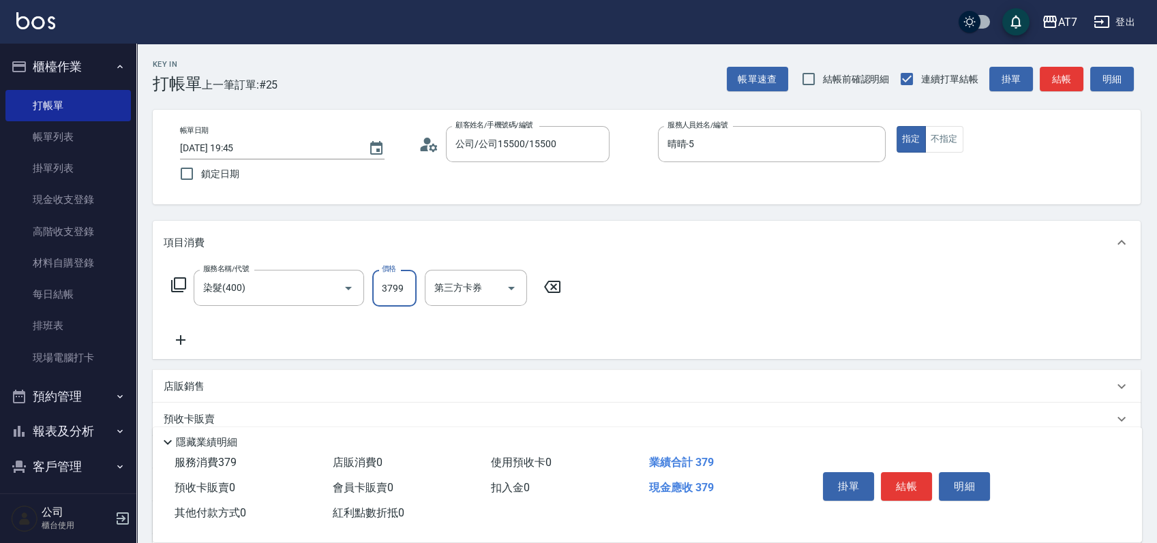
type input "370"
type input "3799"
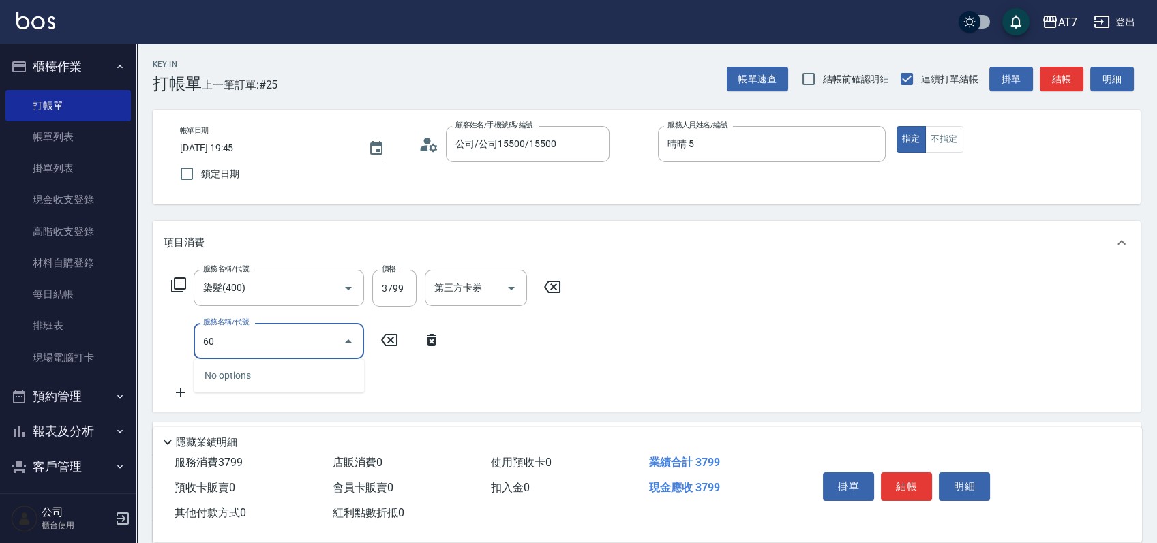
type input "608"
type input "570"
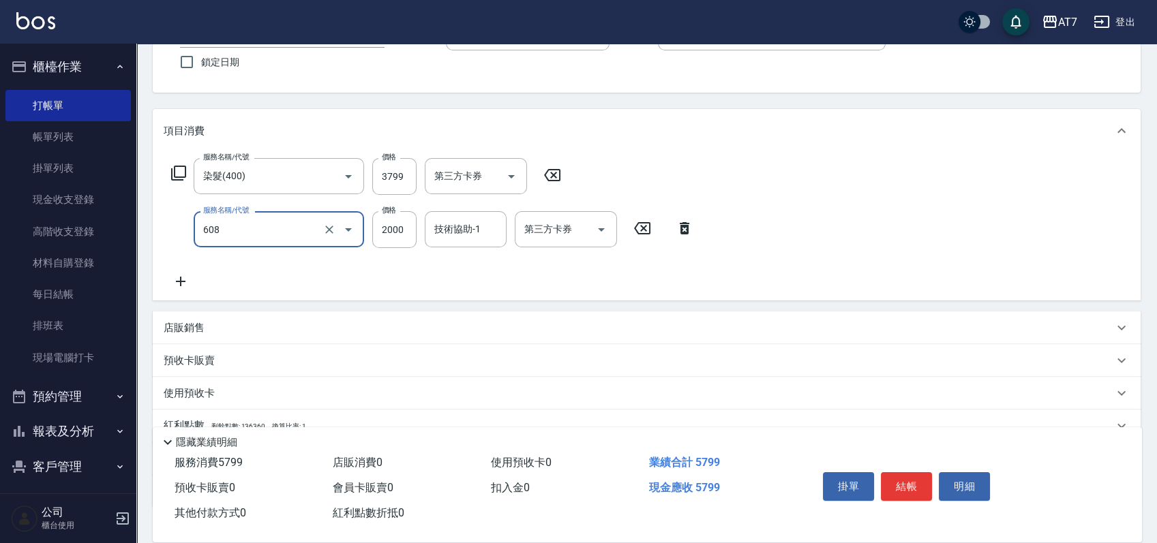
scroll to position [205, 0]
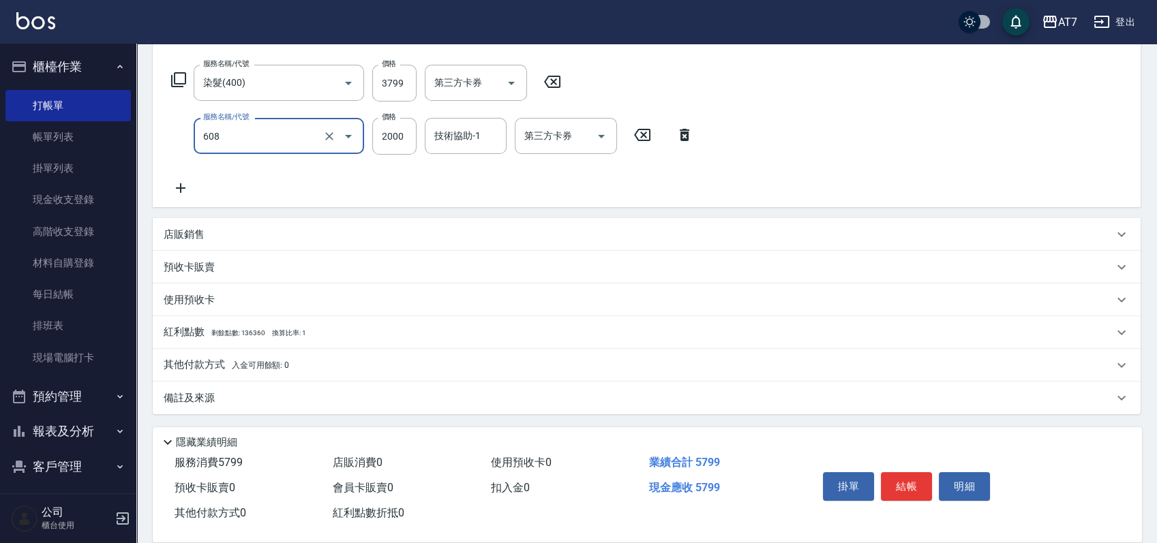
type input "鉑金護髮S（自領(608)"
click at [361, 370] on div "其他付款方式 入金可用餘額: 0" at bounding box center [639, 365] width 950 height 15
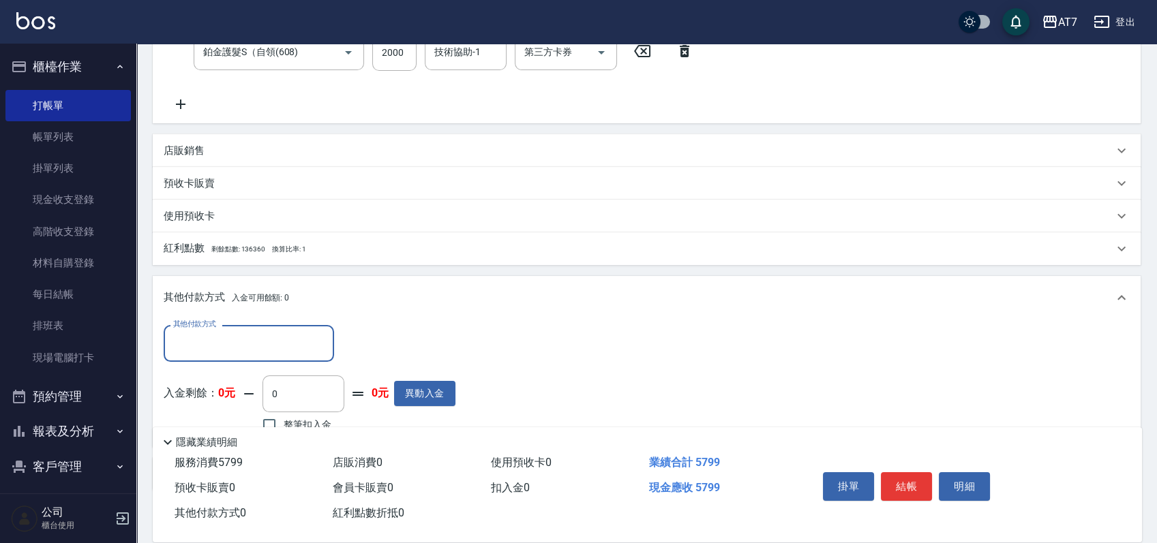
scroll to position [0, 0]
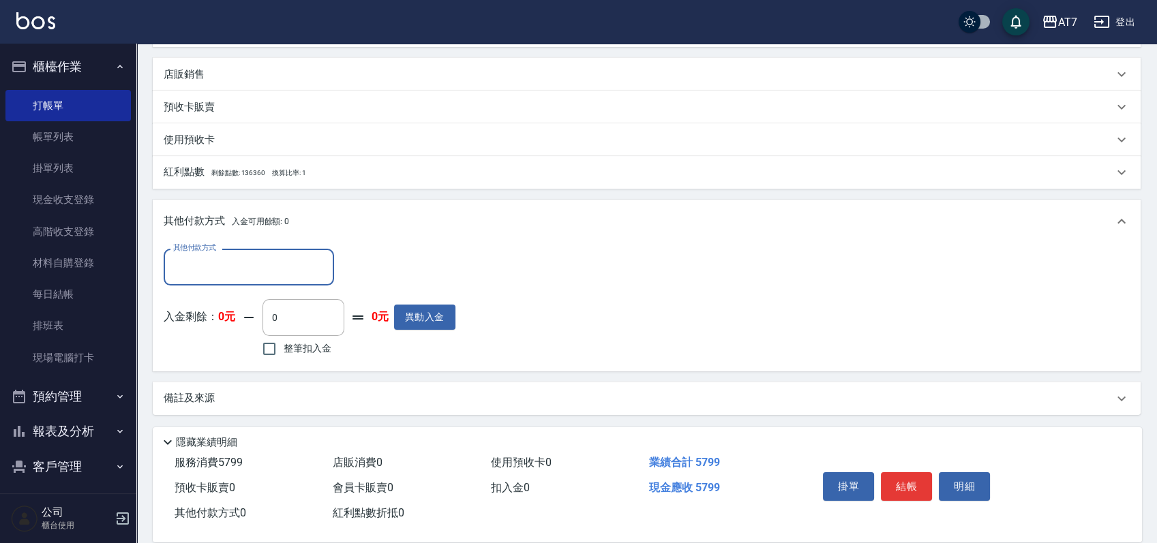
click at [212, 278] on input "其他付款方式" at bounding box center [249, 267] width 158 height 24
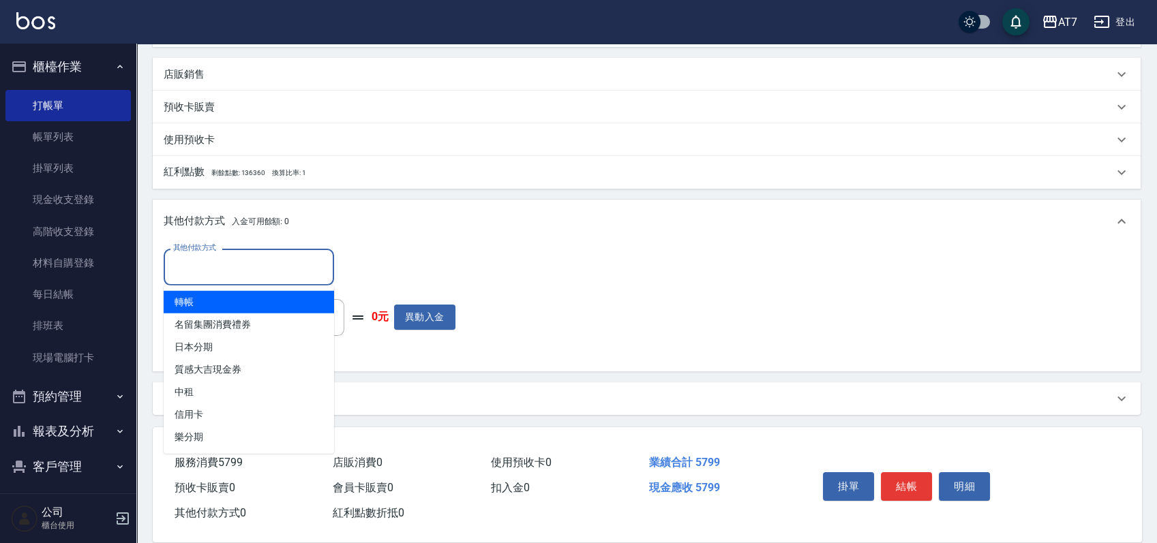
click at [215, 307] on span "轉帳" at bounding box center [249, 302] width 170 height 23
type input "轉帳"
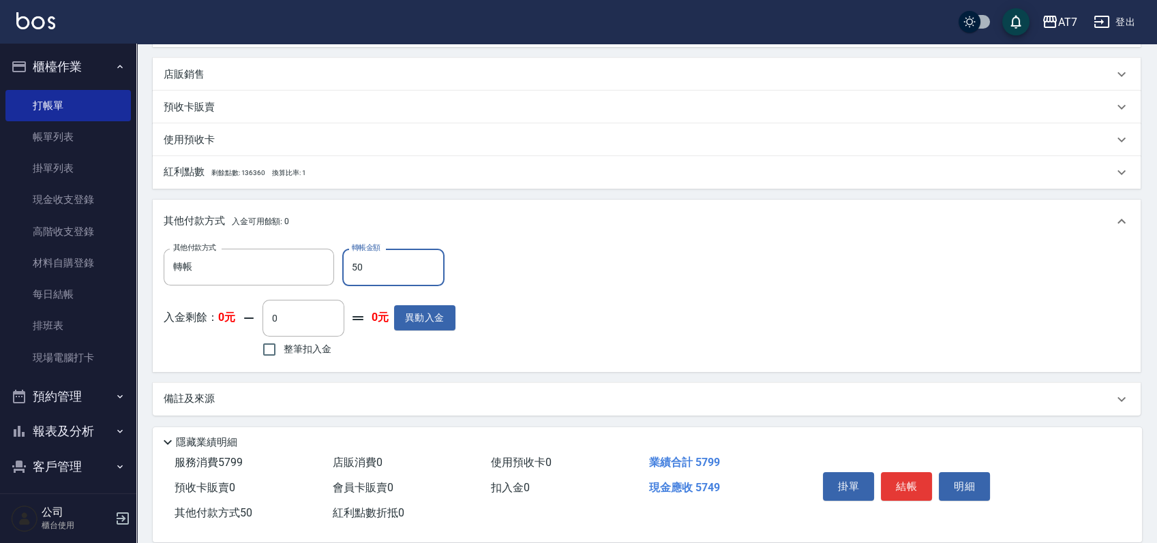
type input "570"
type input "520"
type input "5790"
type input "0"
type input "579"
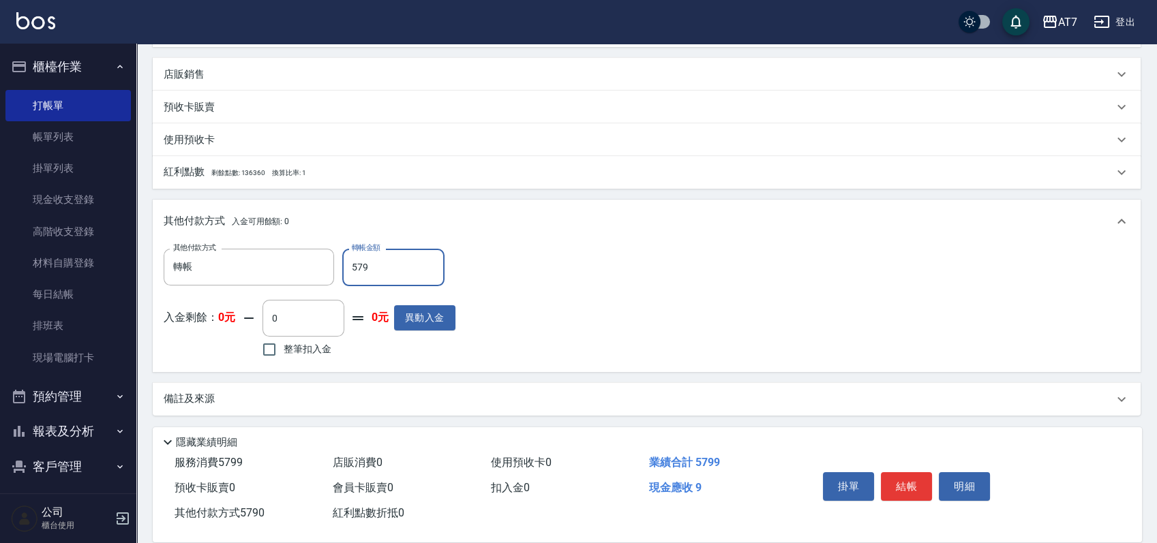
type input "520"
type input "5799"
type input "0"
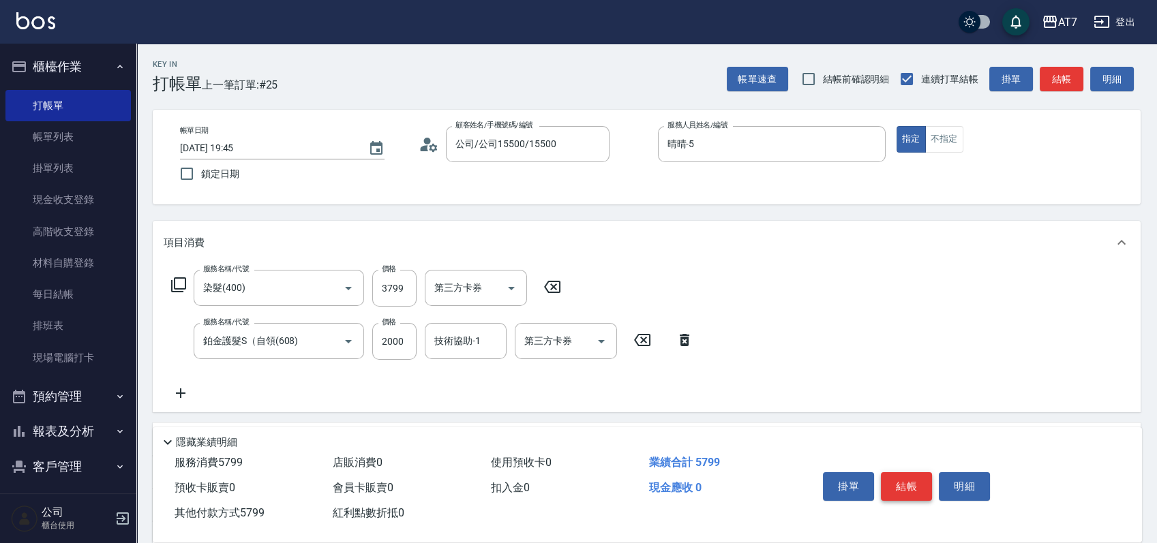
type input "5799"
click at [917, 483] on button "結帳" at bounding box center [906, 487] width 51 height 29
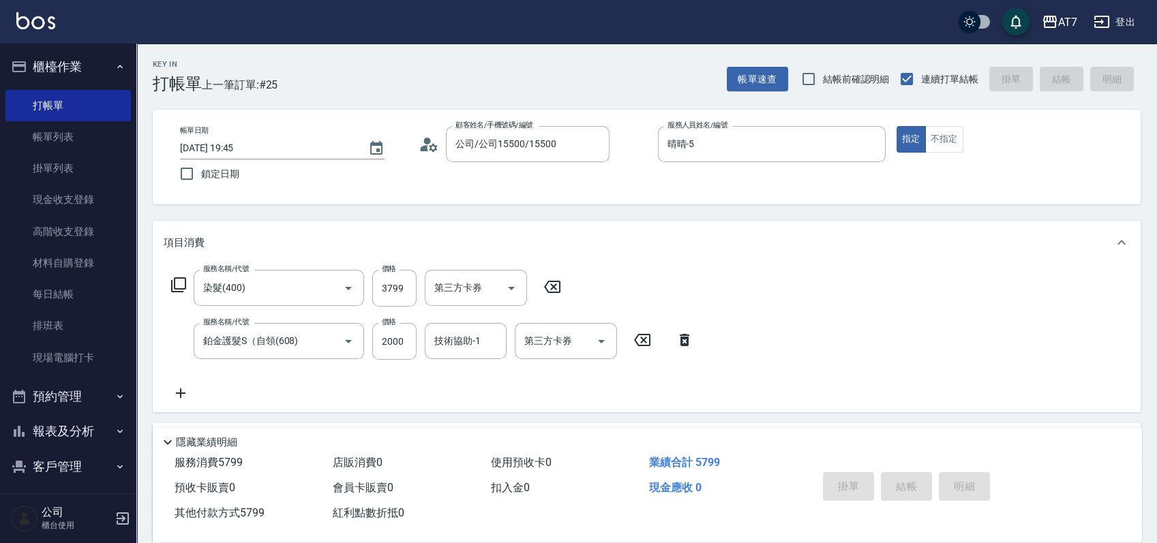
type input "2025/10/06 19:52"
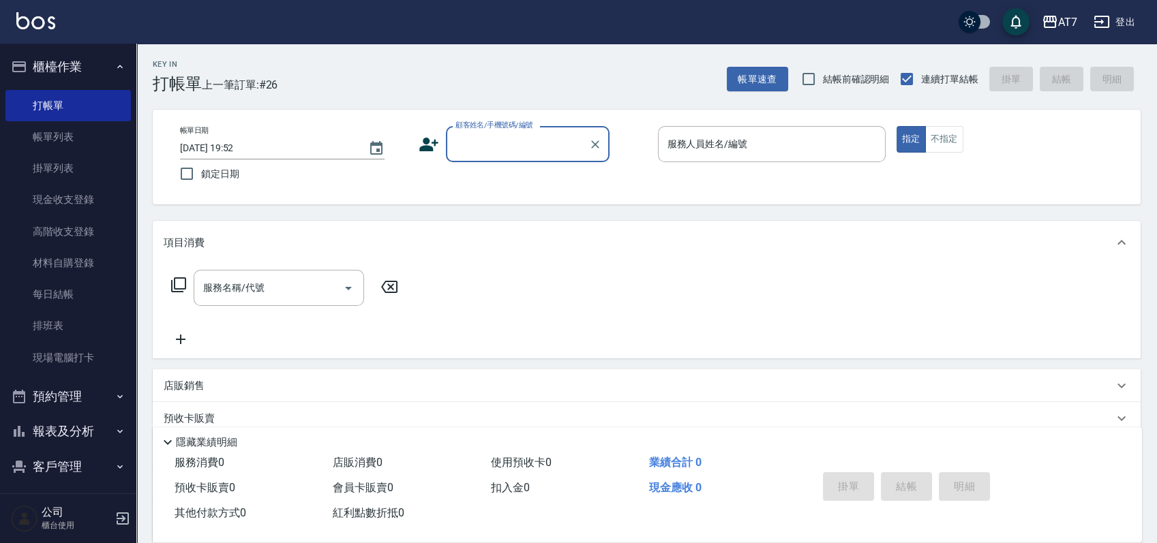
click at [567, 145] on input "顧客姓名/手機號碼/編號" at bounding box center [517, 144] width 131 height 24
type input "公司/公司15500/15500"
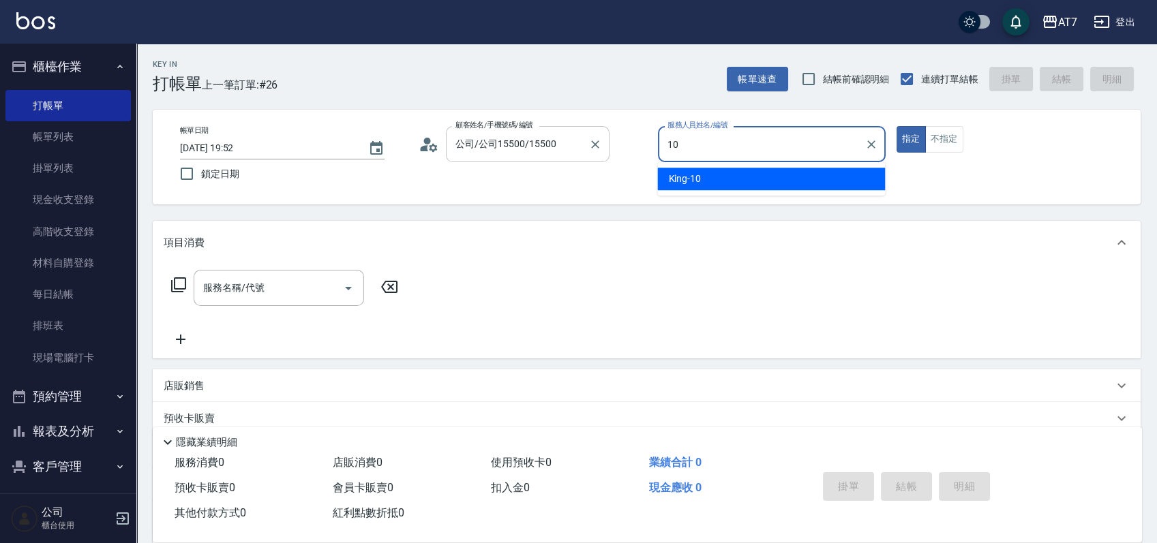
type input "King-10"
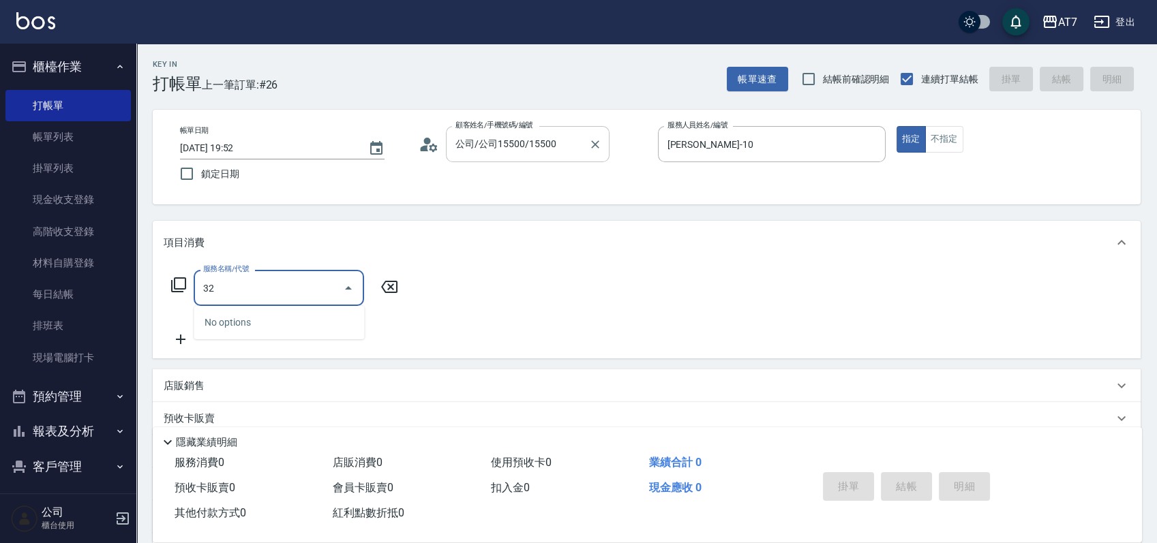
type input "321"
type input "700"
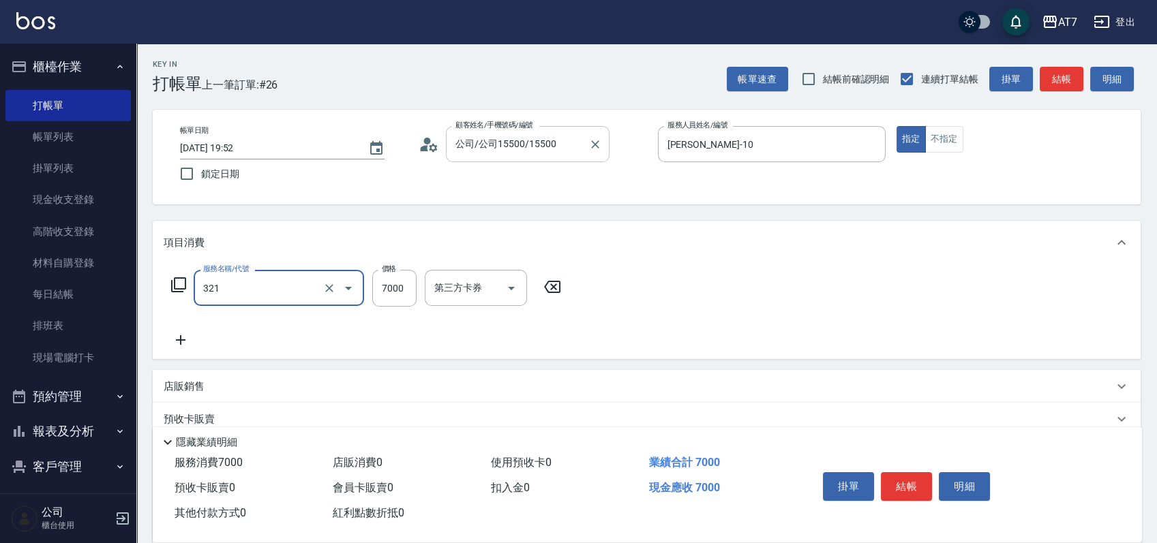
type input "紋髮(321)"
type input "4"
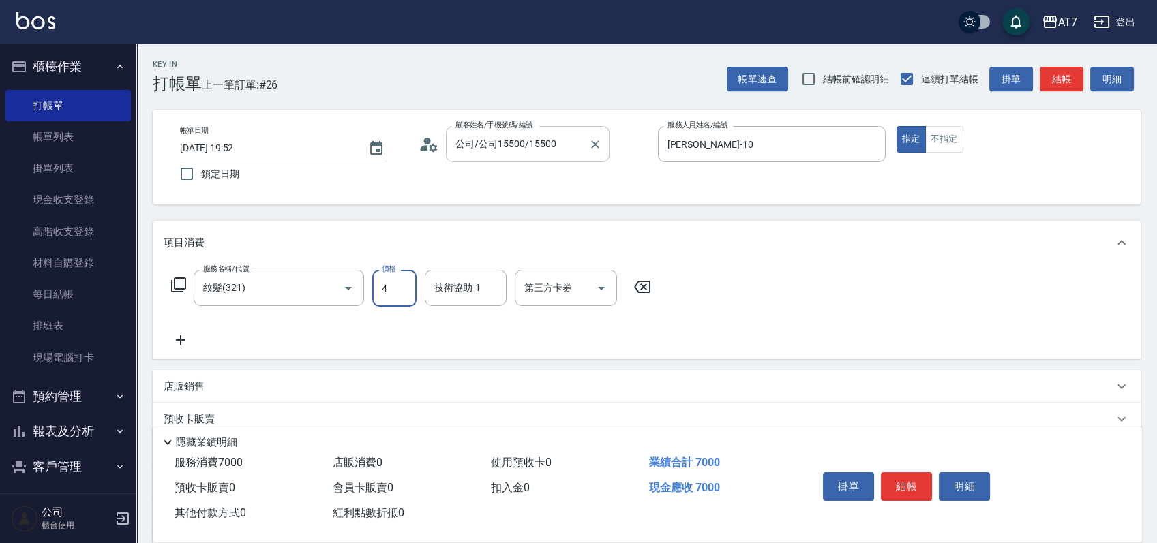
type input "0"
type input "400"
type input "40"
type input "4000"
type input "400"
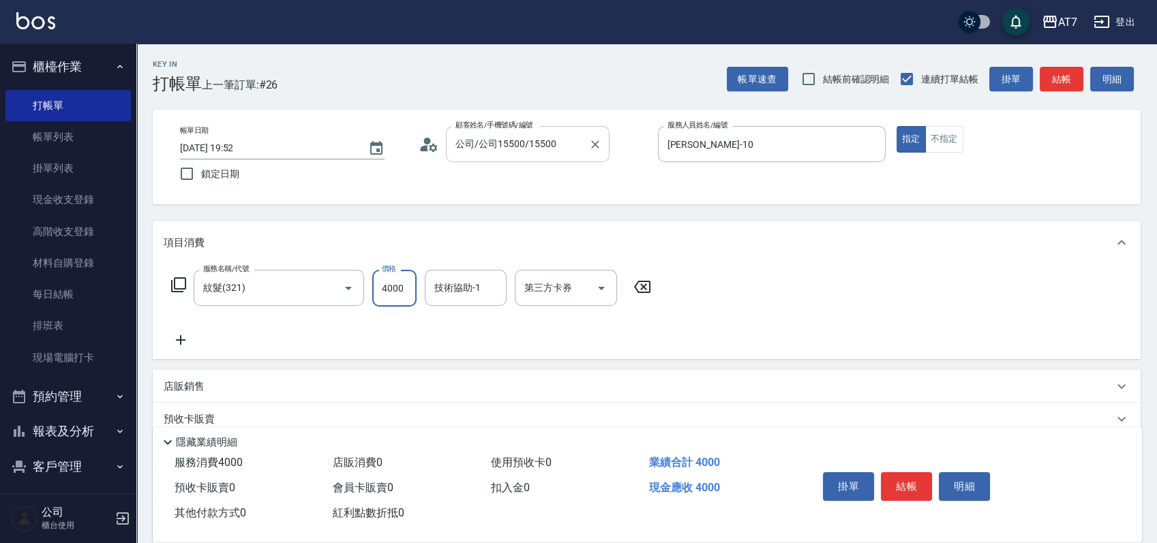
type input "4000"
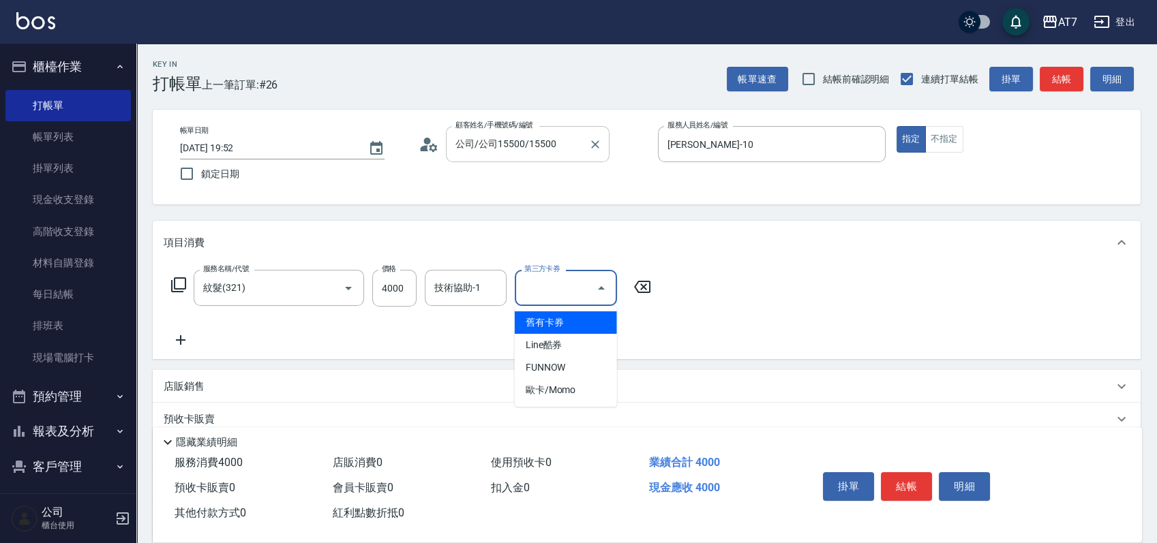
type input "舊有卡券"
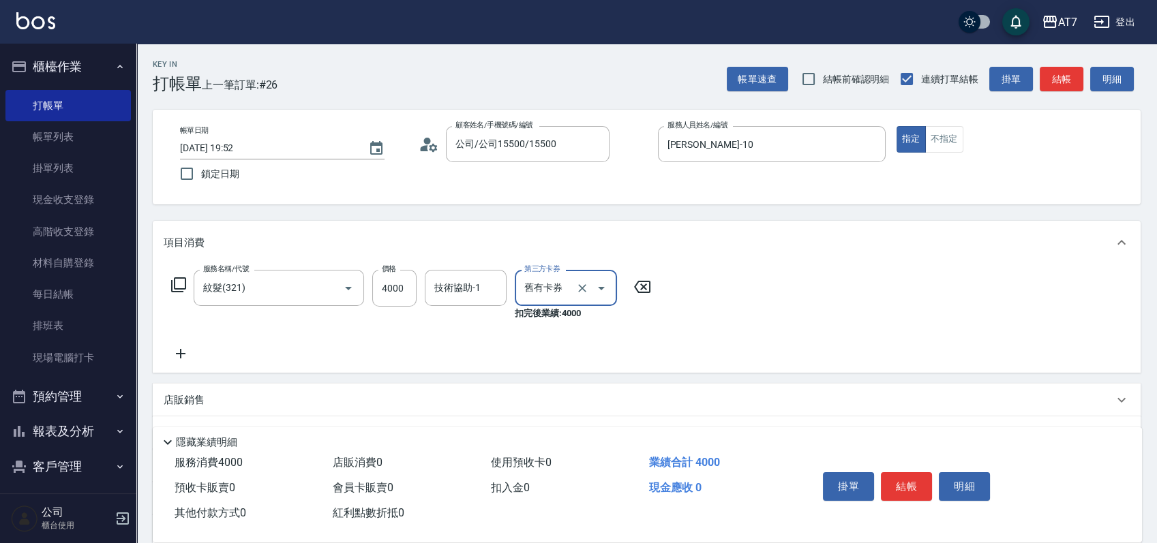
click at [582, 286] on icon "Clear" at bounding box center [582, 289] width 14 height 14
type input "400"
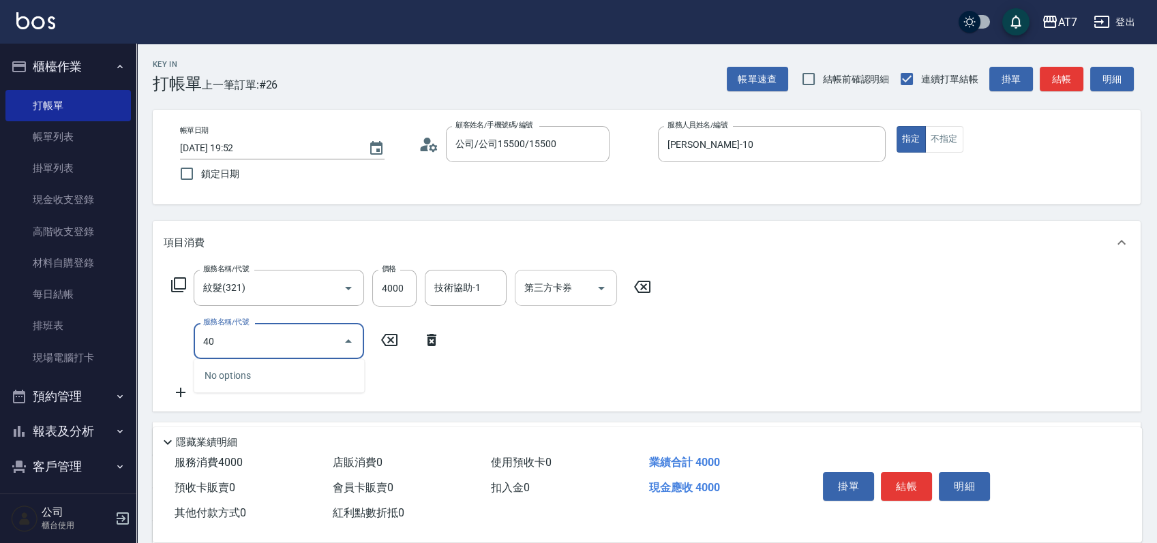
type input "401"
type input "550"
type input "染髮(互助)(401)"
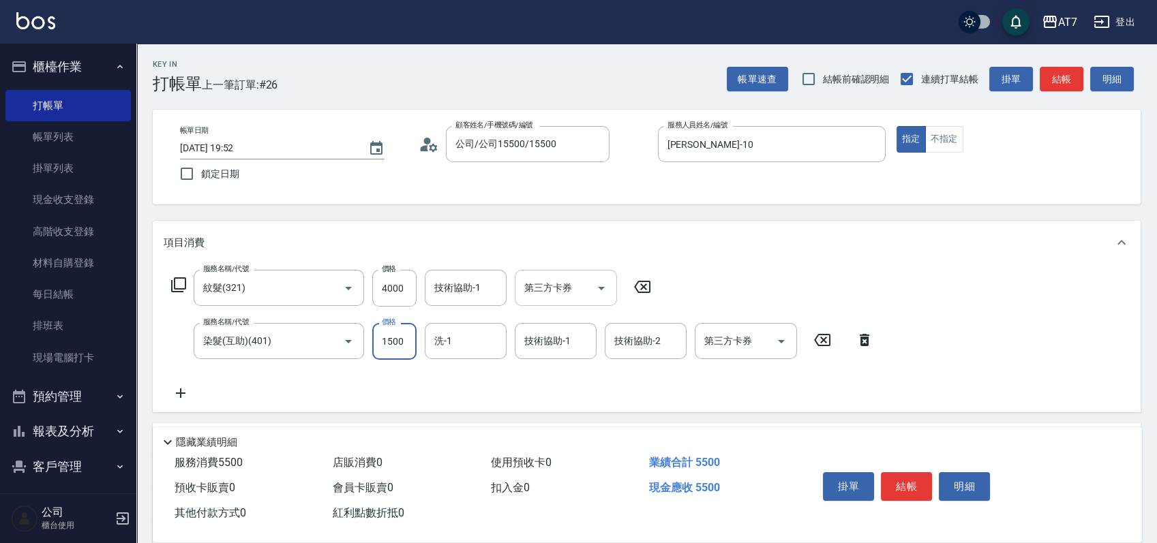
type input "1"
type input "400"
type input "100"
type input "410"
type input "1000"
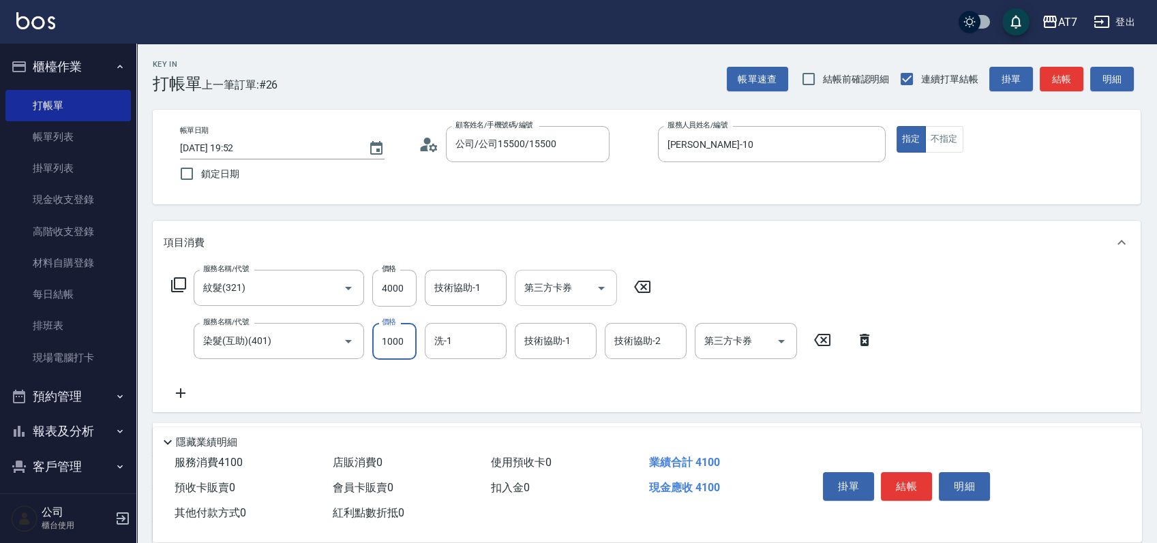
type input "500"
type input "1000"
type input "Sandy-25"
click at [183, 285] on icon at bounding box center [178, 285] width 16 height 16
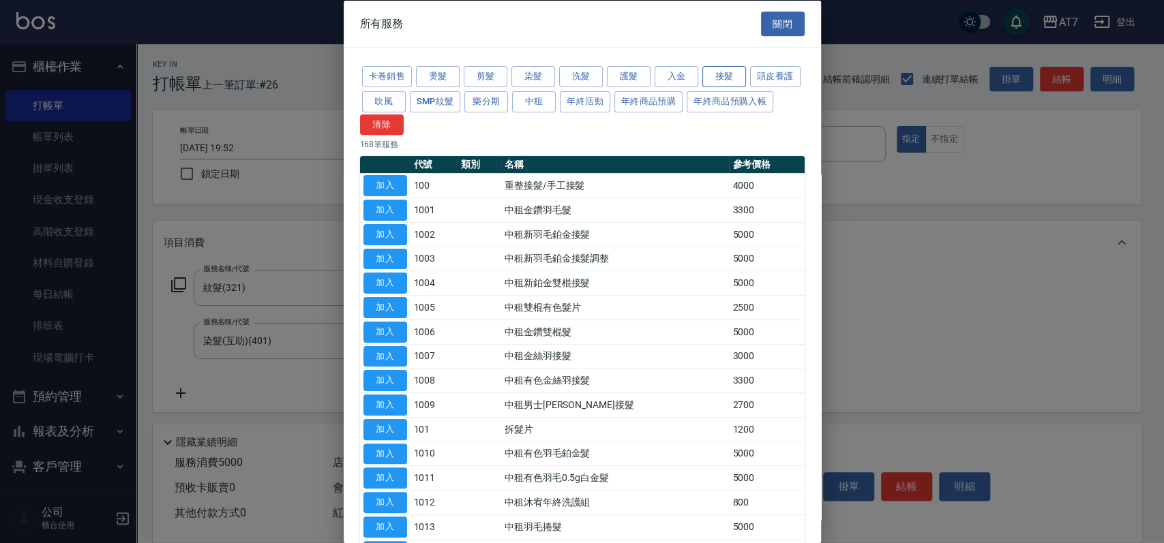
click at [719, 74] on button "接髮" at bounding box center [724, 76] width 44 height 21
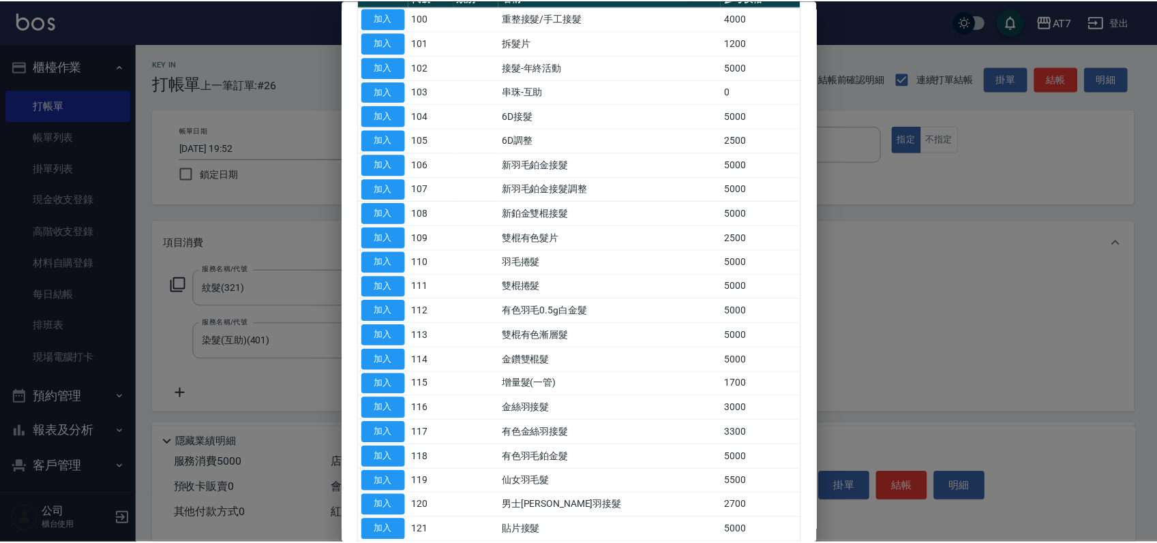
scroll to position [340, 0]
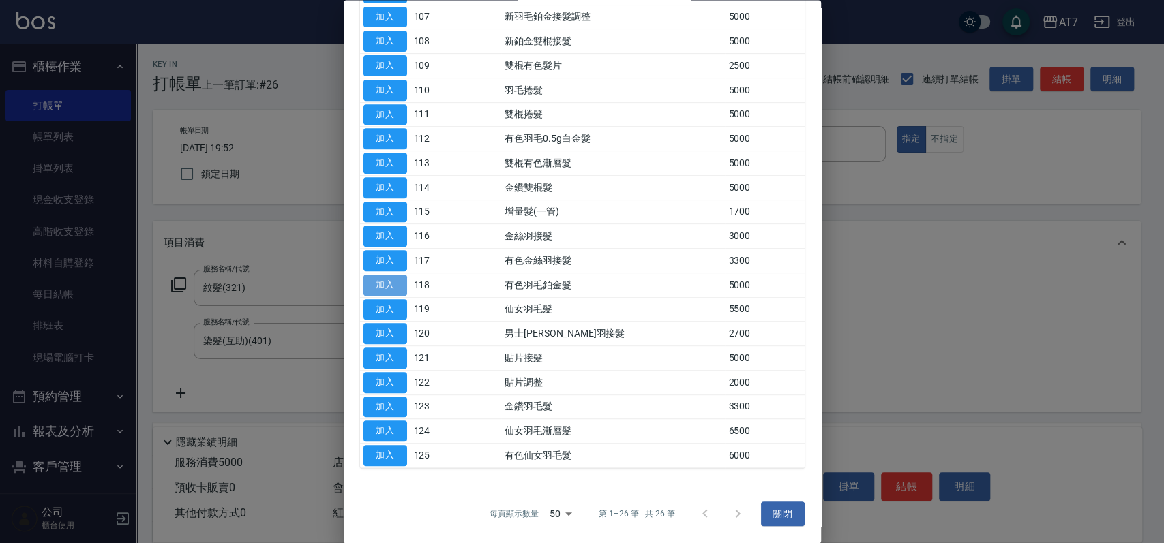
click at [395, 289] on button "加入" at bounding box center [385, 285] width 44 height 21
type input "1000"
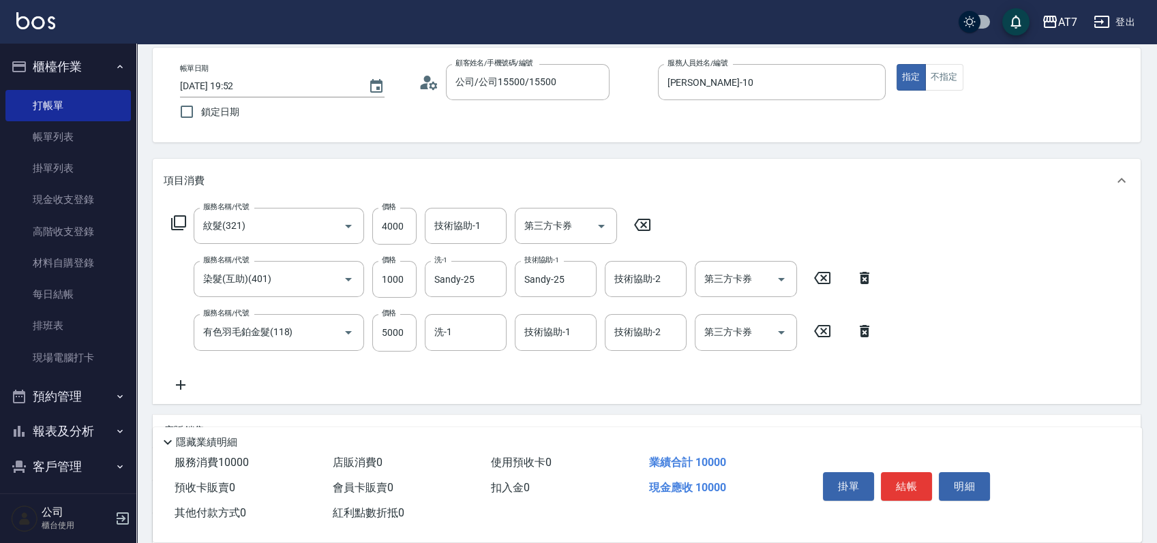
scroll to position [91, 0]
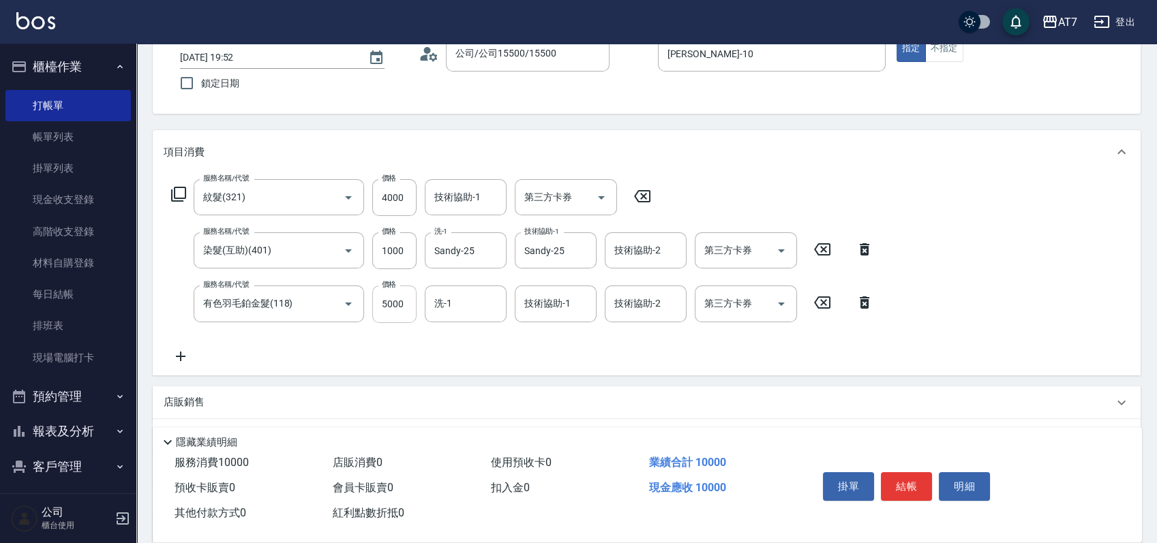
click at [400, 303] on input "5000" at bounding box center [394, 304] width 44 height 37
type input "0"
type input "500"
type input "232"
type input "520"
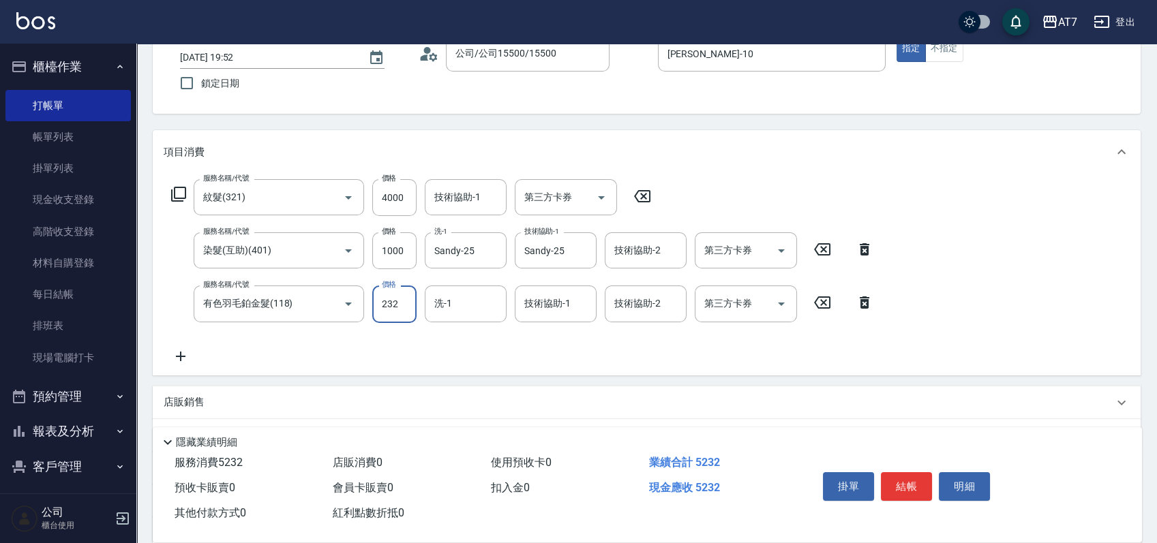
type input "2320"
type input "730"
type input "2320"
click at [545, 312] on input "技術協助-1" at bounding box center [556, 304] width 70 height 24
type input "Sandy-25"
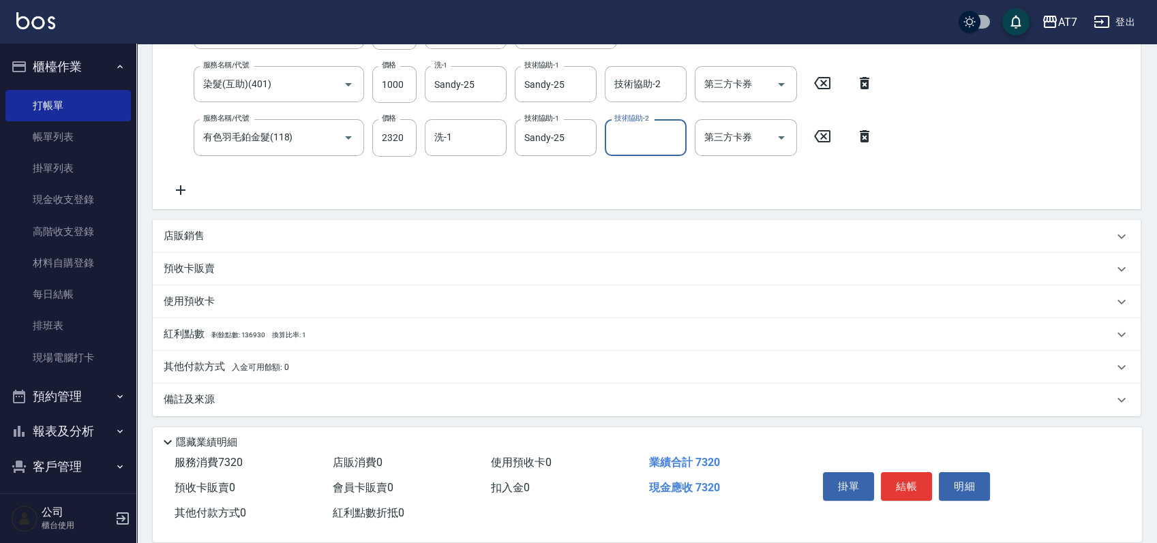
scroll to position [258, 0]
click at [376, 366] on div "其他付款方式 入金可用餘額: 0" at bounding box center [639, 366] width 950 height 15
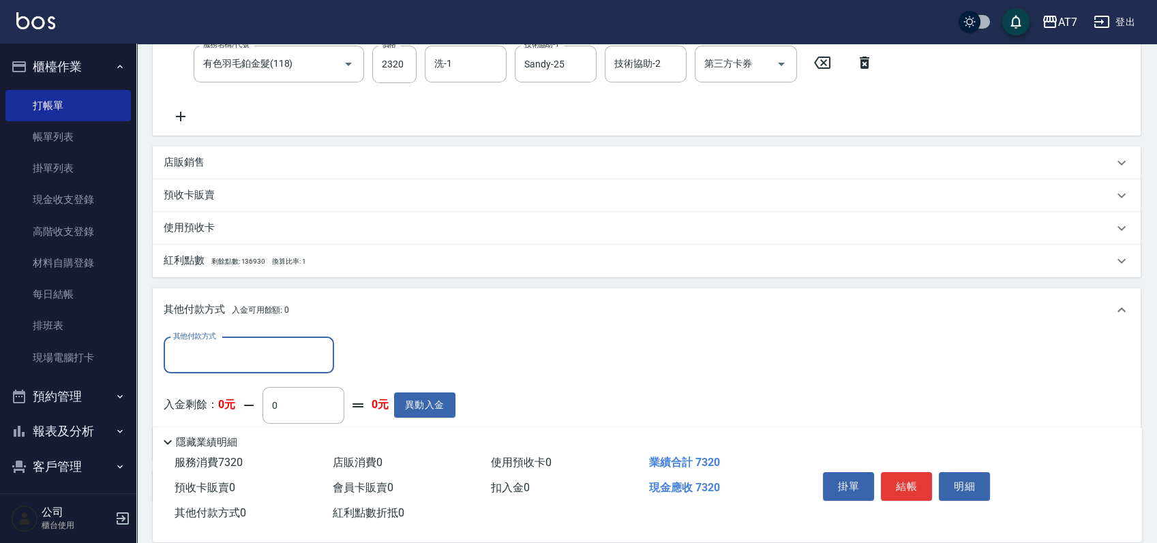
scroll to position [417, 0]
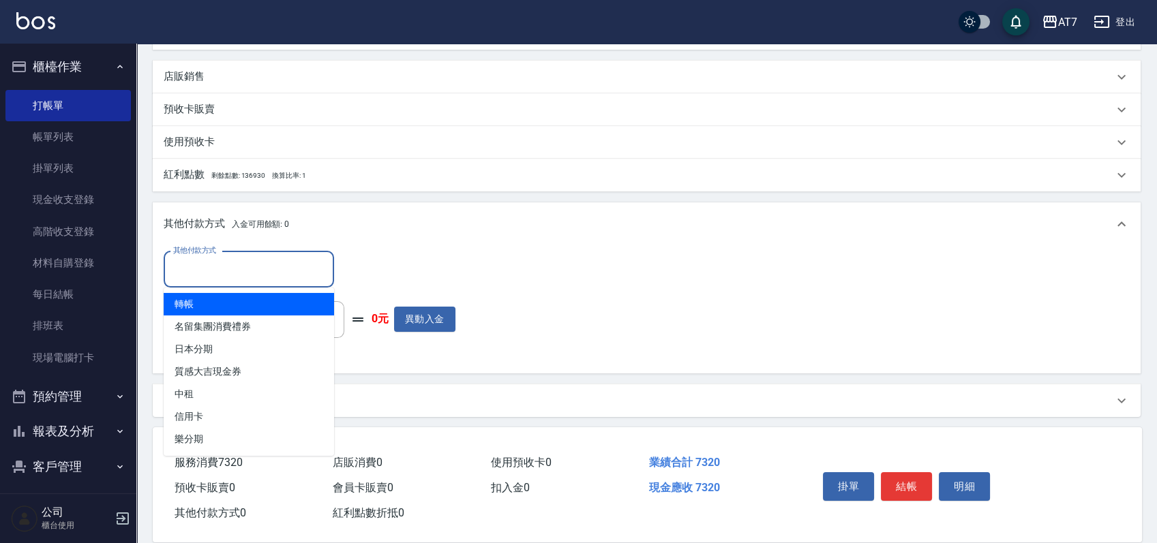
click at [251, 271] on input "其他付款方式" at bounding box center [249, 270] width 158 height 24
click at [233, 301] on span "轉帳" at bounding box center [249, 304] width 170 height 23
type input "轉帳"
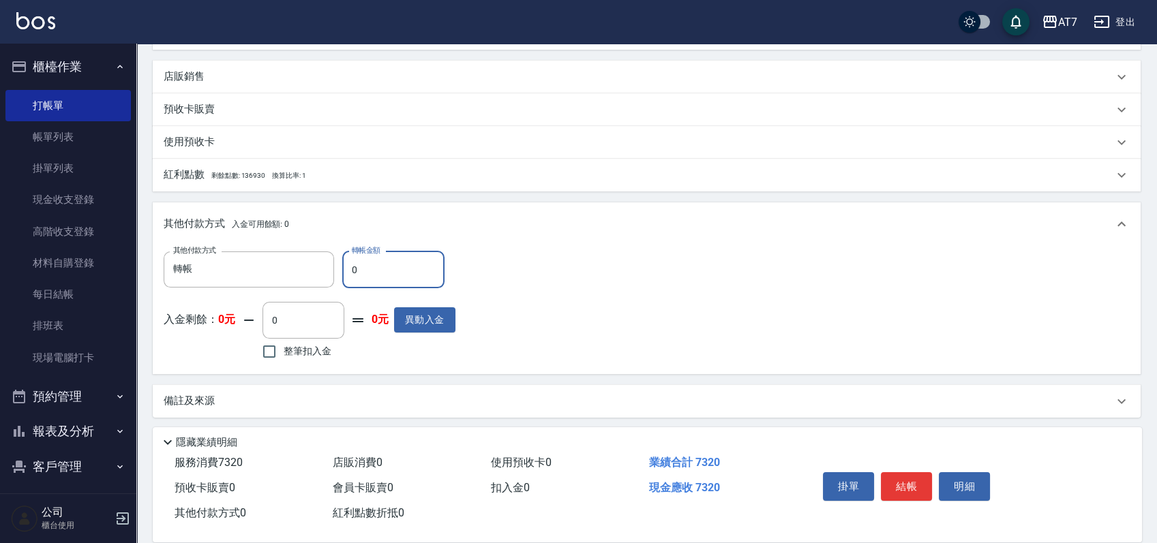
type input "70"
type input "720"
type input "730"
type input "650"
type input "7320"
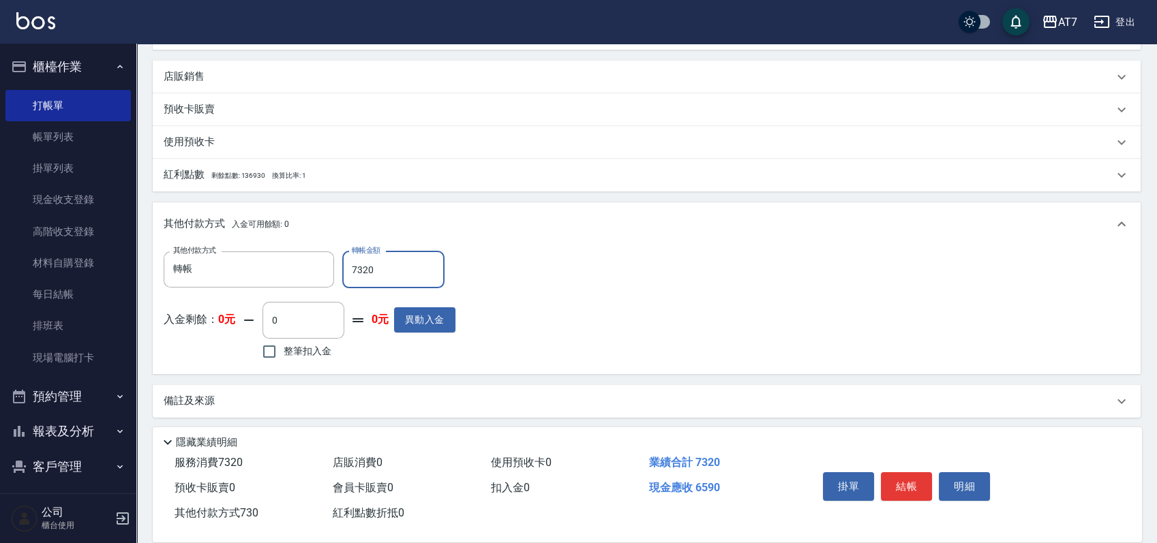
type input "0"
type input "7320"
click at [896, 480] on button "結帳" at bounding box center [906, 487] width 51 height 29
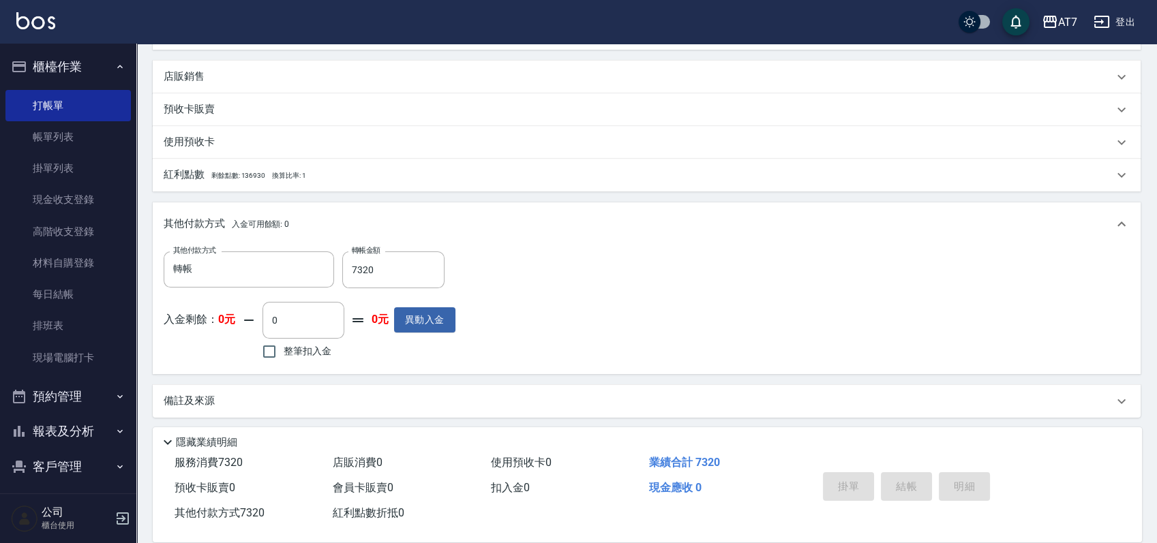
type input "2025/10/06 19:56"
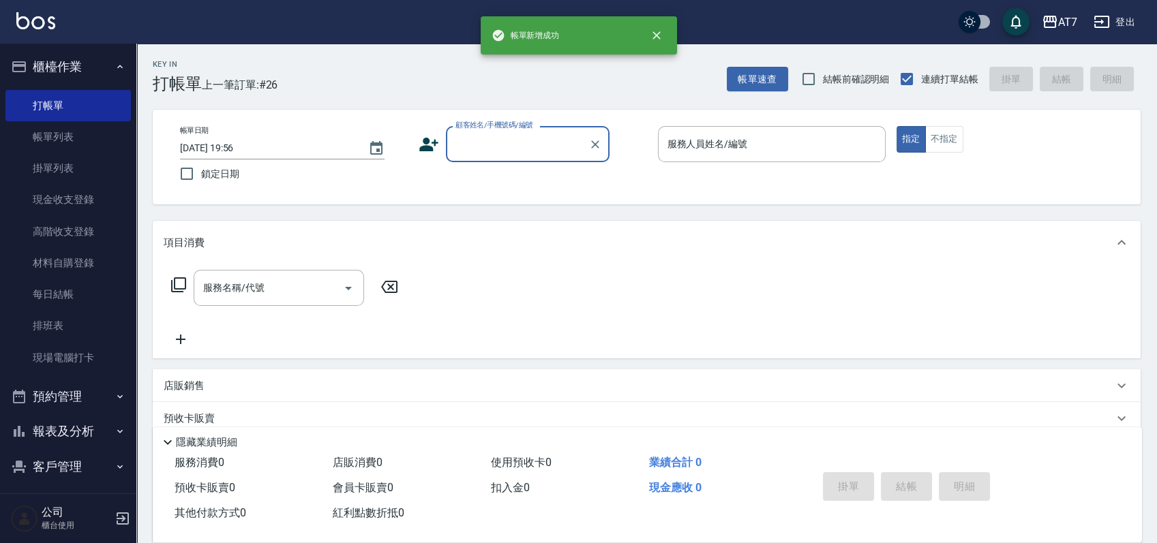
scroll to position [0, 0]
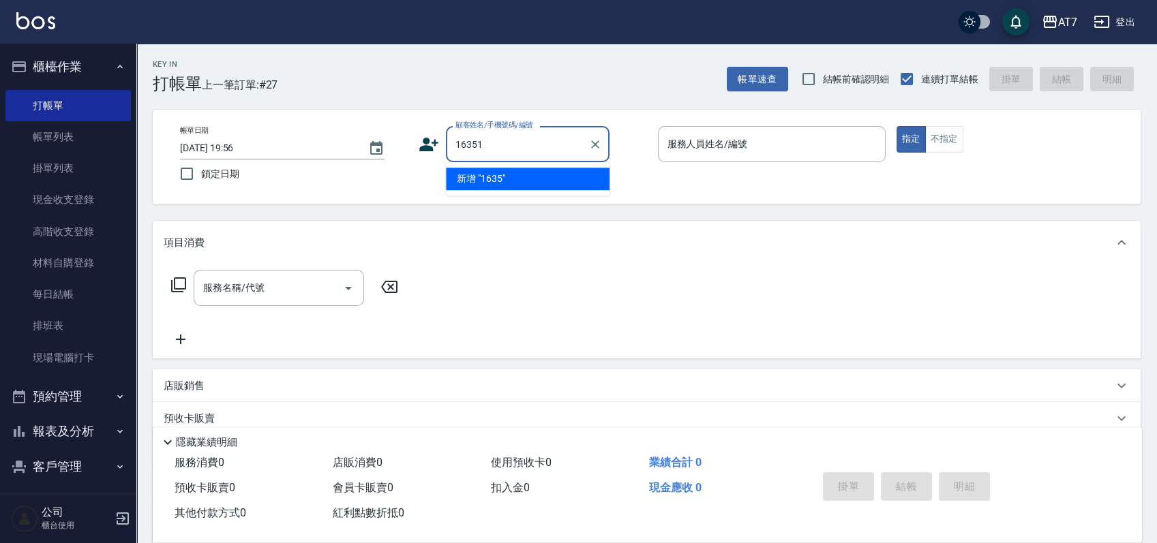
type input "16351"
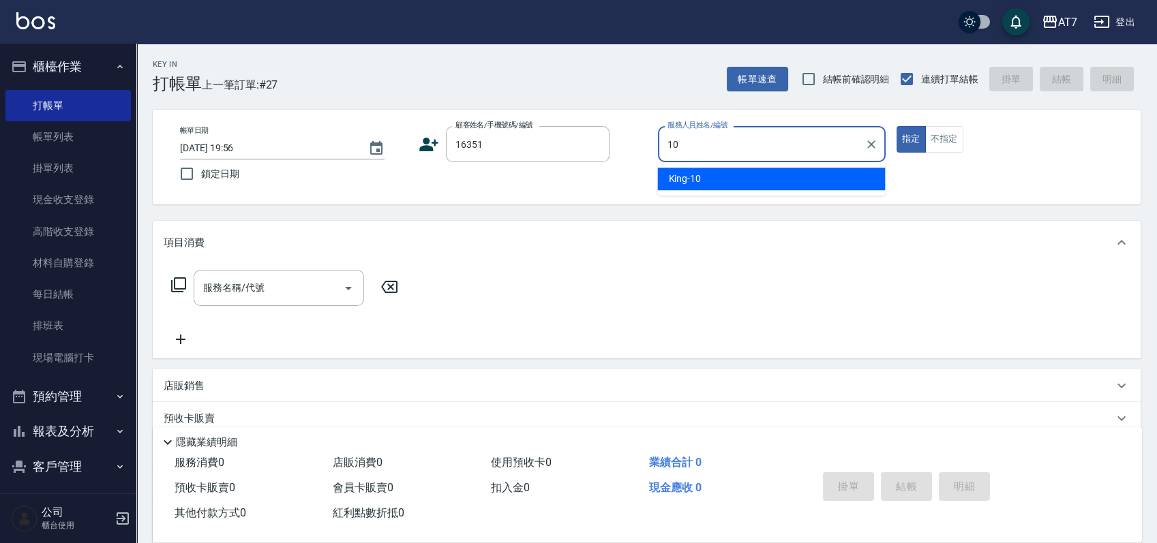
type input "King-10"
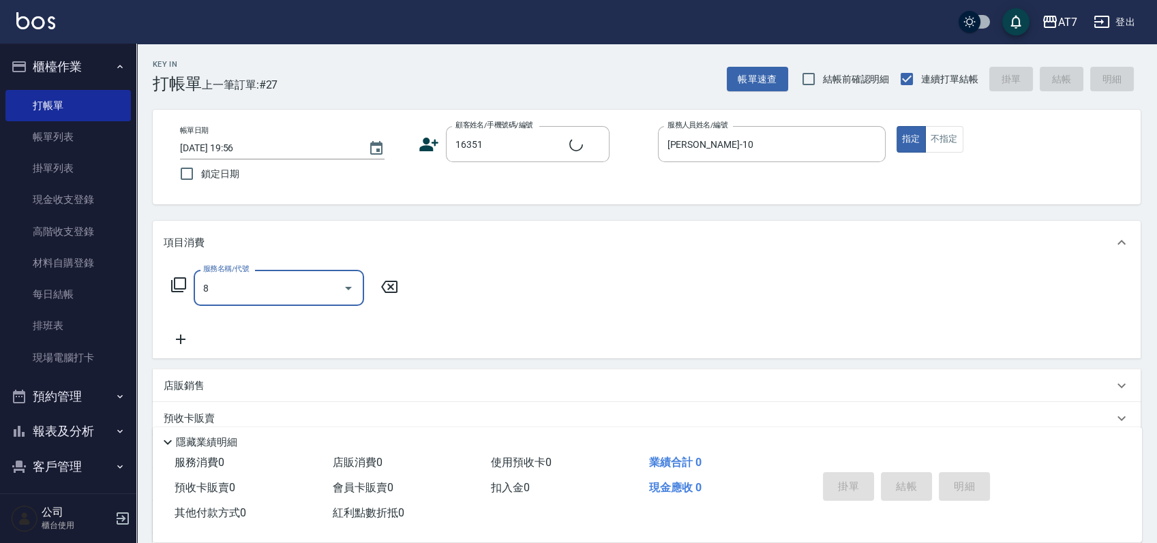
type input "80"
type input "公司/公司16351/16351"
type input "803"
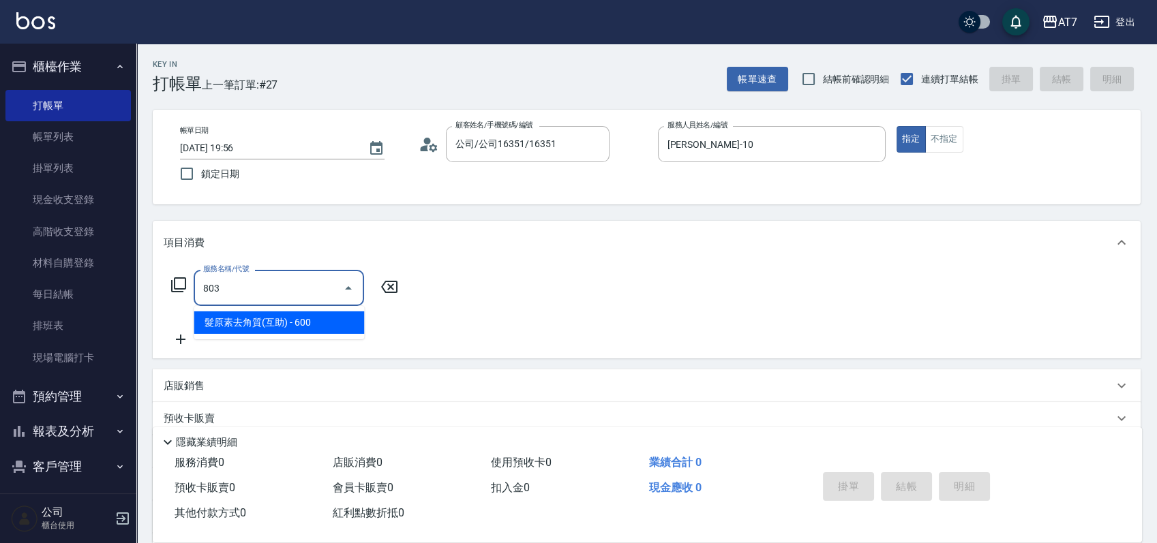
type input "60"
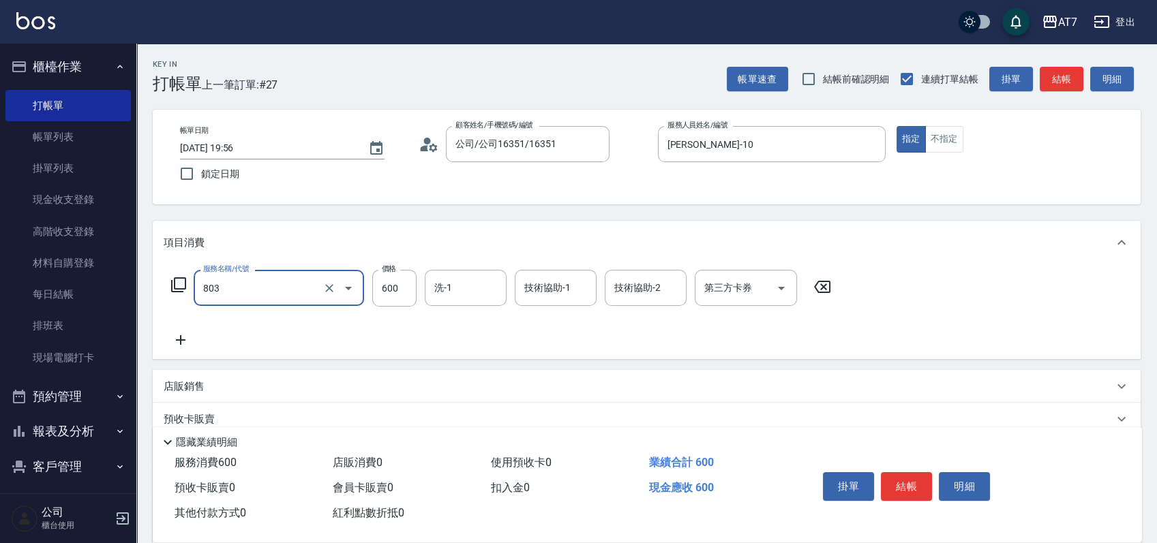
type input "髮原素去角質(互助)(803)"
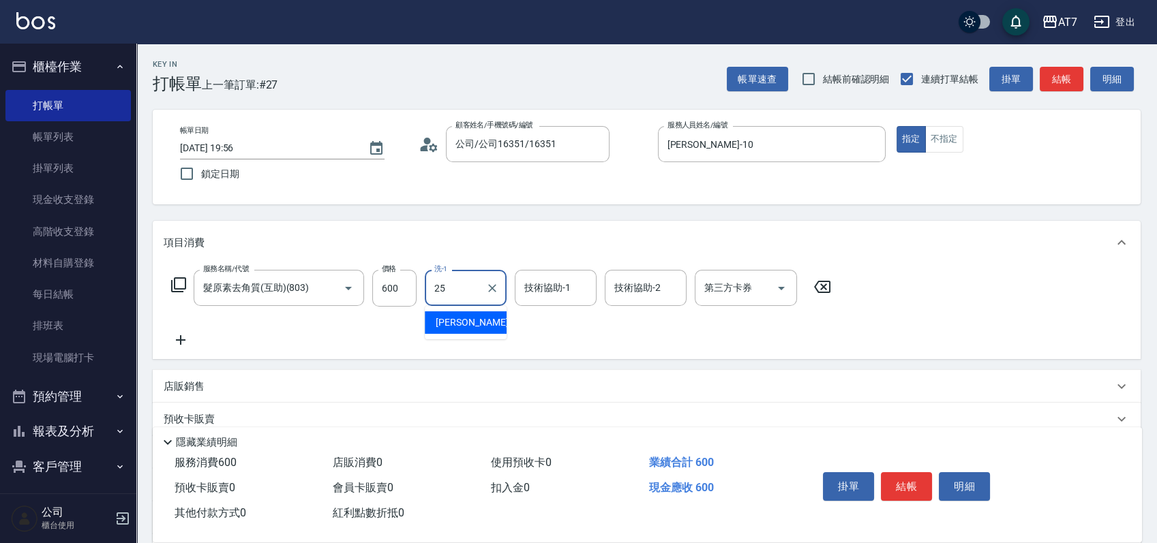
type input "Sandy-25"
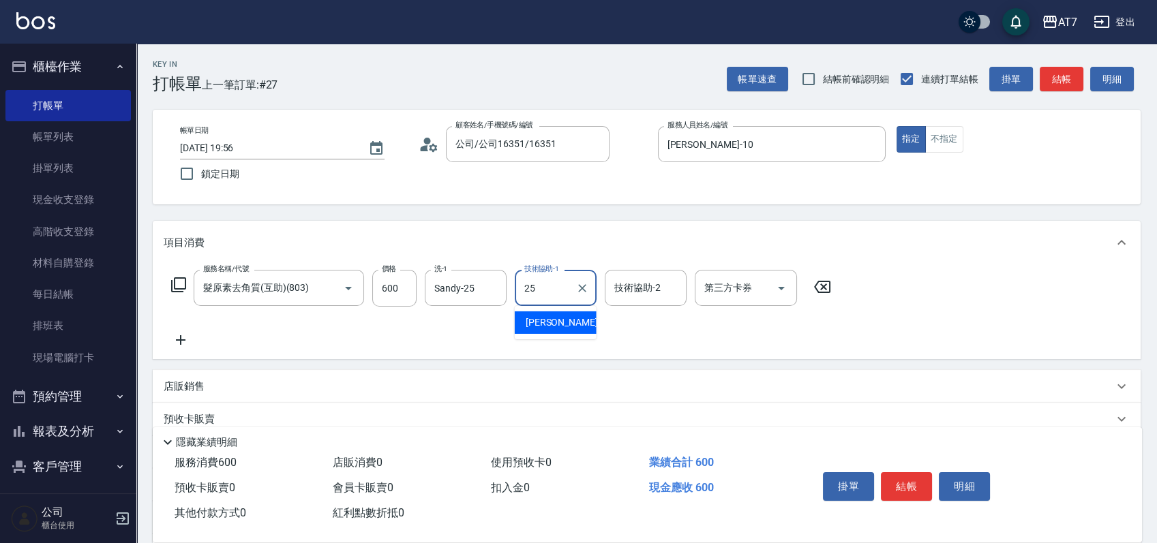
type input "Sandy-25"
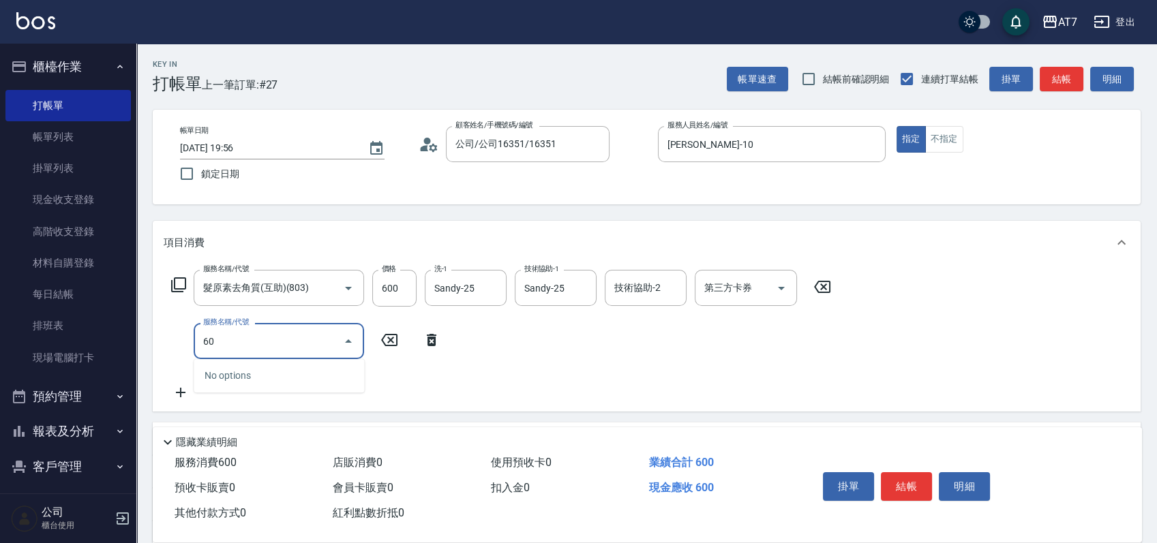
type input "605"
type input "160"
type input "順子護髮(助(605)"
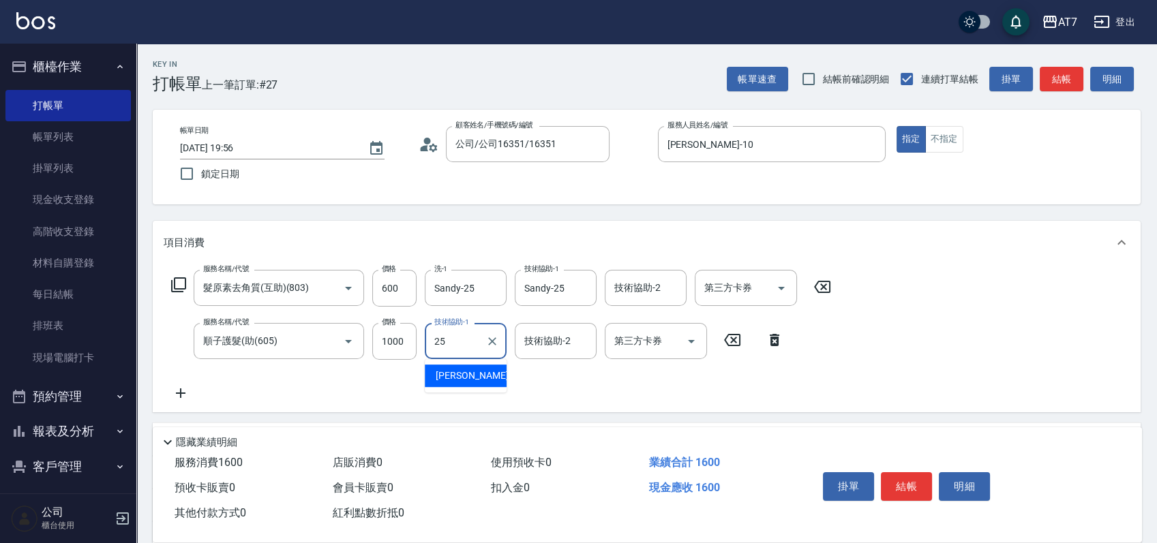
type input "Sandy-25"
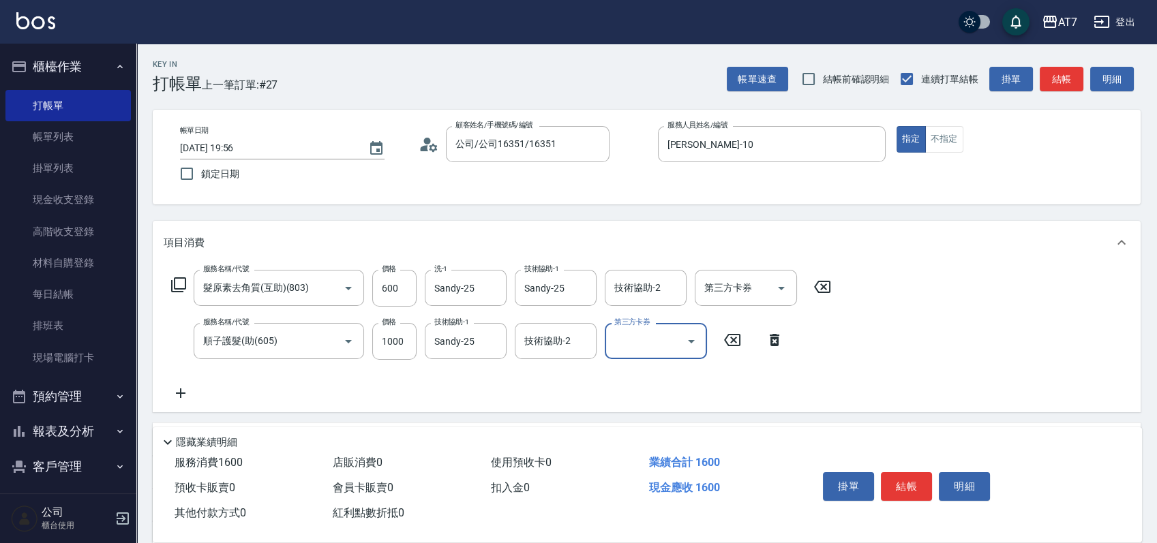
click at [181, 281] on icon at bounding box center [178, 285] width 16 height 16
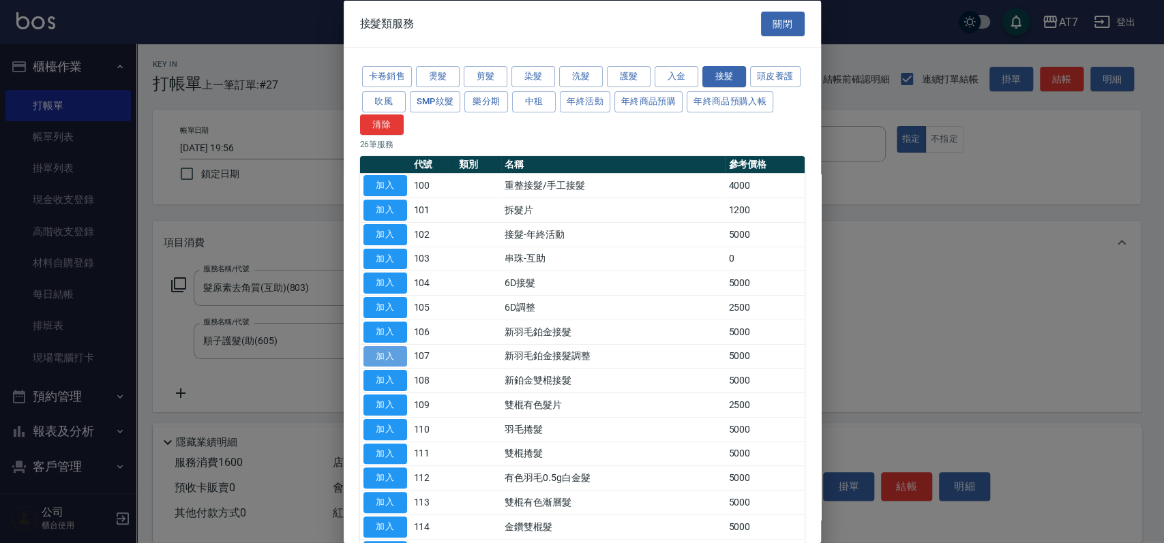
click at [388, 359] on button "加入" at bounding box center [385, 356] width 44 height 21
type input "660"
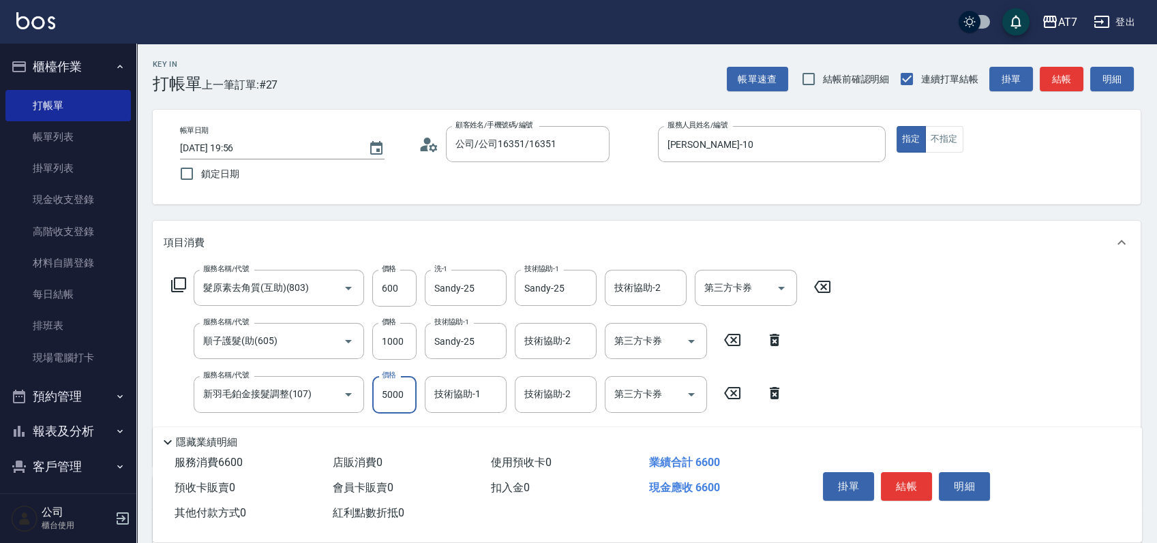
click at [395, 399] on input "5000" at bounding box center [394, 394] width 44 height 37
type input "3"
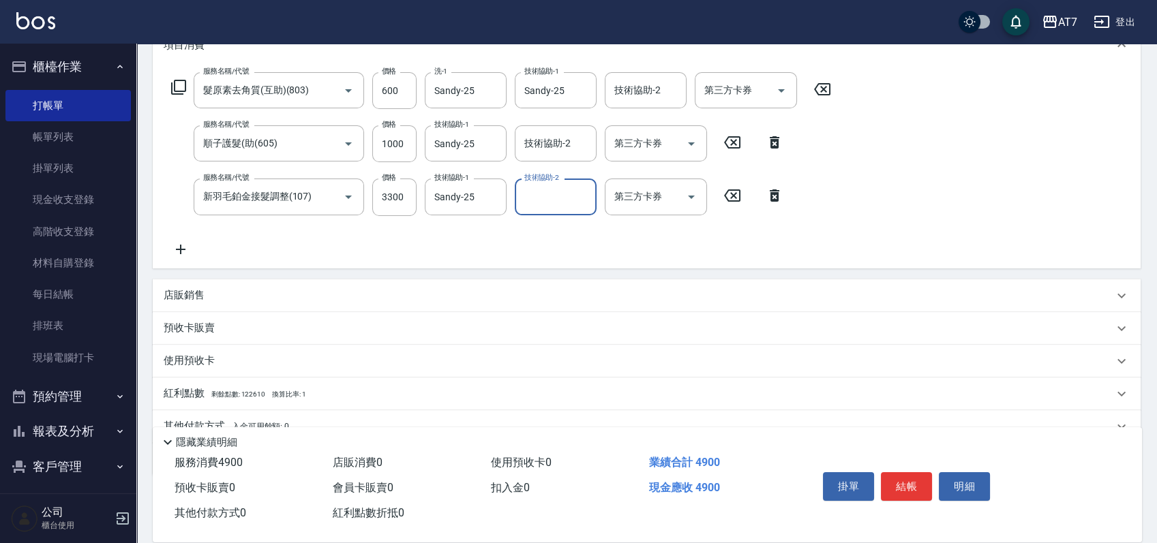
scroll to position [258, 0]
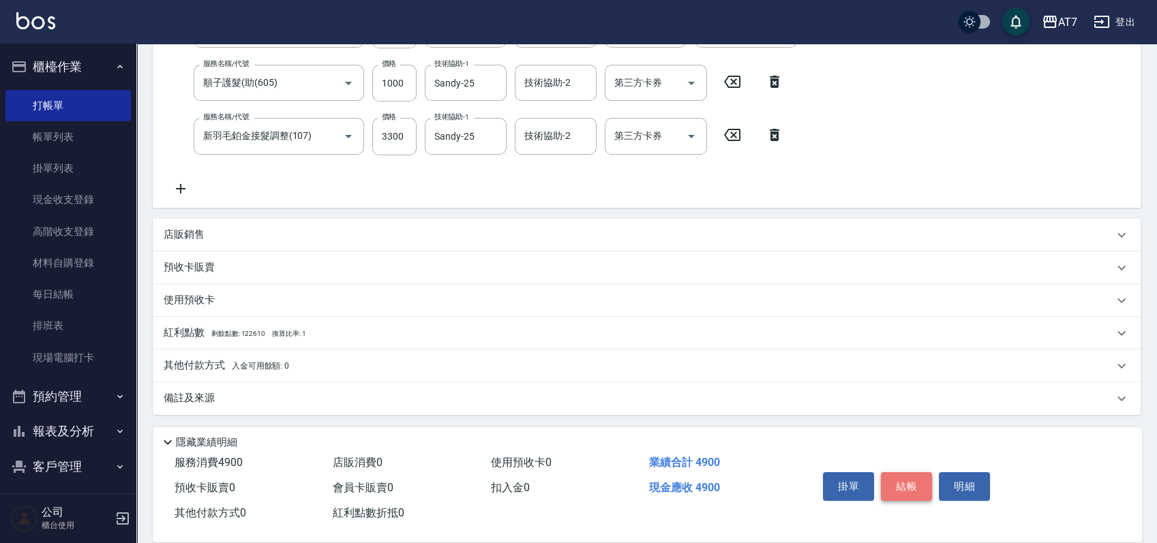
click at [903, 485] on button "結帳" at bounding box center [906, 487] width 51 height 29
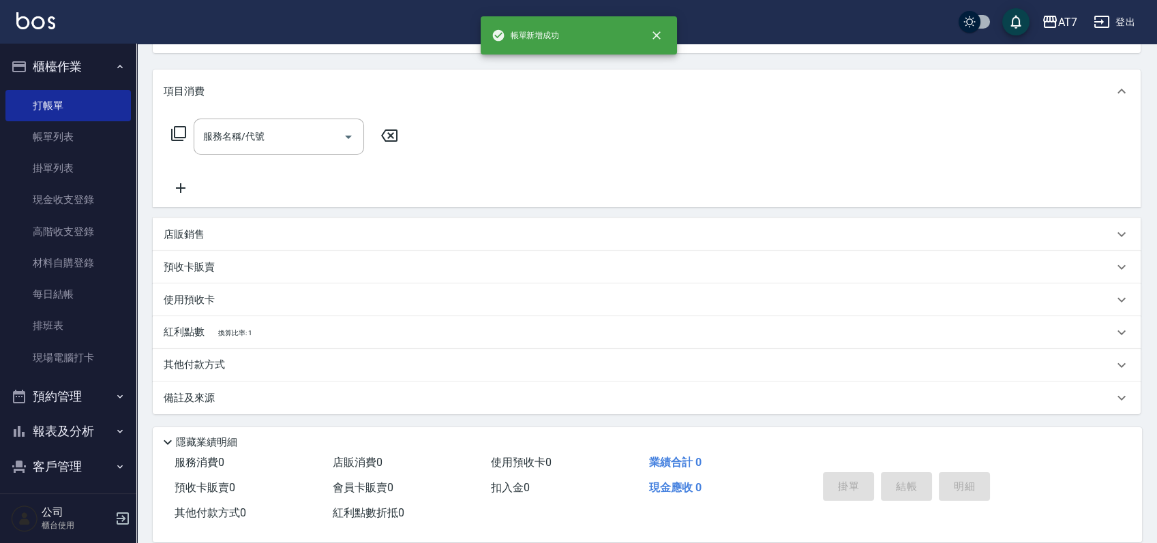
scroll to position [0, 0]
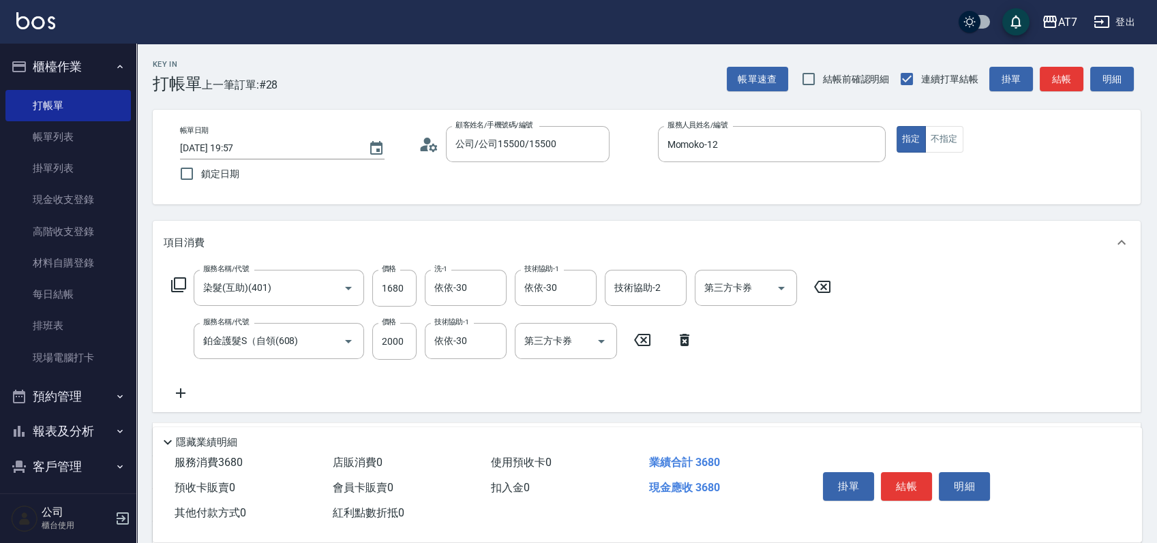
click at [180, 280] on icon at bounding box center [178, 285] width 16 height 16
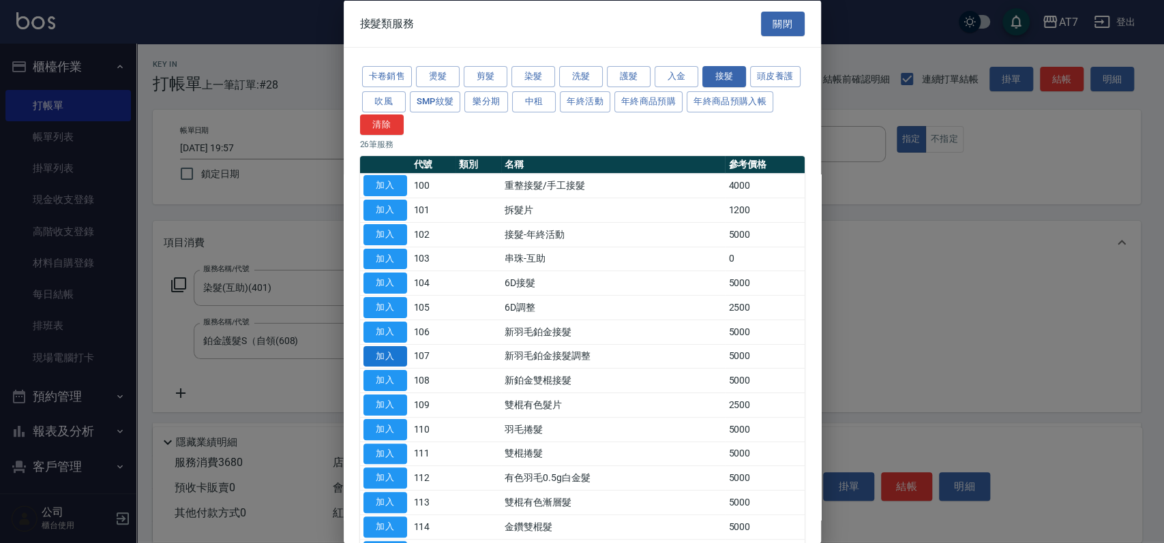
click at [398, 361] on button "加入" at bounding box center [385, 356] width 44 height 21
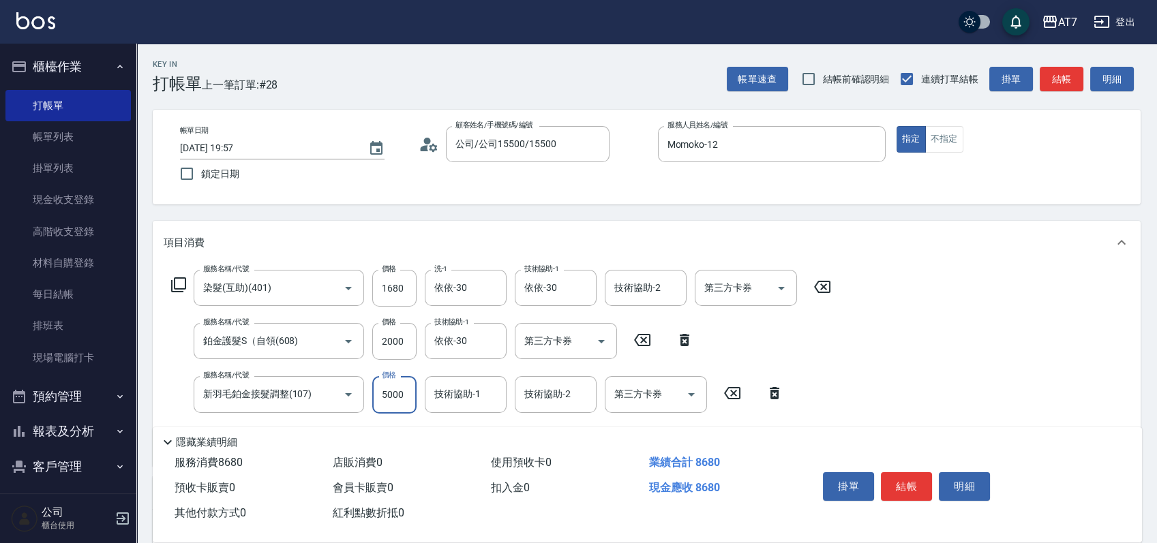
click at [402, 389] on input "5000" at bounding box center [394, 394] width 44 height 37
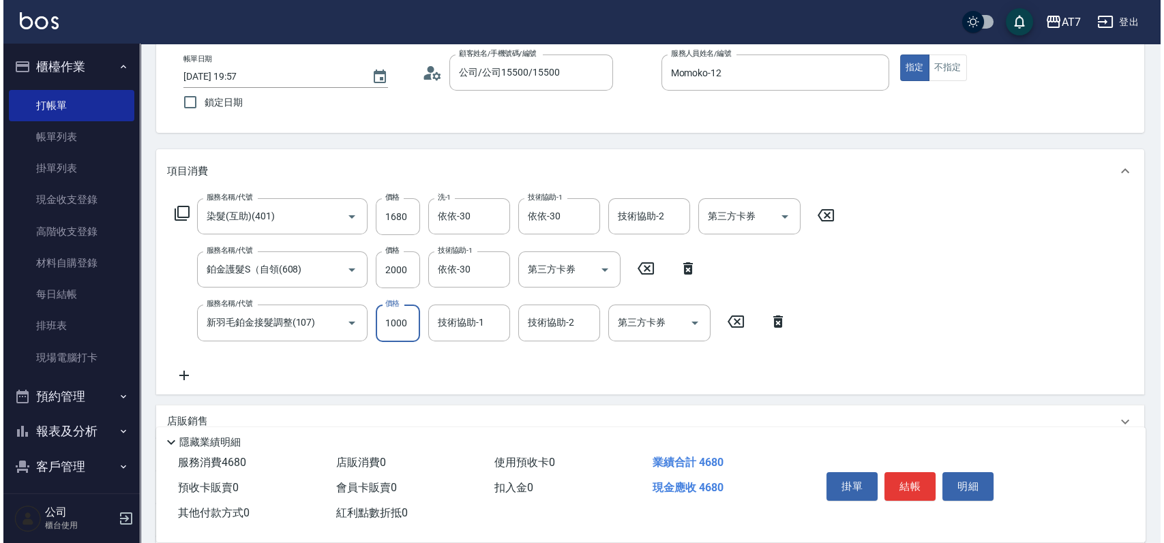
scroll to position [181, 0]
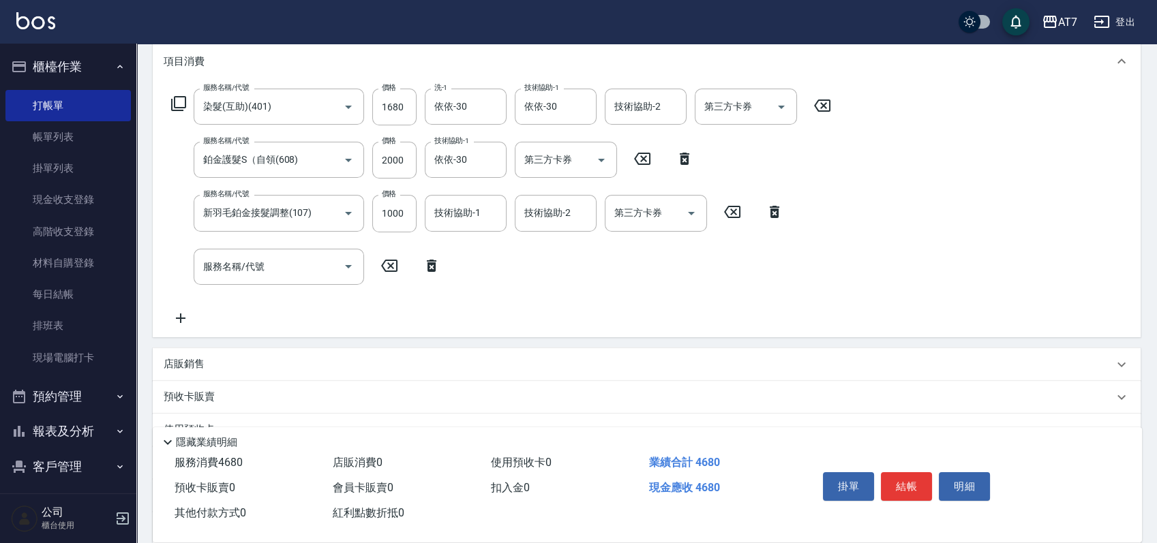
click at [180, 104] on icon at bounding box center [178, 103] width 16 height 16
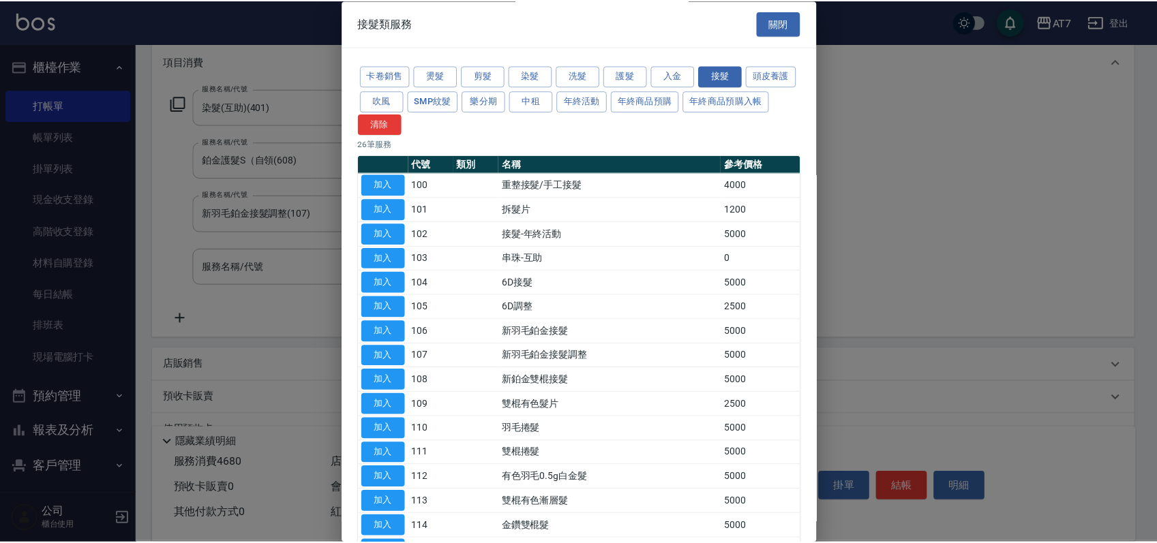
scroll to position [340, 0]
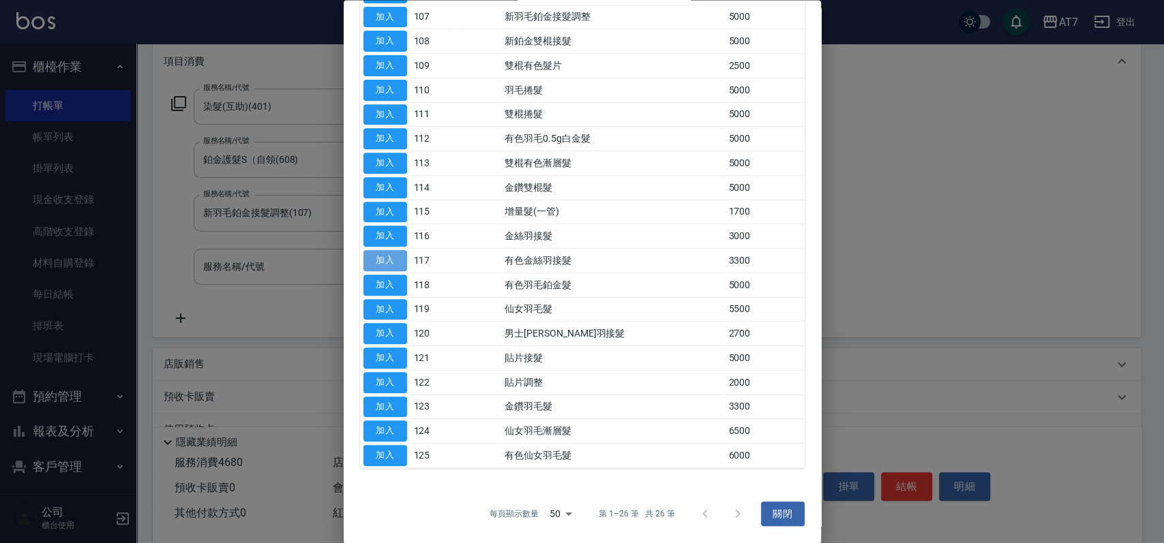
click at [382, 255] on button "加入" at bounding box center [385, 261] width 44 height 21
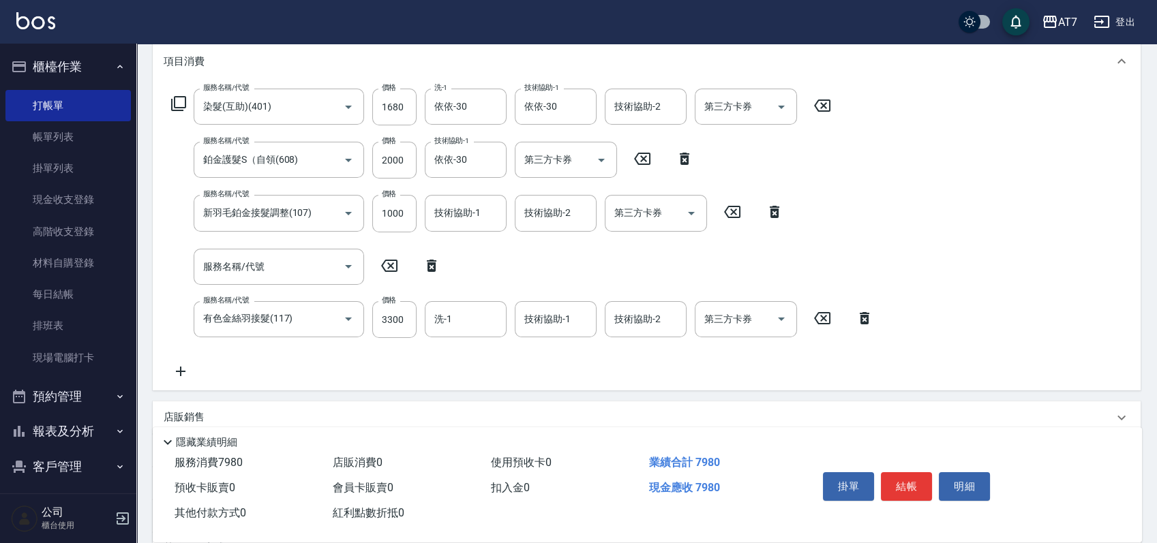
click at [430, 261] on icon at bounding box center [432, 266] width 34 height 16
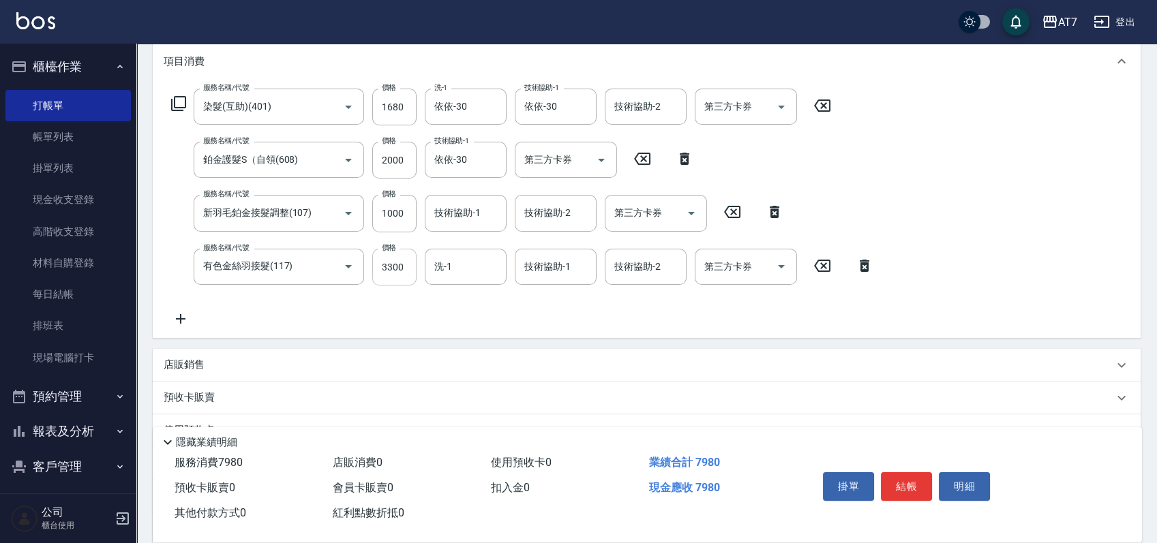
click at [404, 275] on input "3300" at bounding box center [394, 267] width 44 height 37
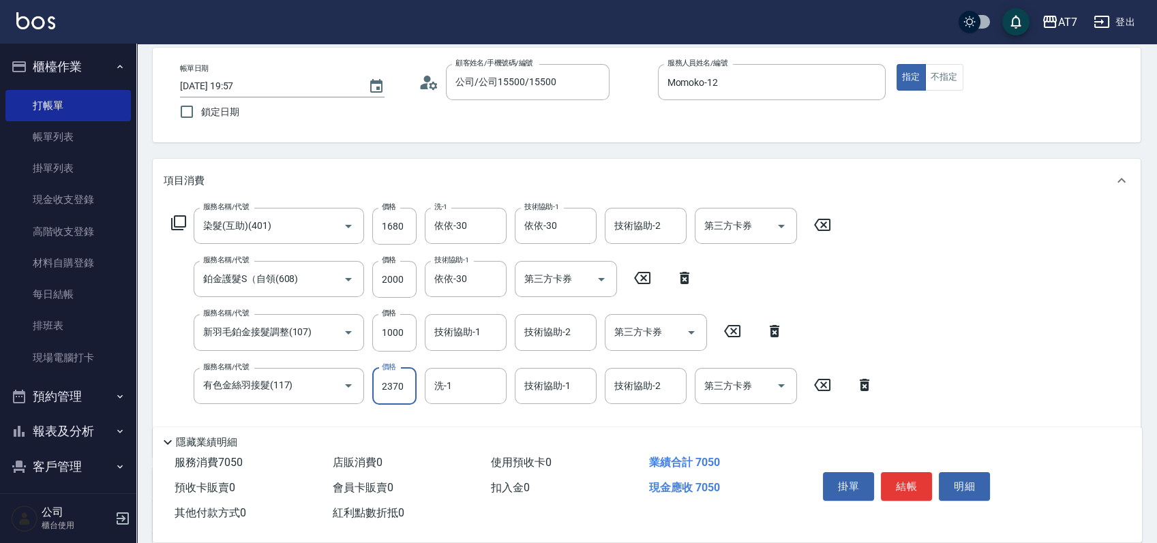
scroll to position [91, 0]
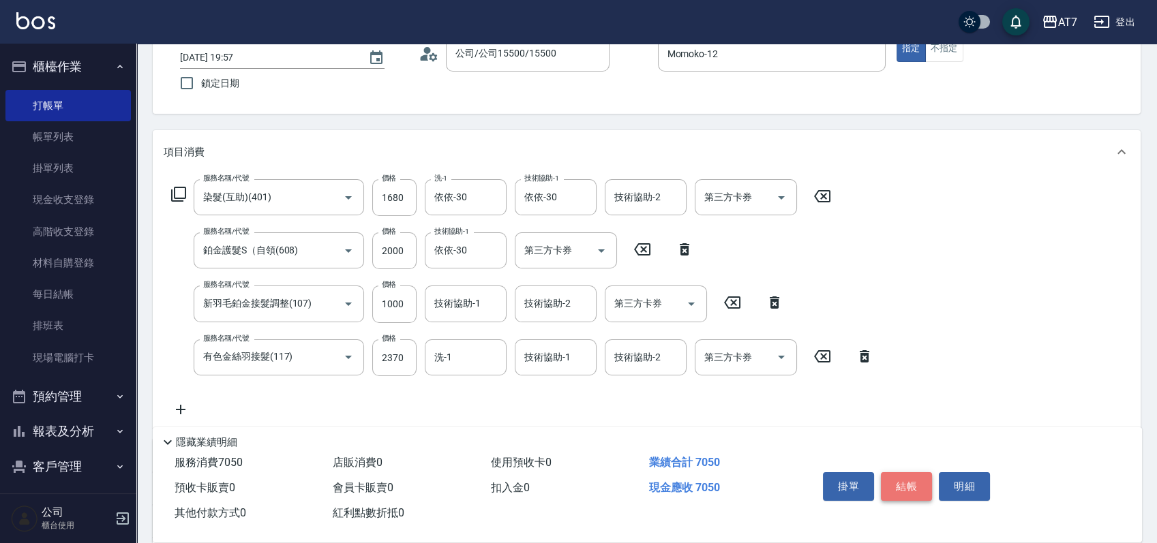
click at [912, 477] on button "結帳" at bounding box center [906, 487] width 51 height 29
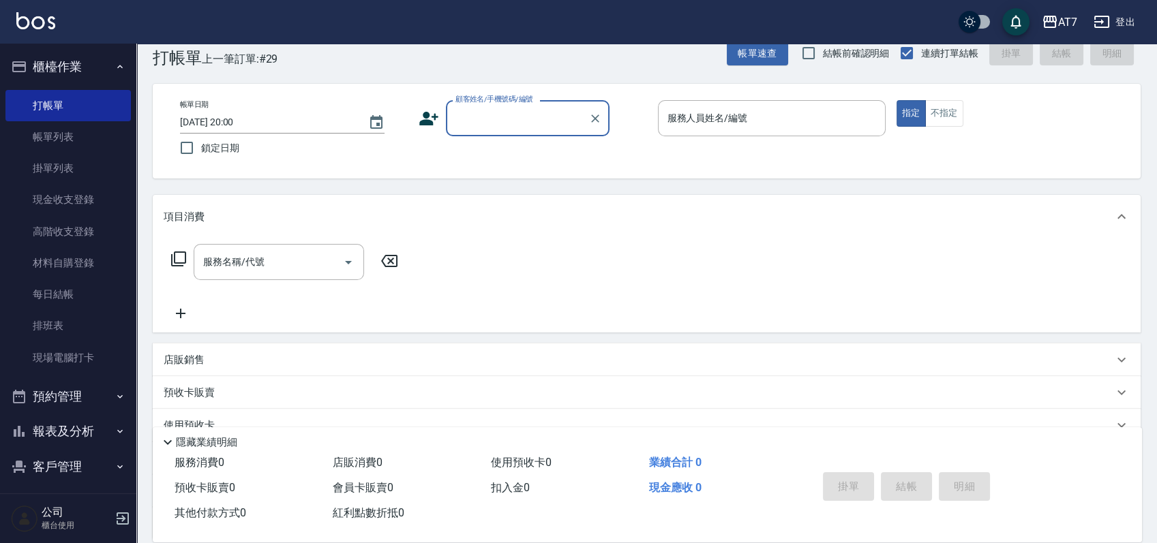
scroll to position [0, 0]
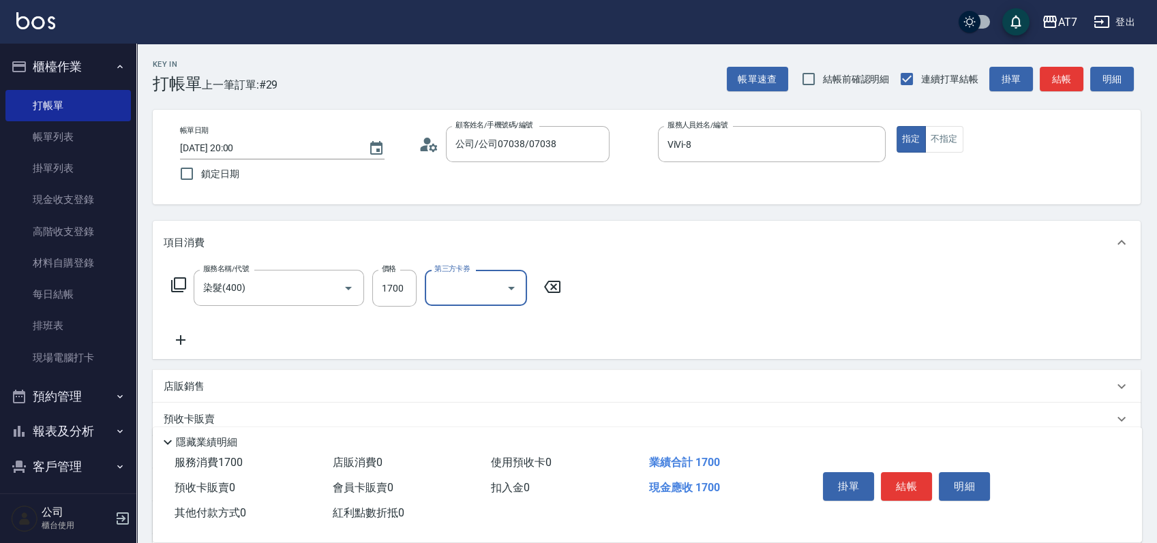
click at [867, 380] on div "店販銷售" at bounding box center [639, 387] width 950 height 14
click at [904, 475] on button "結帳" at bounding box center [906, 487] width 51 height 29
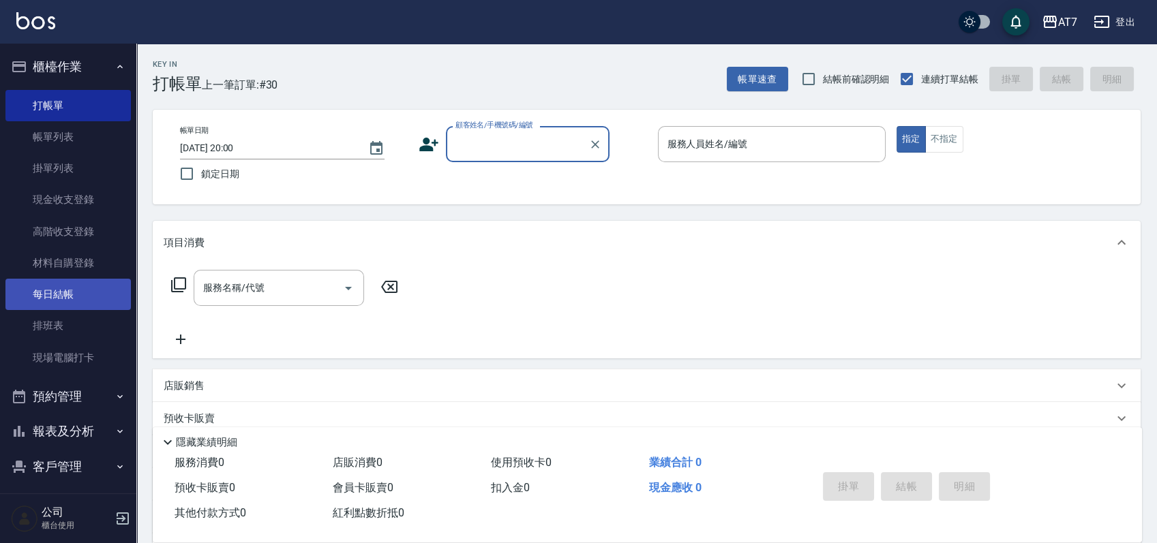
click at [73, 290] on link "每日結帳" at bounding box center [67, 294] width 125 height 31
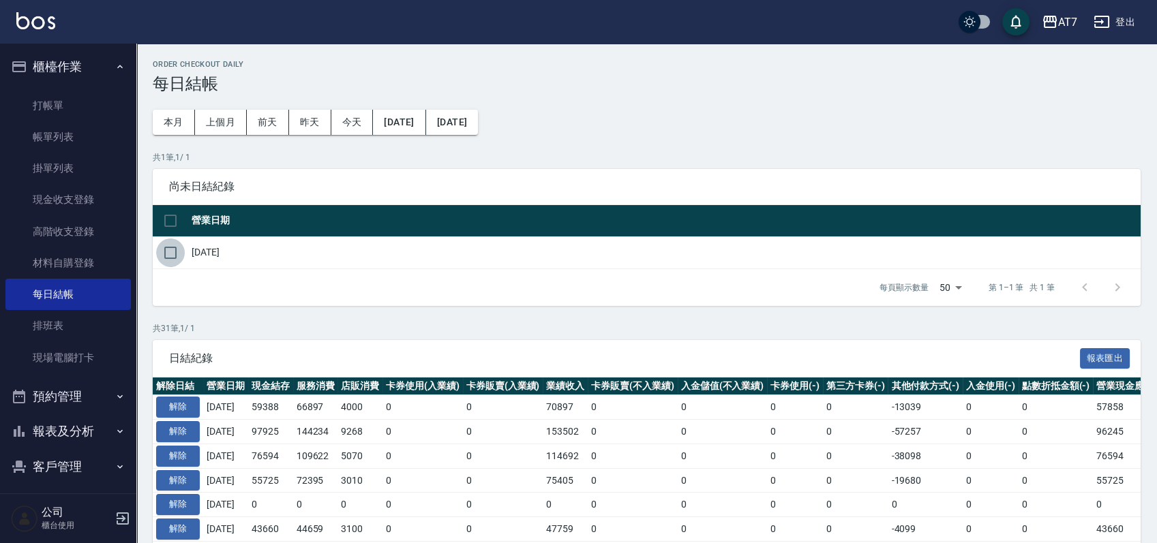
click at [179, 250] on input "checkbox" at bounding box center [170, 253] width 29 height 29
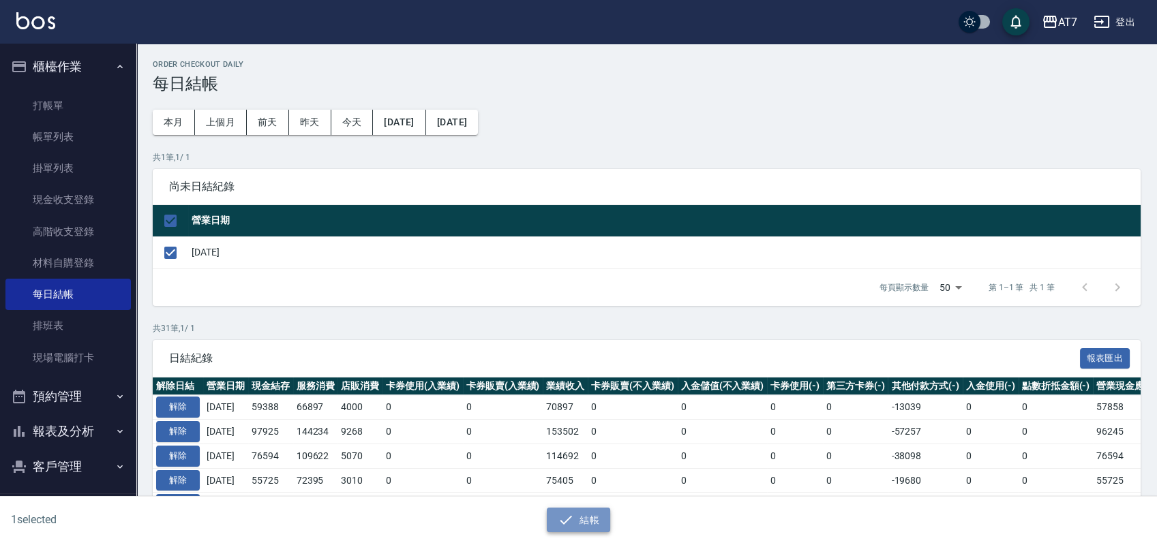
click at [582, 513] on button "結帳" at bounding box center [578, 520] width 63 height 25
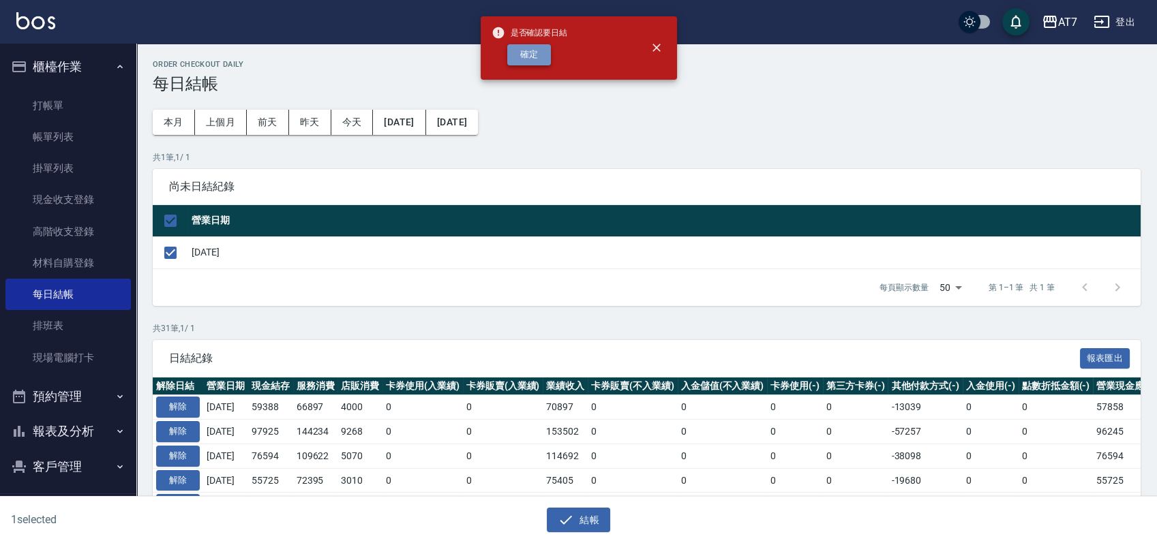
click at [523, 47] on button "確定" at bounding box center [529, 54] width 44 height 21
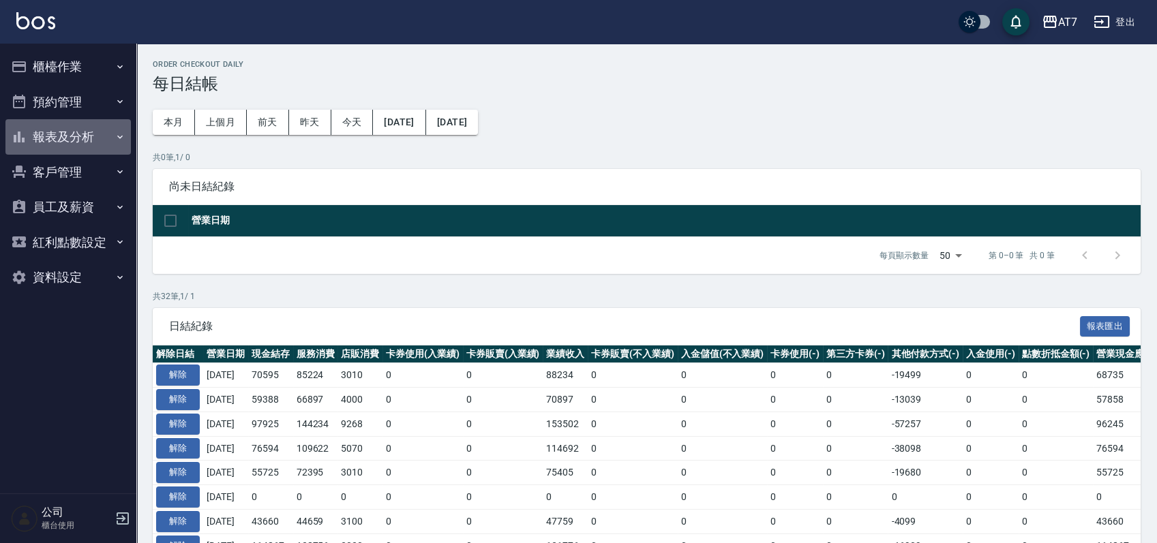
click at [76, 140] on button "報表及分析" at bounding box center [67, 136] width 125 height 35
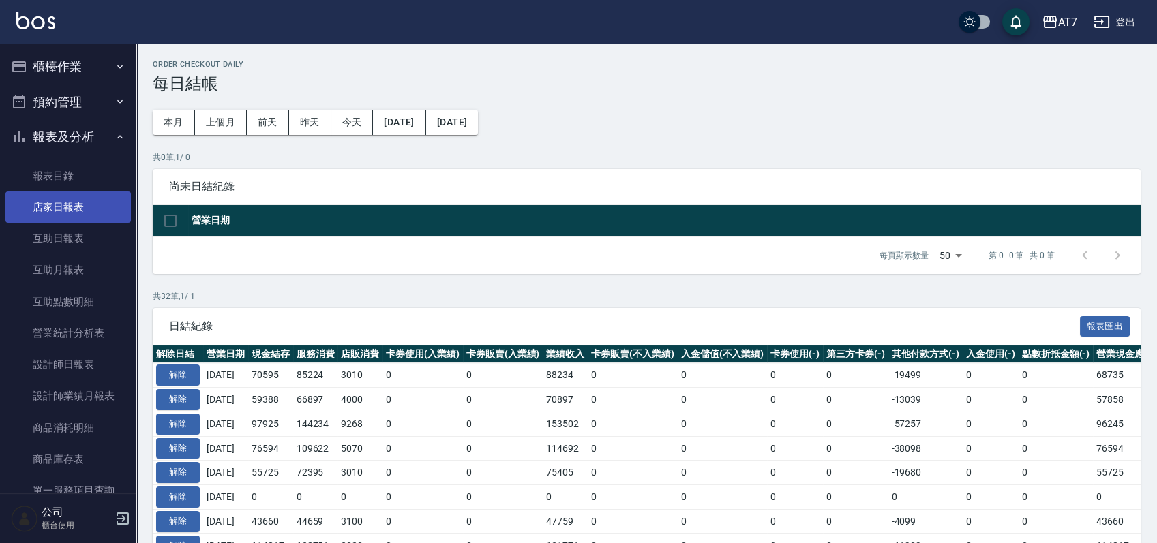
click at [61, 220] on link "店家日報表" at bounding box center [67, 207] width 125 height 31
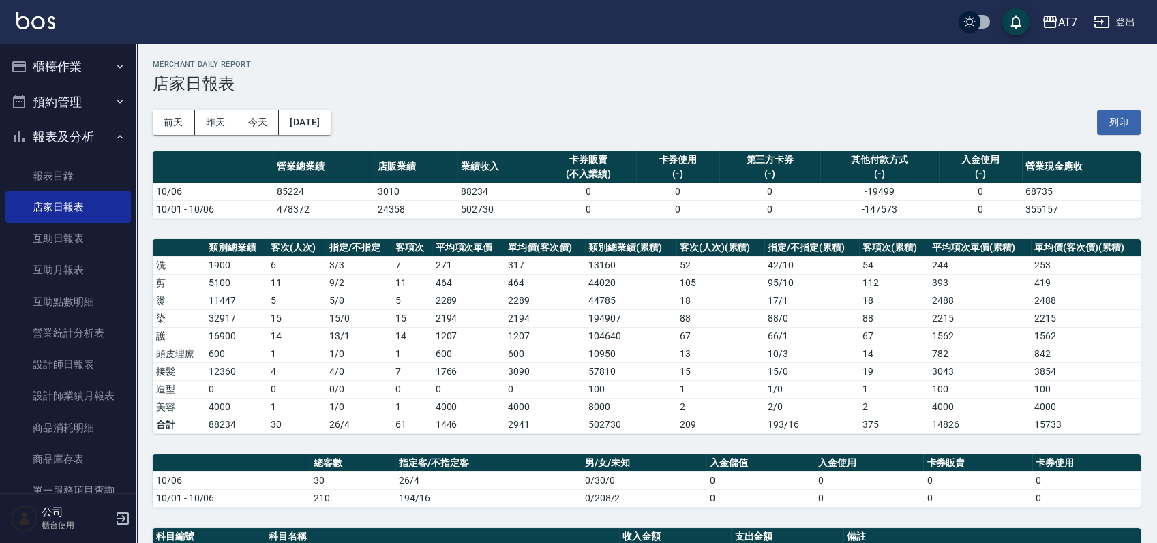
scroll to position [363, 0]
